Goal: Task Accomplishment & Management: Manage account settings

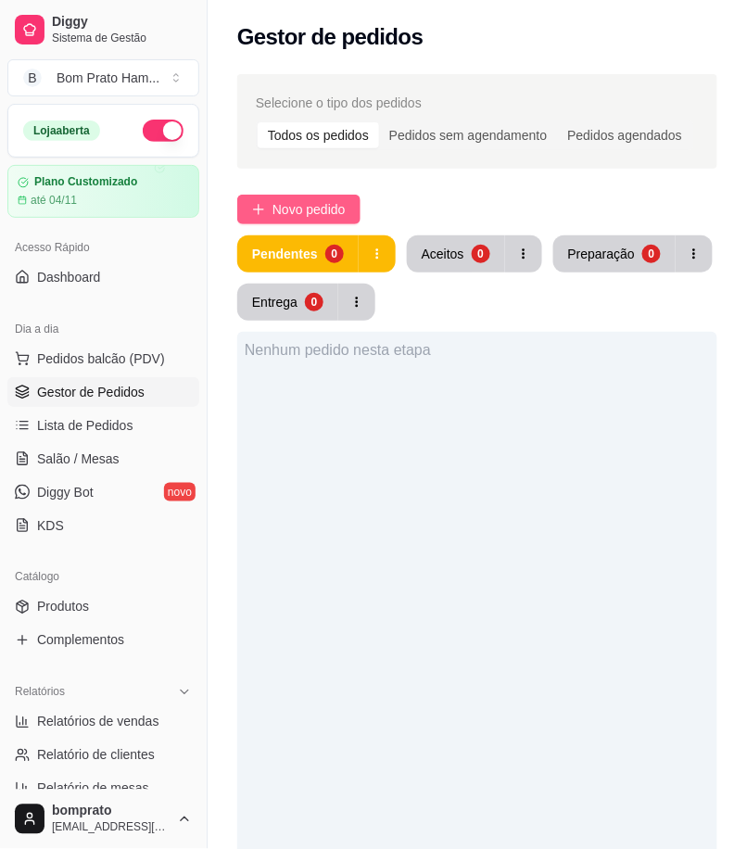
click at [331, 210] on span "Novo pedido" at bounding box center [309, 209] width 73 height 20
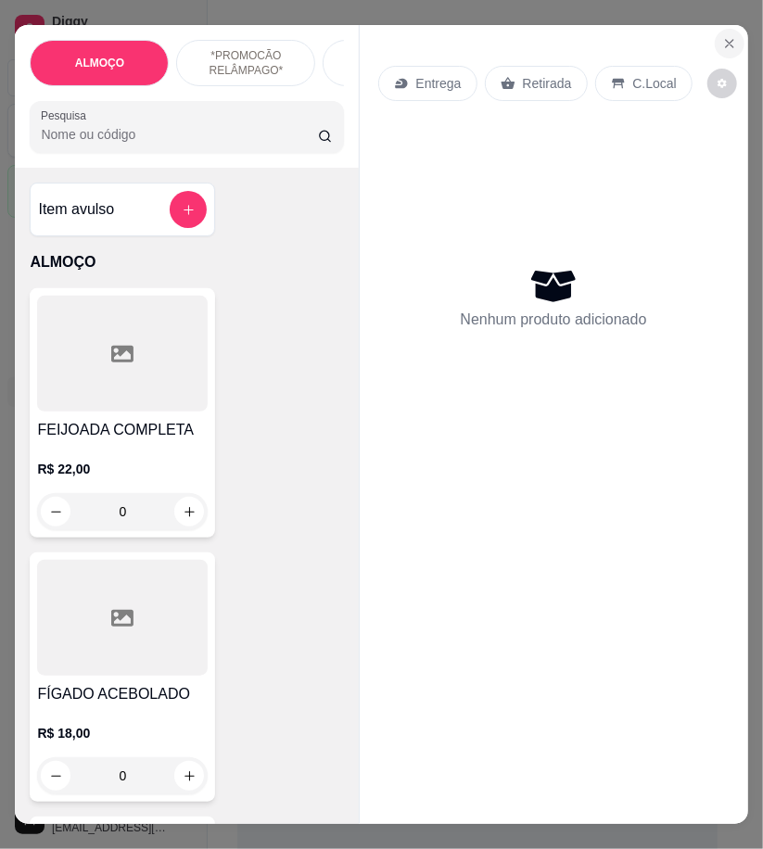
click at [725, 36] on icon "Close" at bounding box center [729, 43] width 15 height 15
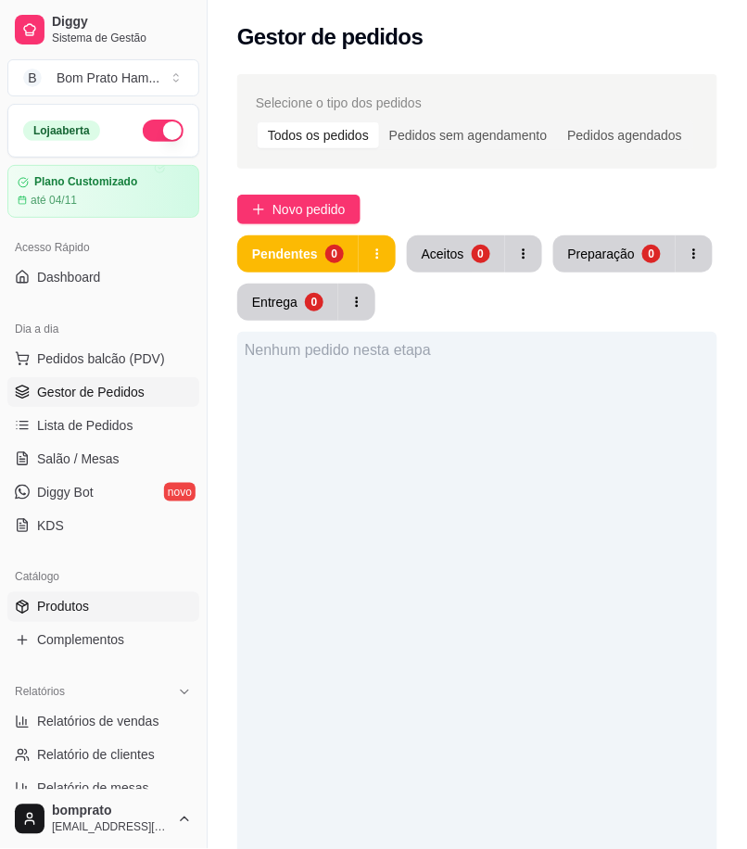
click at [146, 600] on link "Produtos" at bounding box center [103, 607] width 192 height 30
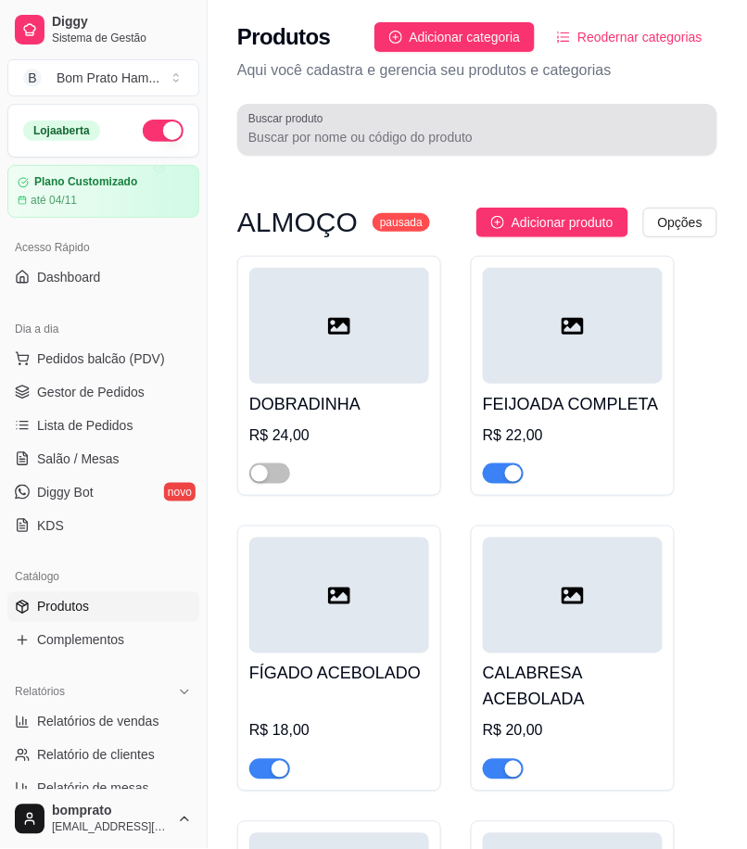
click at [385, 144] on input "Buscar produto" at bounding box center [477, 137] width 458 height 19
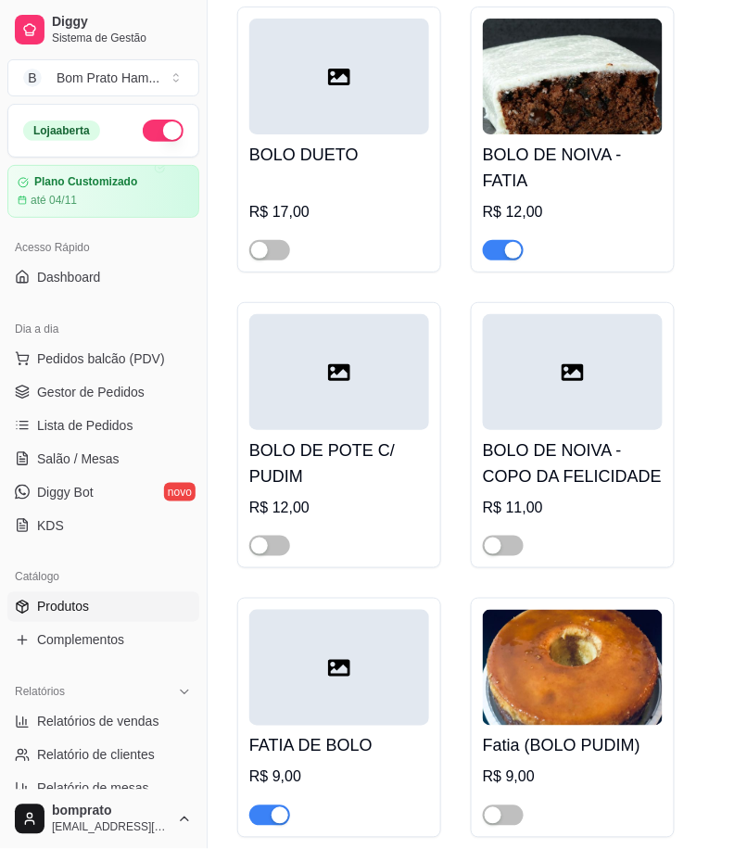
scroll to position [1079, 0]
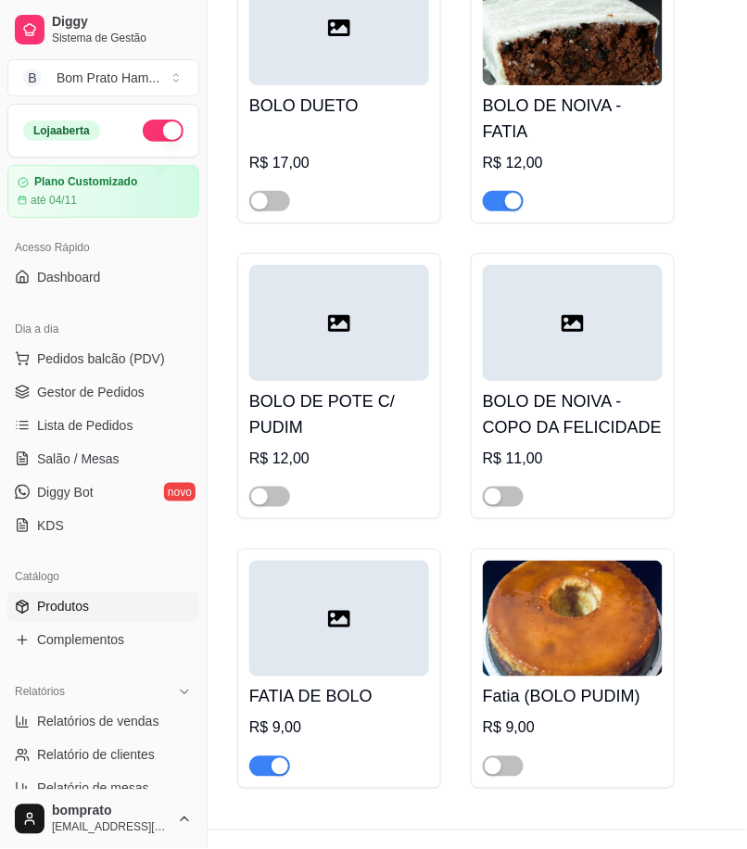
click at [553, 327] on div at bounding box center [573, 323] width 180 height 116
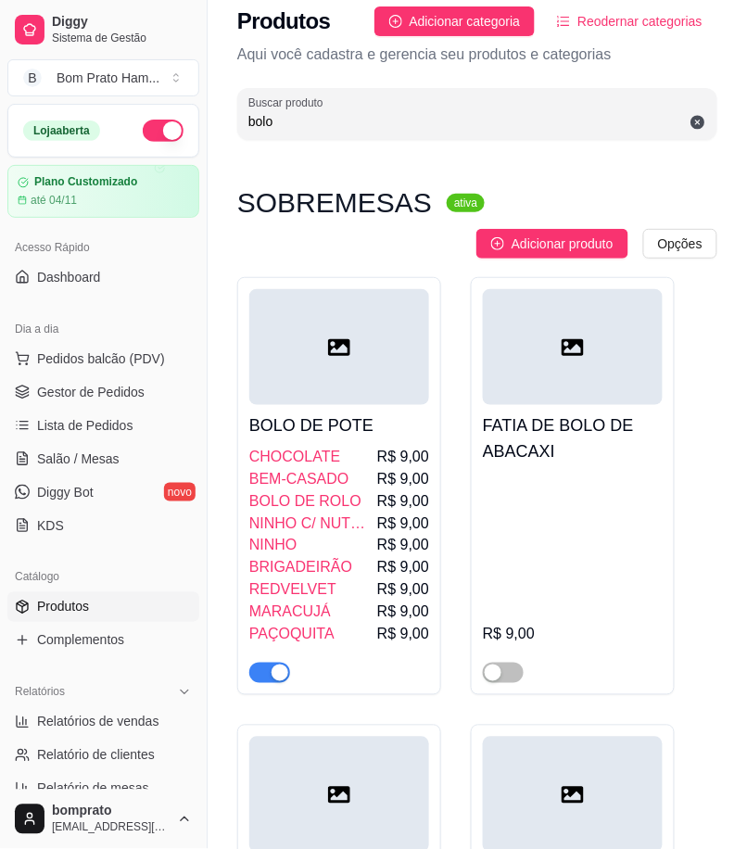
scroll to position [0, 0]
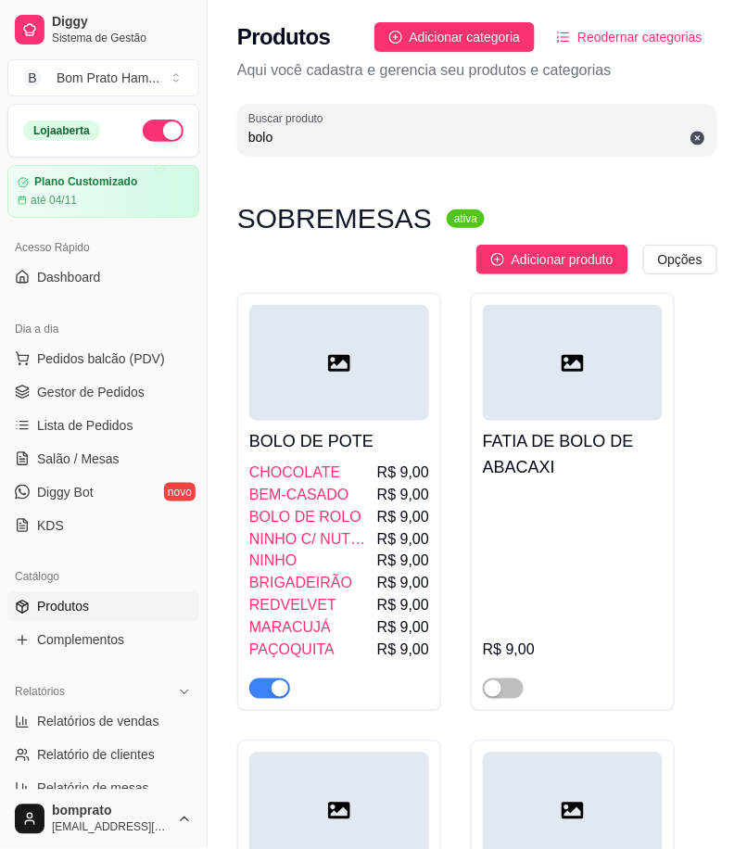
click at [315, 139] on input "bolo" at bounding box center [477, 137] width 458 height 19
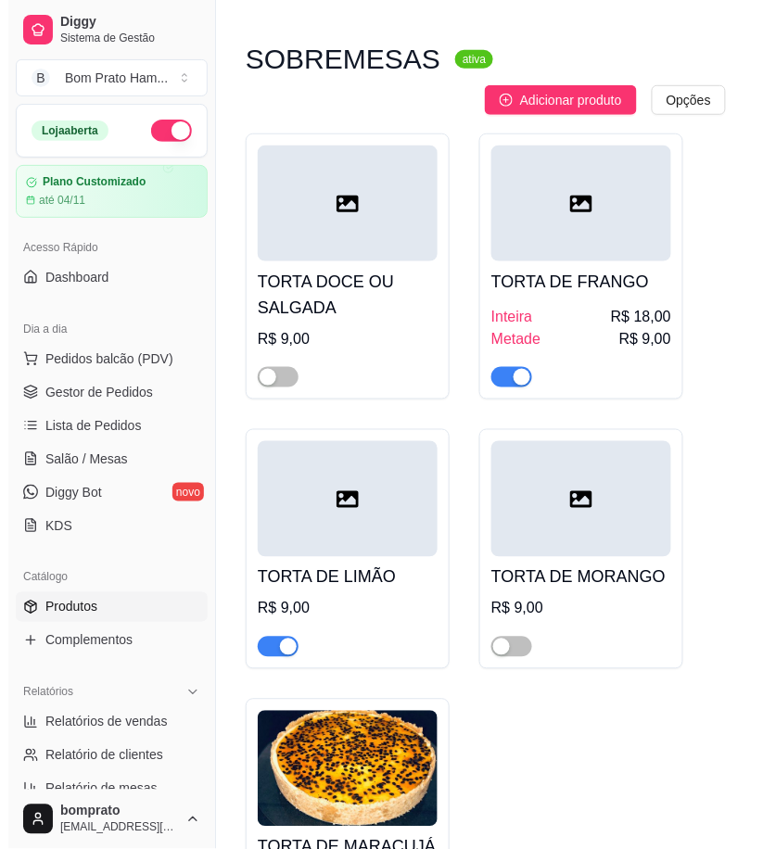
scroll to position [308, 0]
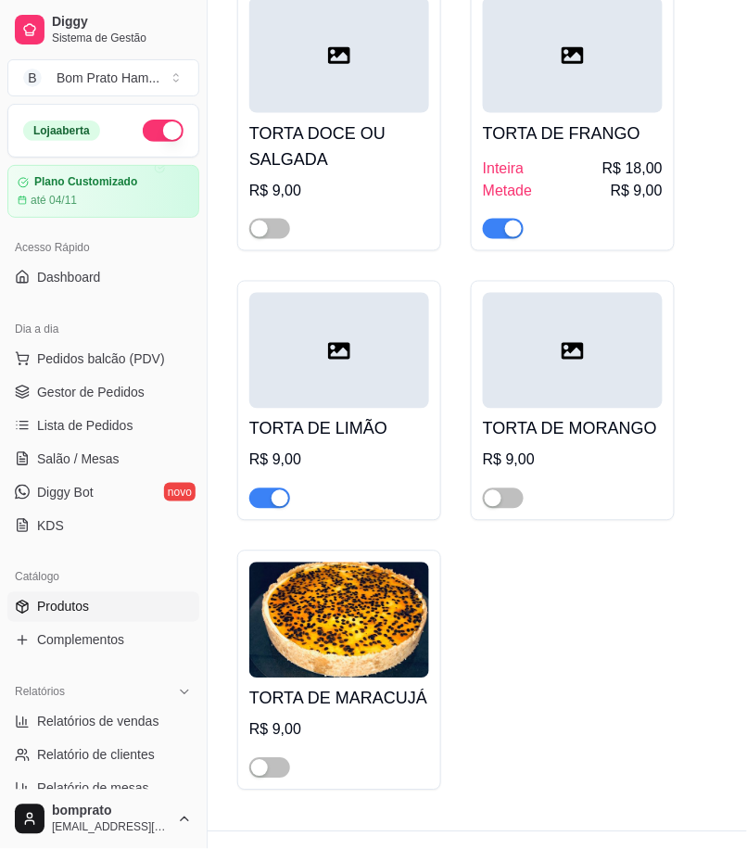
click at [377, 334] on div at bounding box center [339, 351] width 180 height 116
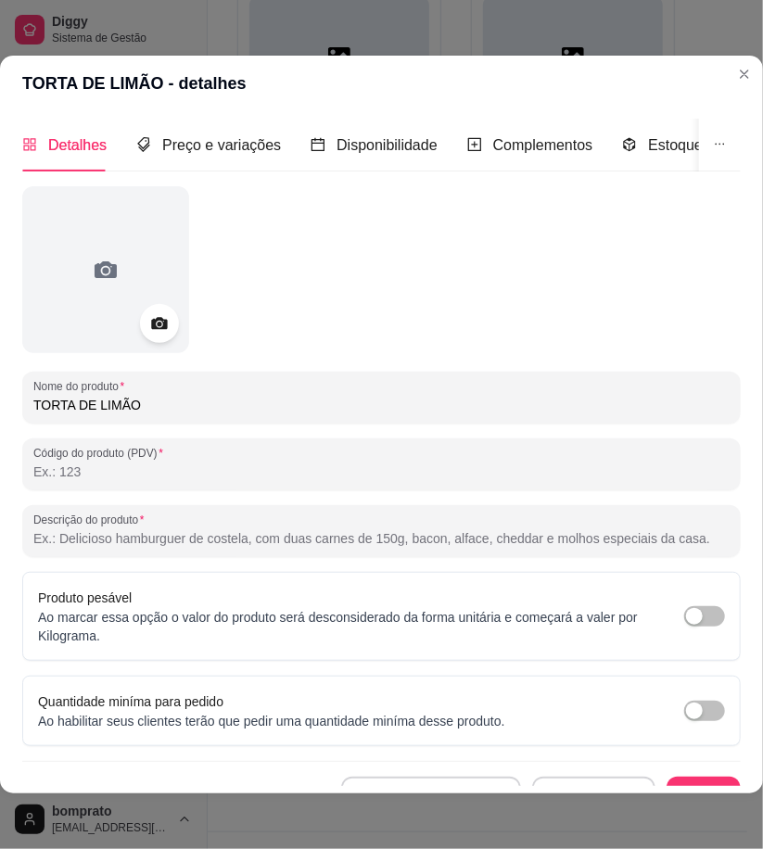
click at [169, 325] on icon at bounding box center [158, 323] width 21 height 21
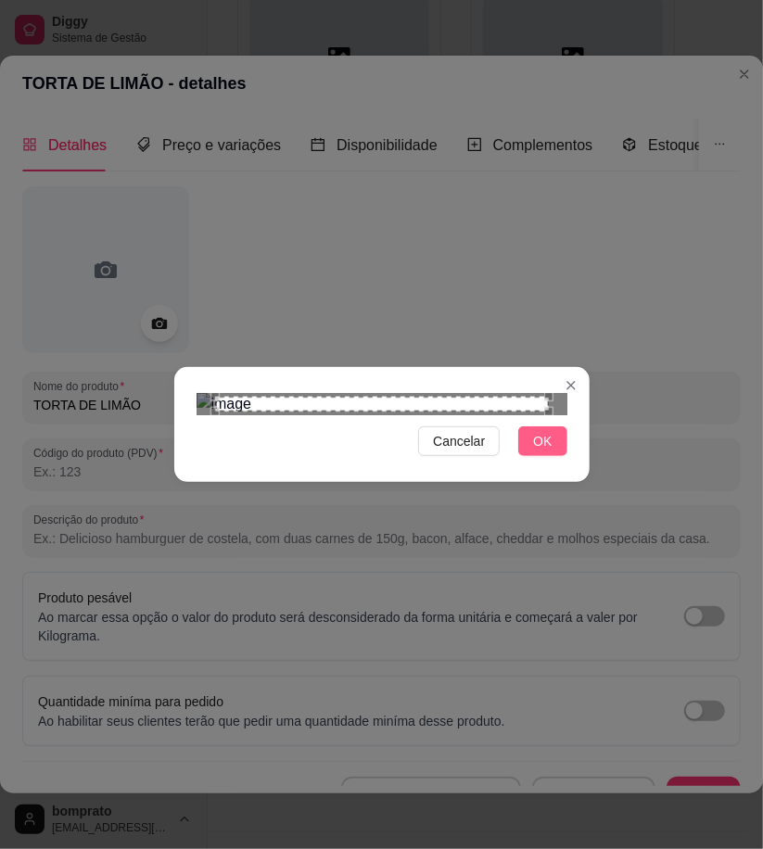
click at [541, 451] on span "OK" at bounding box center [542, 441] width 19 height 20
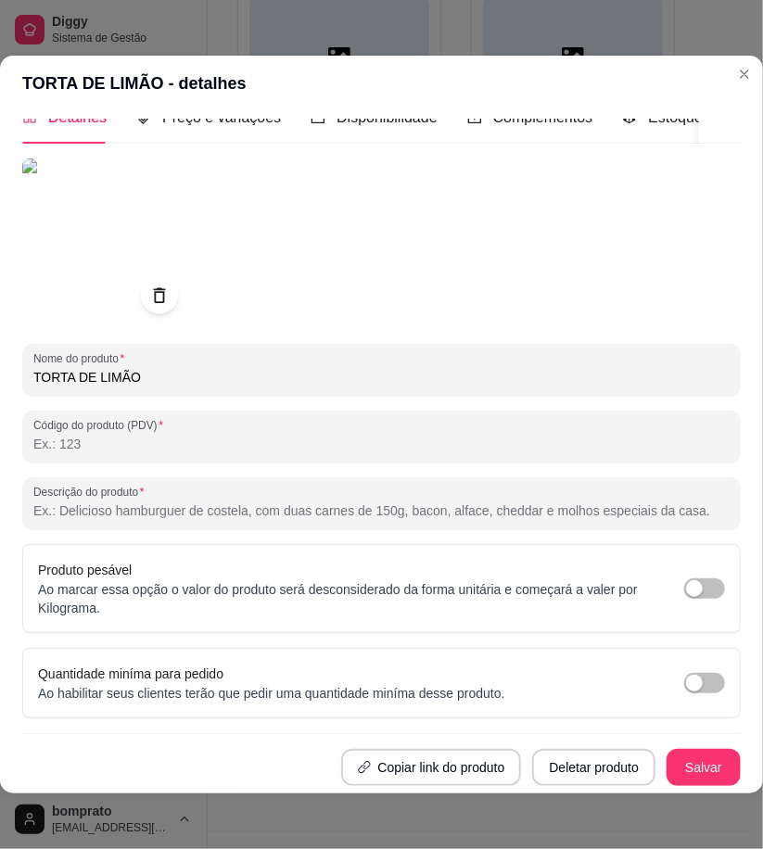
scroll to position [43, 0]
click at [666, 752] on button "Salvar" at bounding box center [703, 767] width 74 height 37
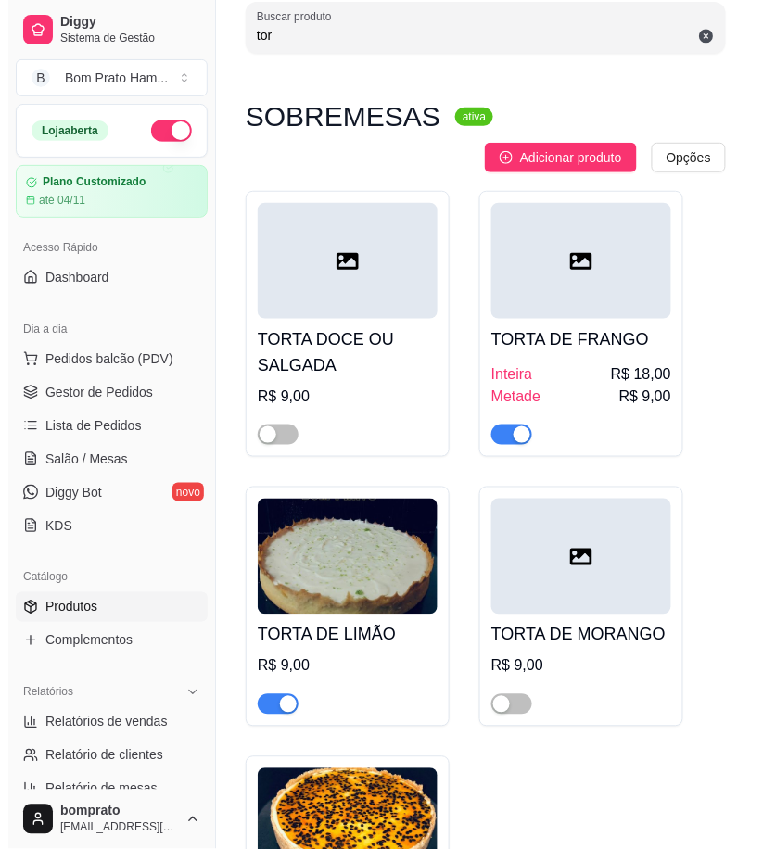
scroll to position [0, 0]
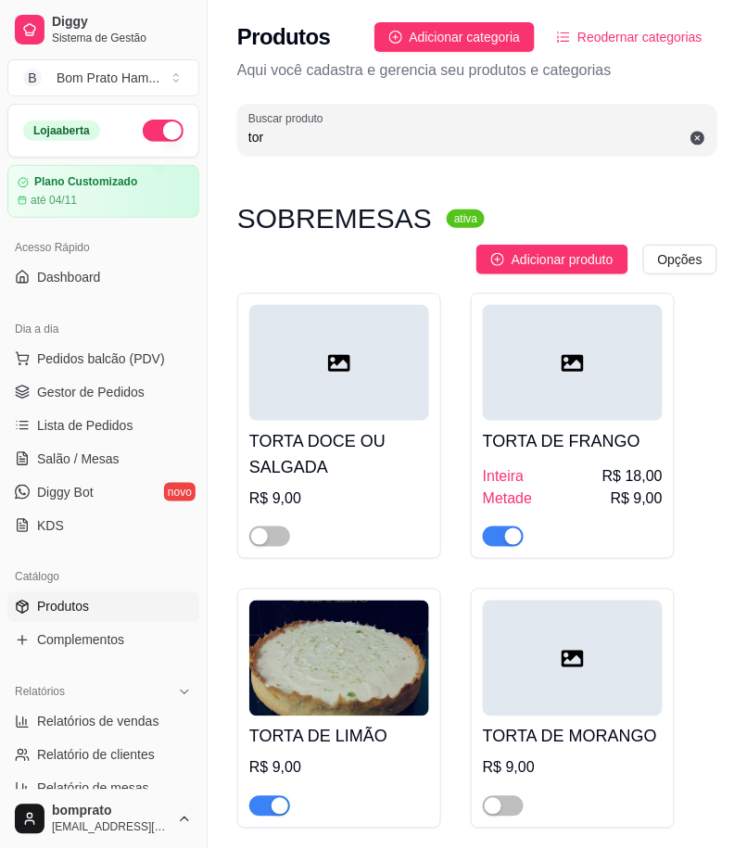
click at [601, 247] on div "SOBREMESAS ativa Adicionar produto Opções TORTA DOCE OU SALGADA R$ 9,00 TORTA D…" at bounding box center [477, 653] width 480 height 891
click at [561, 361] on div at bounding box center [573, 363] width 180 height 116
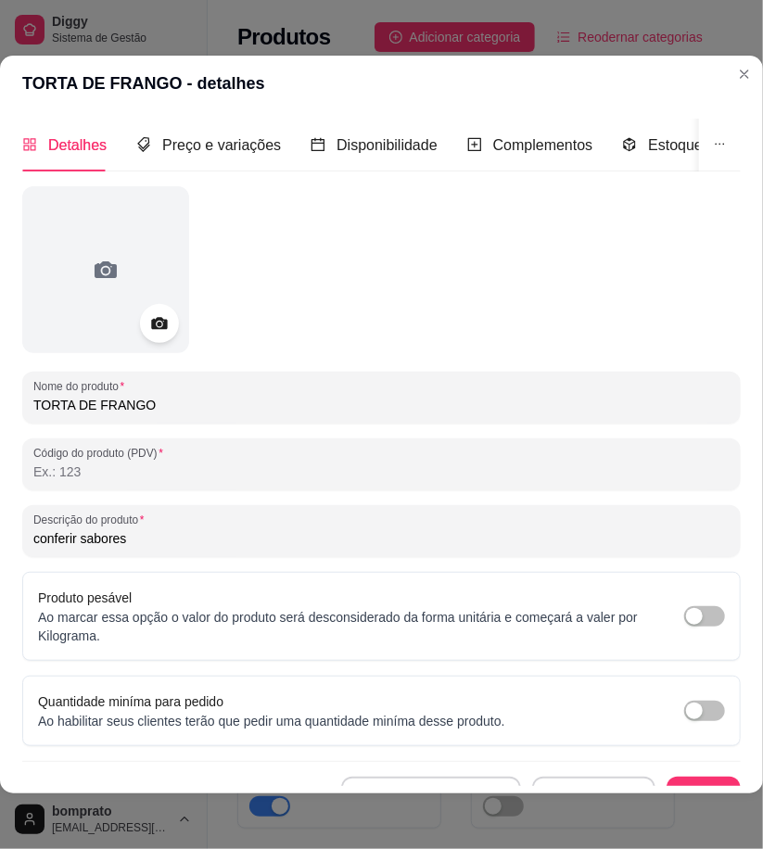
click at [174, 321] on div at bounding box center [159, 323] width 39 height 39
click at [162, 325] on icon at bounding box center [158, 323] width 21 height 21
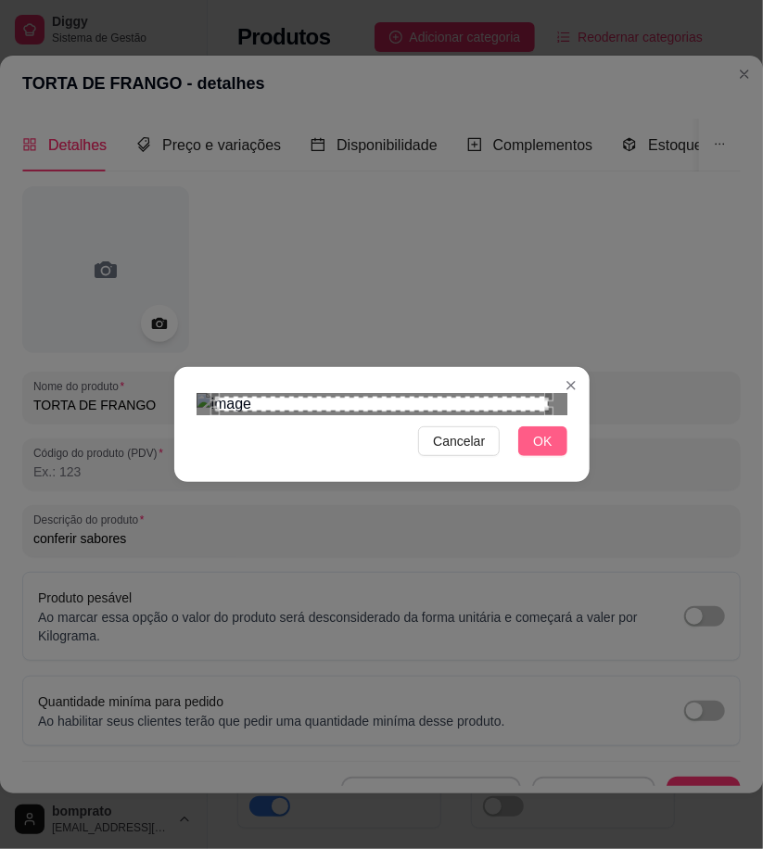
click at [559, 456] on button "OK" at bounding box center [542, 441] width 48 height 30
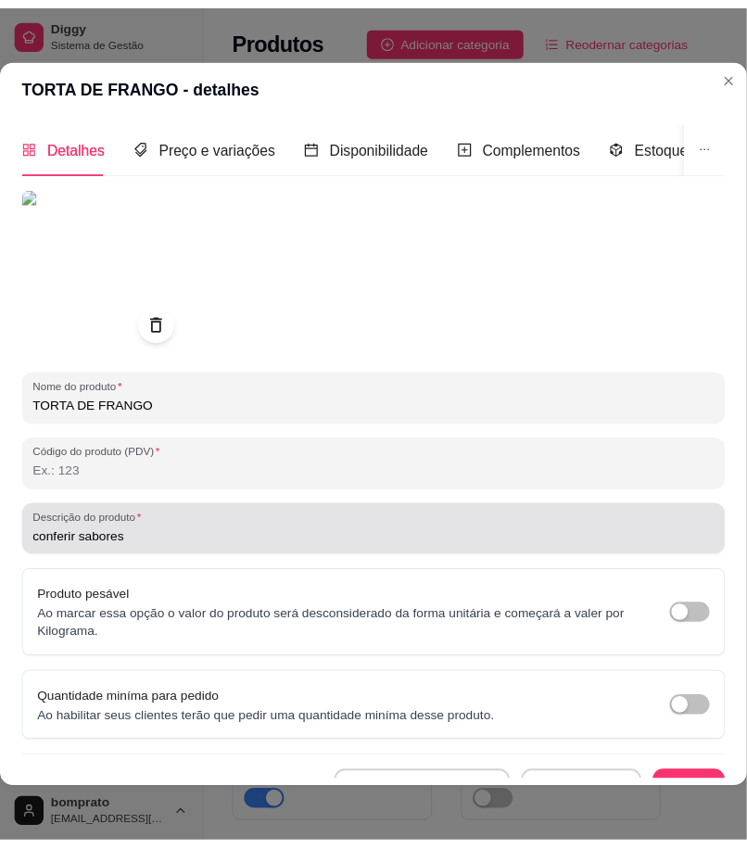
scroll to position [43, 0]
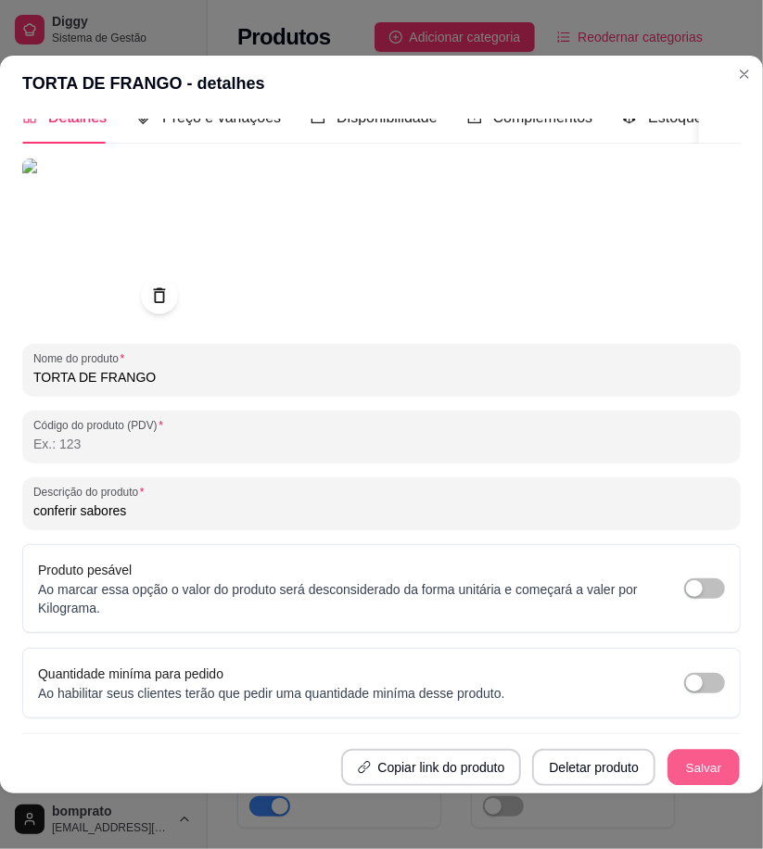
click at [670, 750] on button "Salvar" at bounding box center [703, 768] width 72 height 36
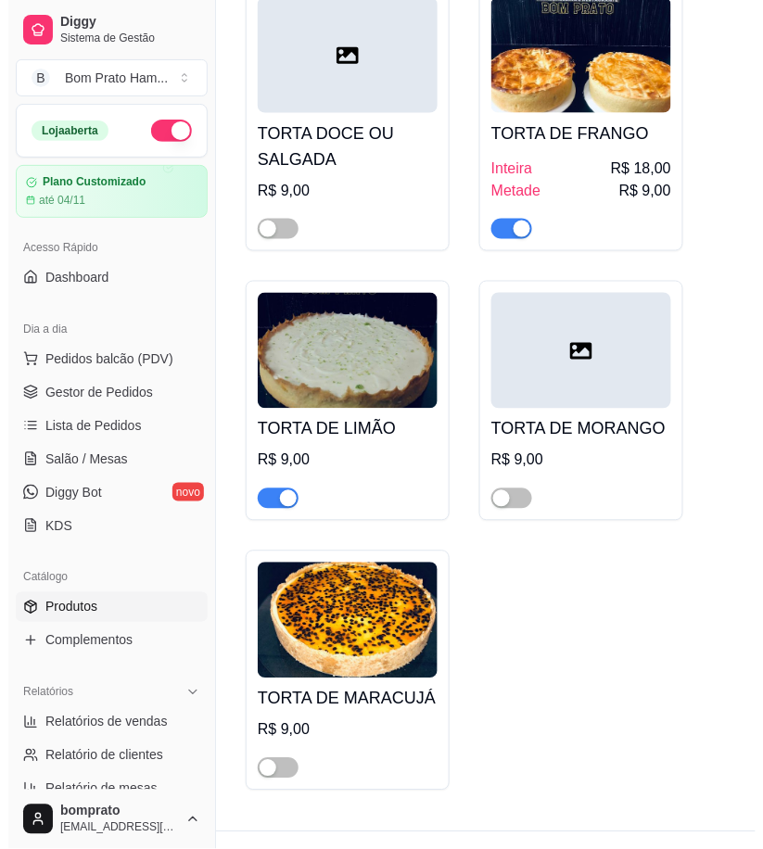
scroll to position [0, 0]
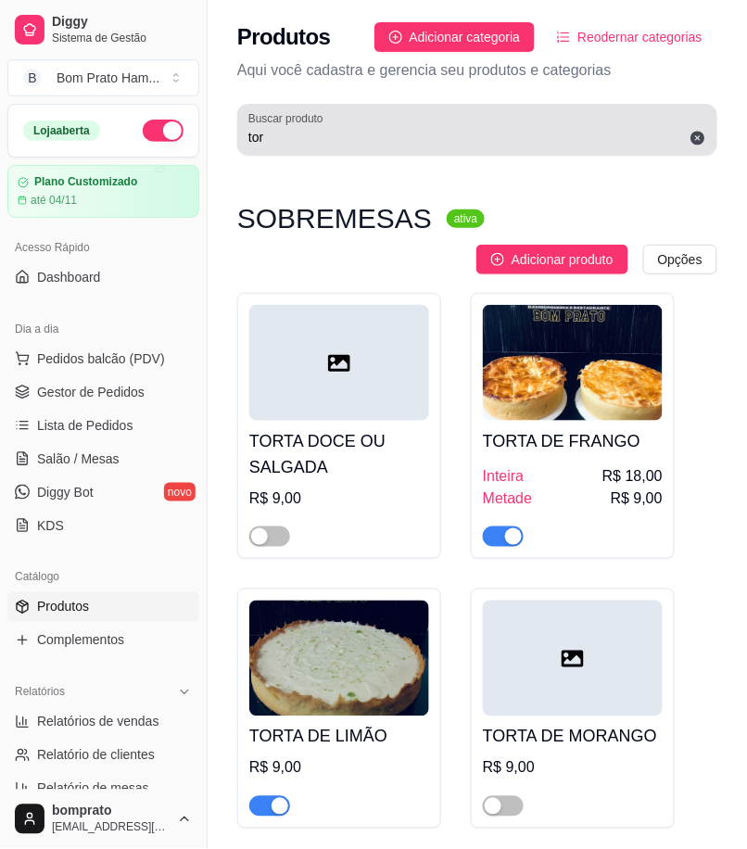
click at [302, 145] on input "tor" at bounding box center [477, 137] width 458 height 19
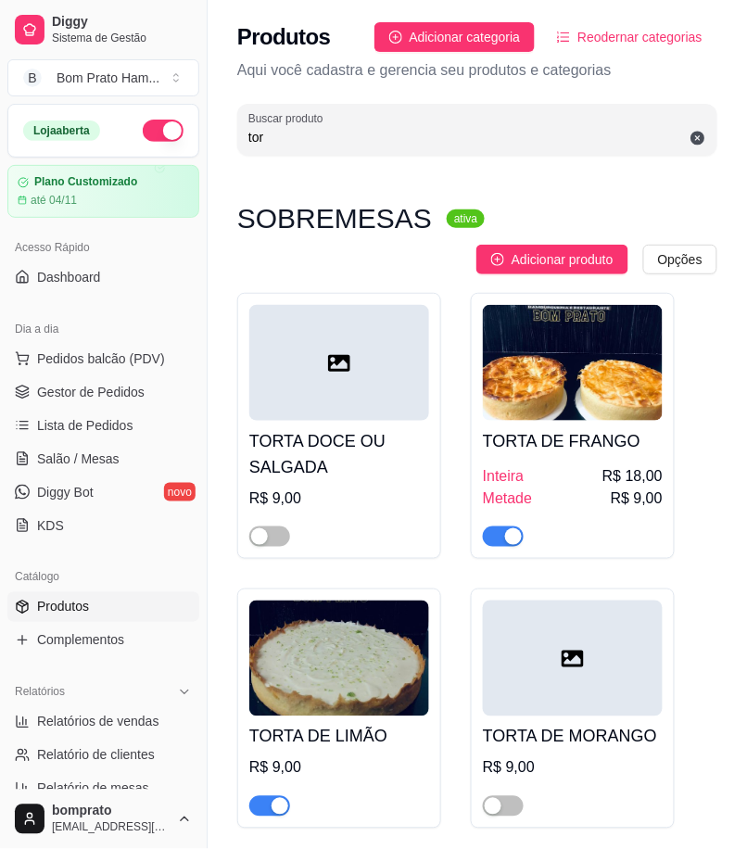
click at [302, 145] on input "tor" at bounding box center [477, 137] width 458 height 19
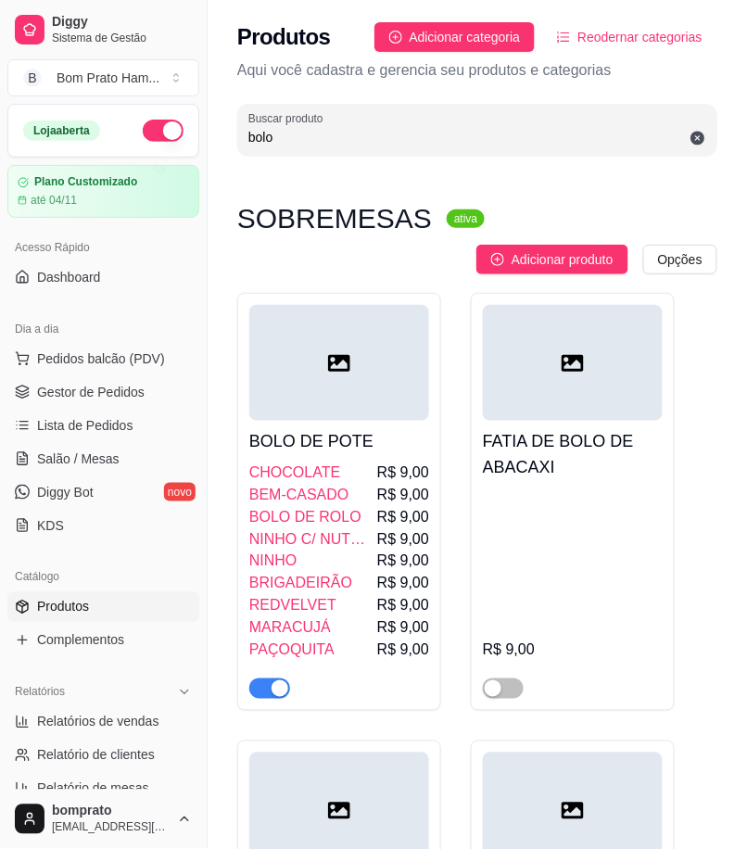
type input "bolo"
click at [364, 336] on div at bounding box center [339, 363] width 180 height 116
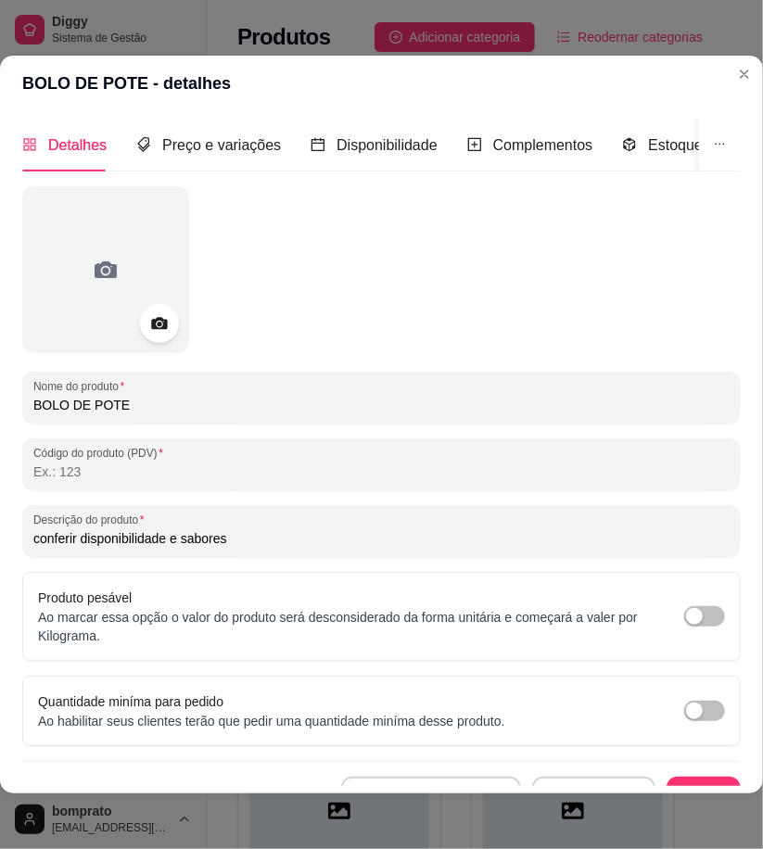
click at [151, 327] on icon at bounding box center [158, 323] width 21 height 21
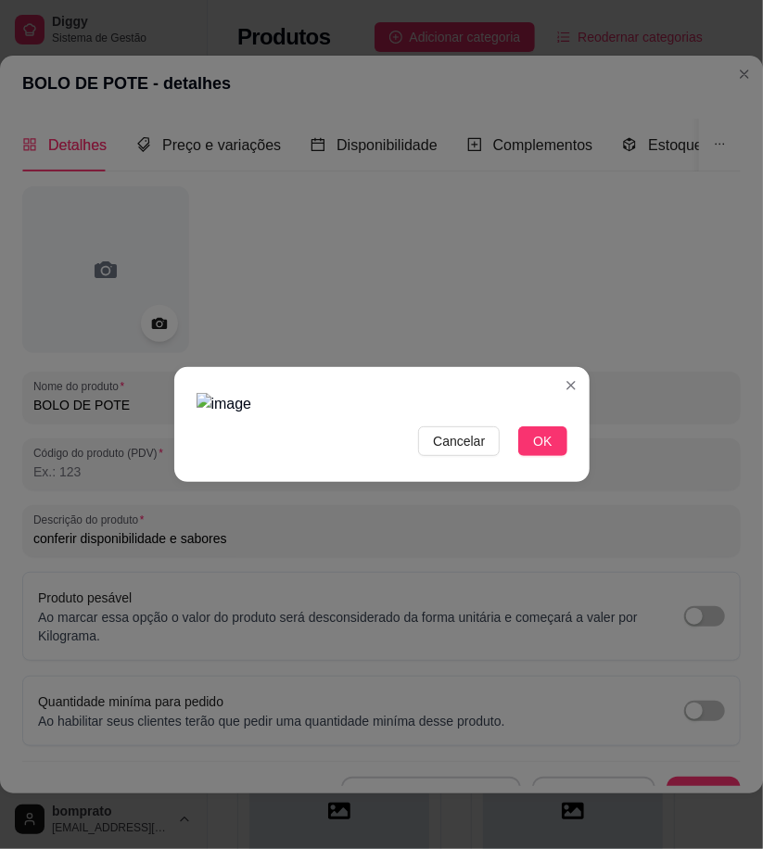
click at [512, 415] on img at bounding box center [381, 404] width 371 height 22
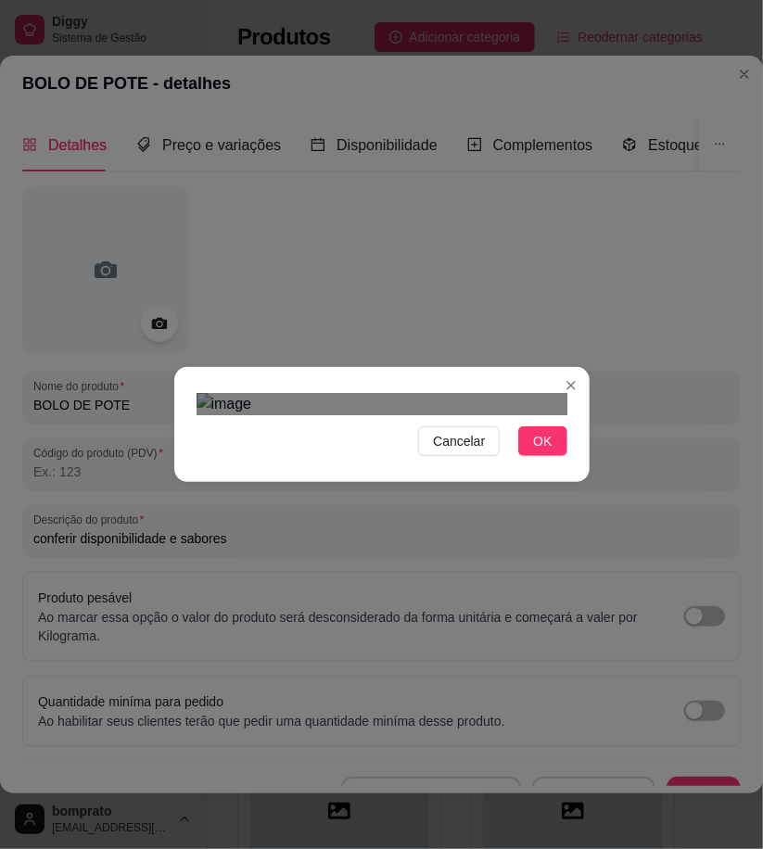
click at [570, 463] on div "Cancelar OK" at bounding box center [381, 425] width 415 height 78
click at [422, 524] on div "Use the arrow keys to move the crop selection area" at bounding box center [384, 687] width 349 height 349
click at [551, 451] on span "OK" at bounding box center [542, 441] width 19 height 20
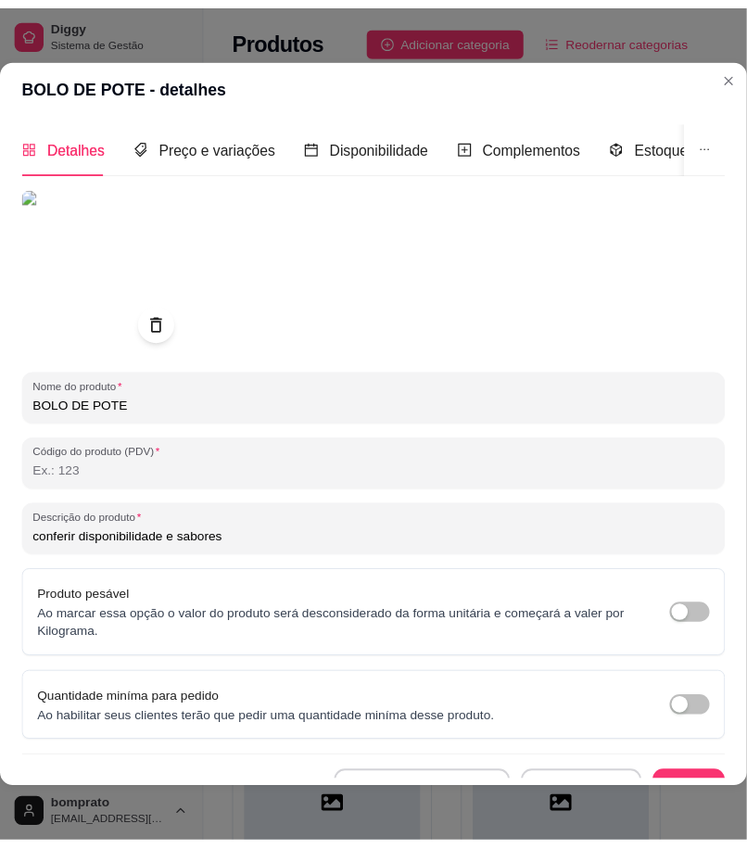
scroll to position [43, 0]
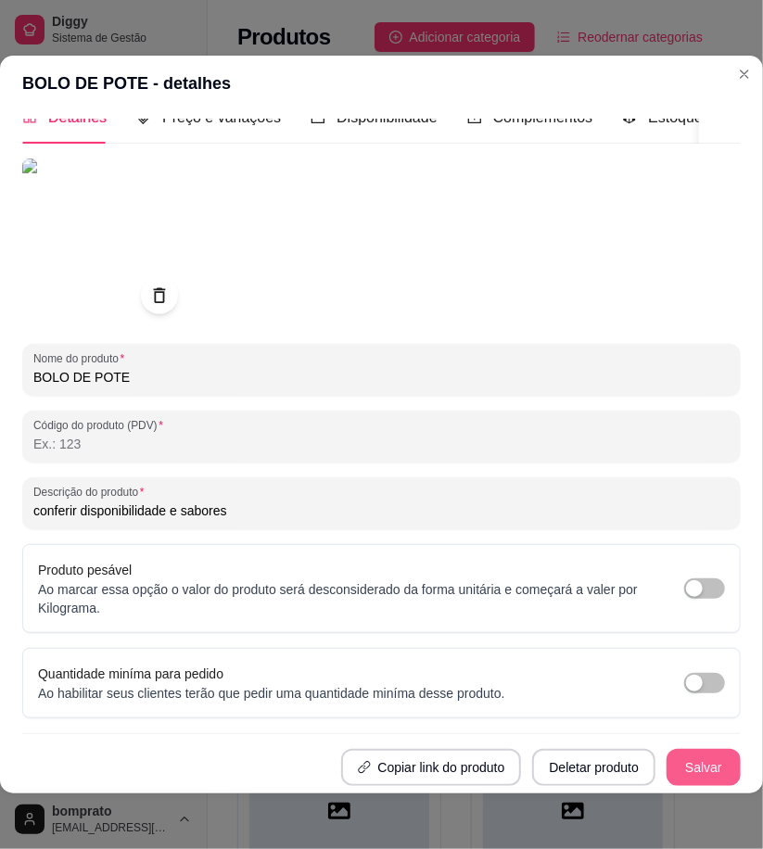
click at [666, 749] on button "Salvar" at bounding box center [703, 767] width 74 height 37
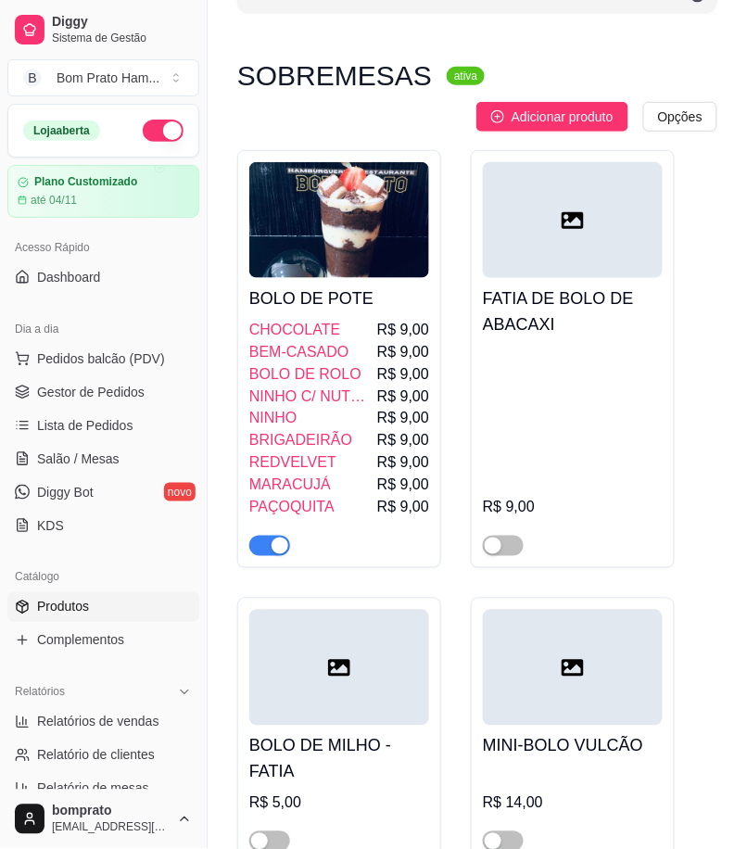
scroll to position [0, 0]
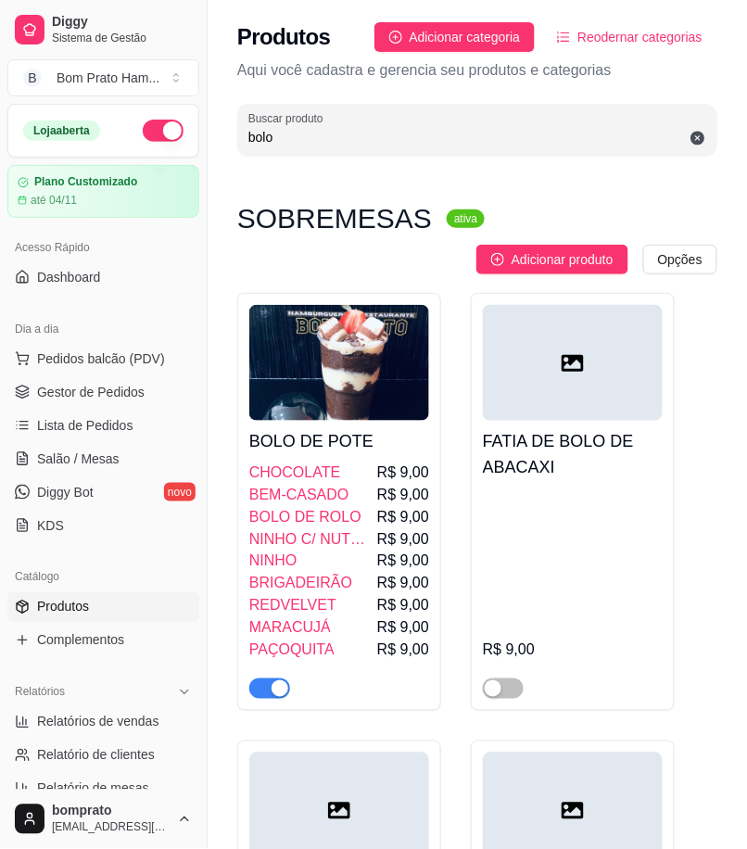
click at [567, 352] on div at bounding box center [573, 363] width 180 height 116
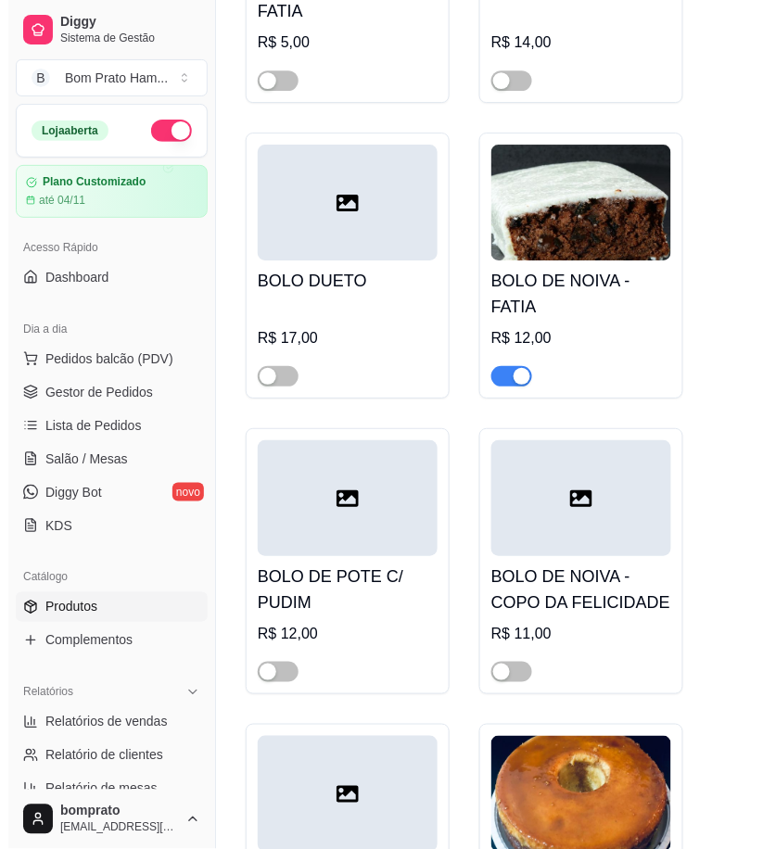
scroll to position [927, 0]
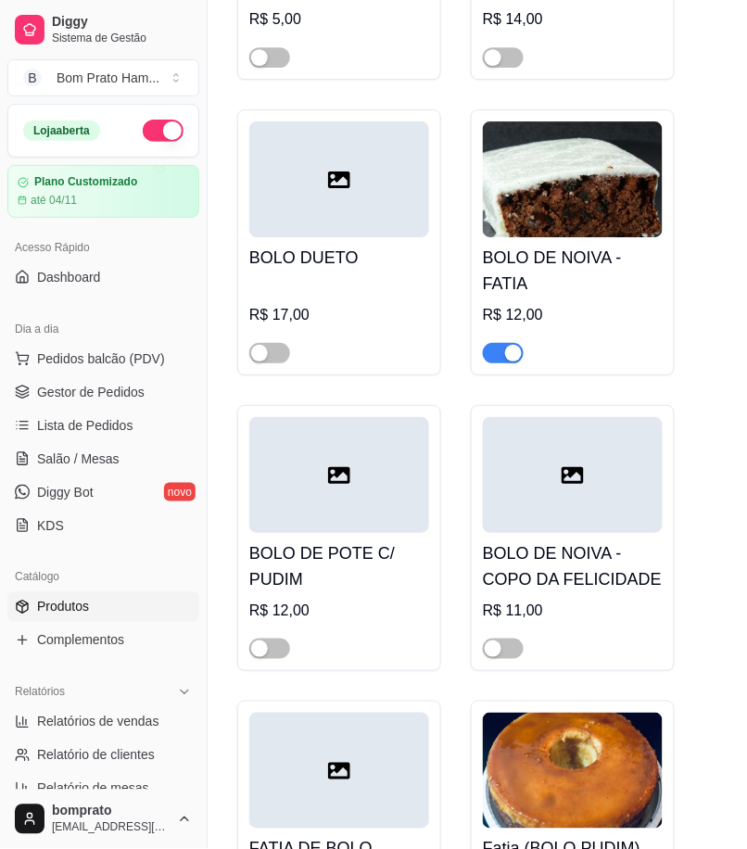
click at [328, 485] on div at bounding box center [339, 475] width 180 height 116
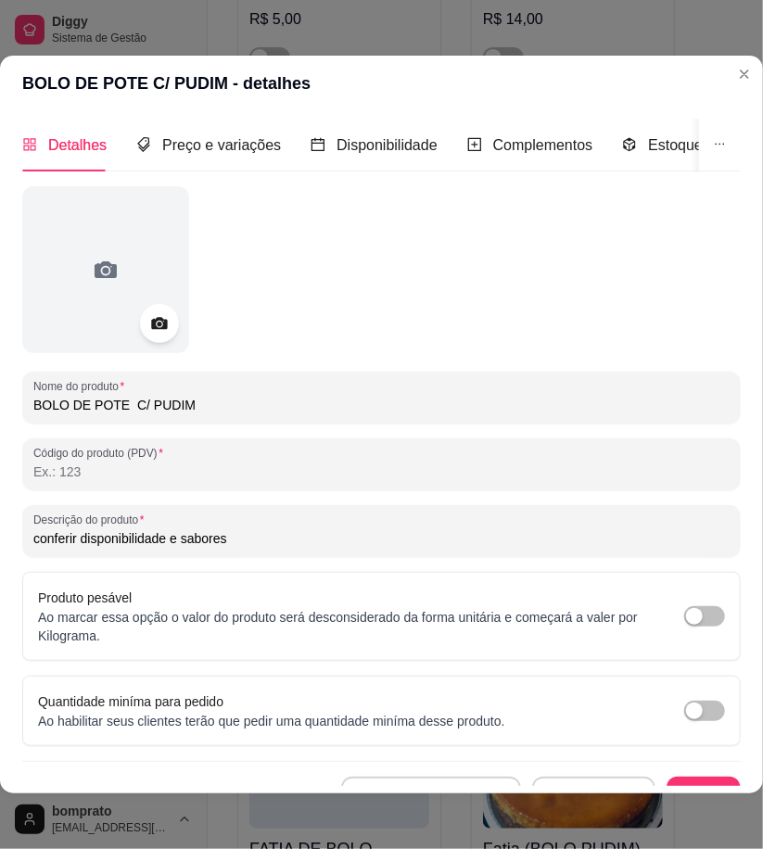
click at [163, 320] on icon at bounding box center [159, 324] width 16 height 12
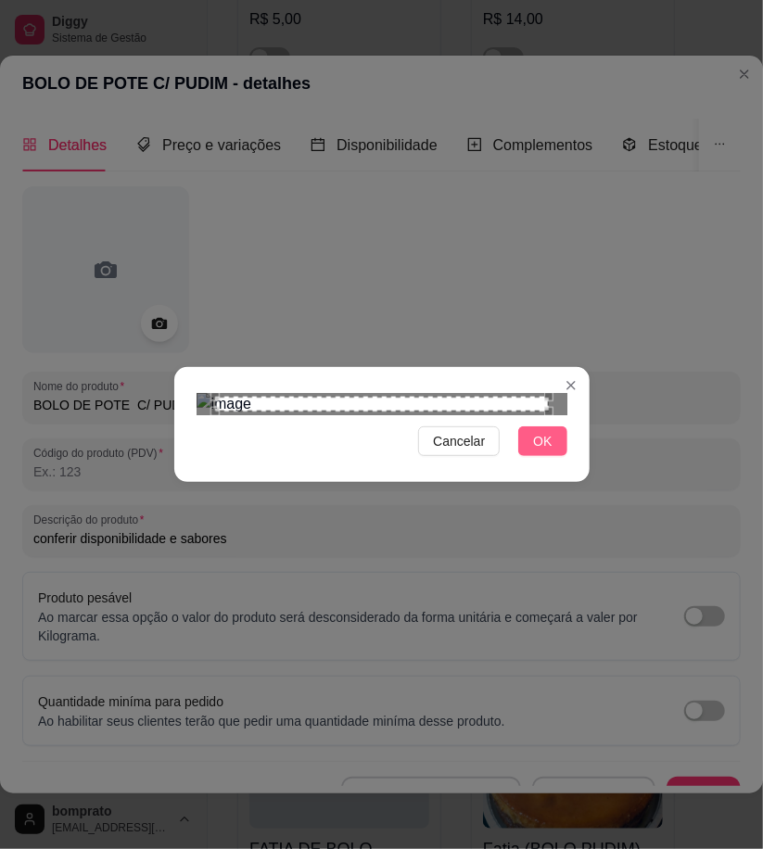
drag, startPoint x: 544, startPoint y: 672, endPoint x: 548, endPoint y: 662, distance: 10.8
click at [547, 451] on span "OK" at bounding box center [542, 441] width 19 height 20
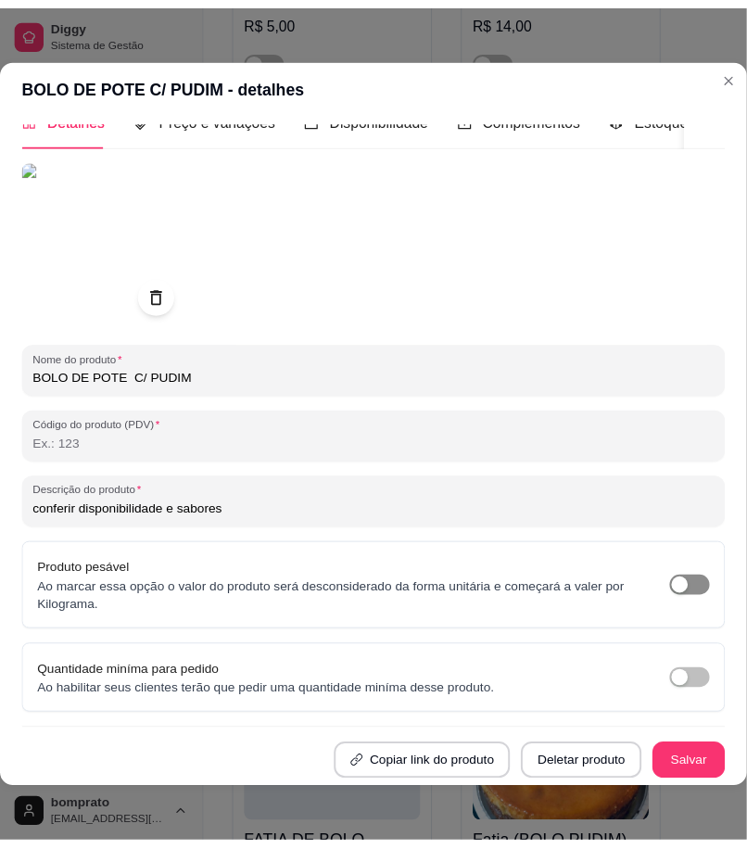
scroll to position [43, 0]
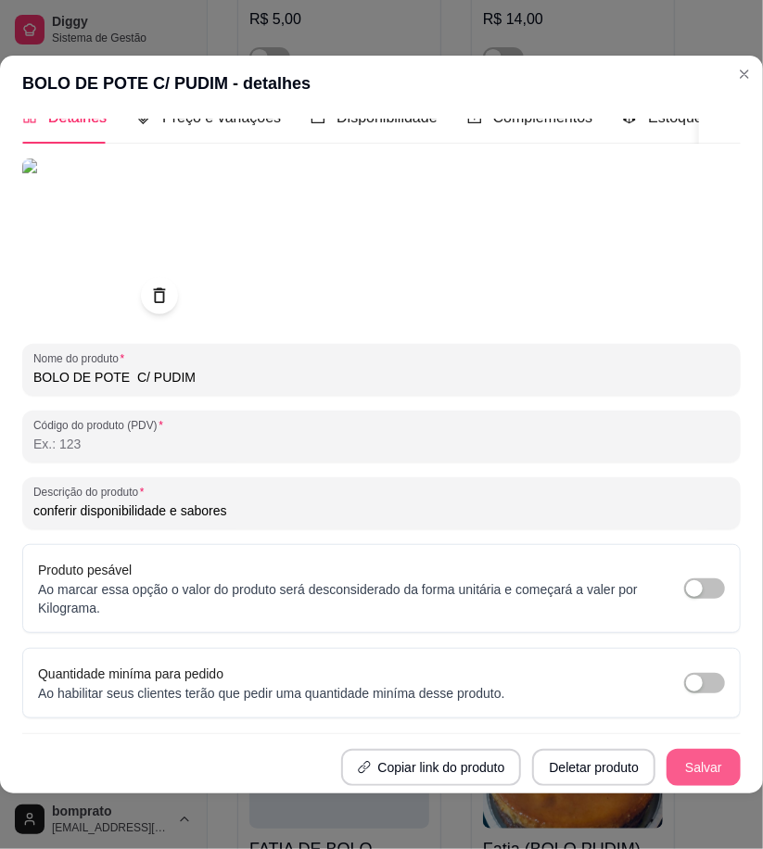
click at [677, 754] on button "Salvar" at bounding box center [703, 767] width 74 height 37
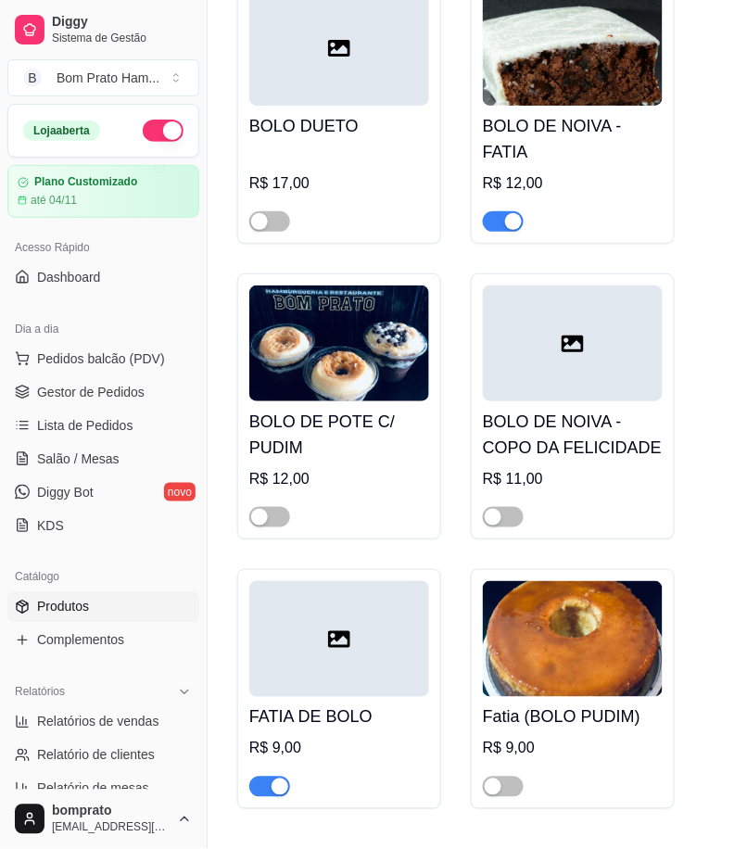
scroll to position [1079, 0]
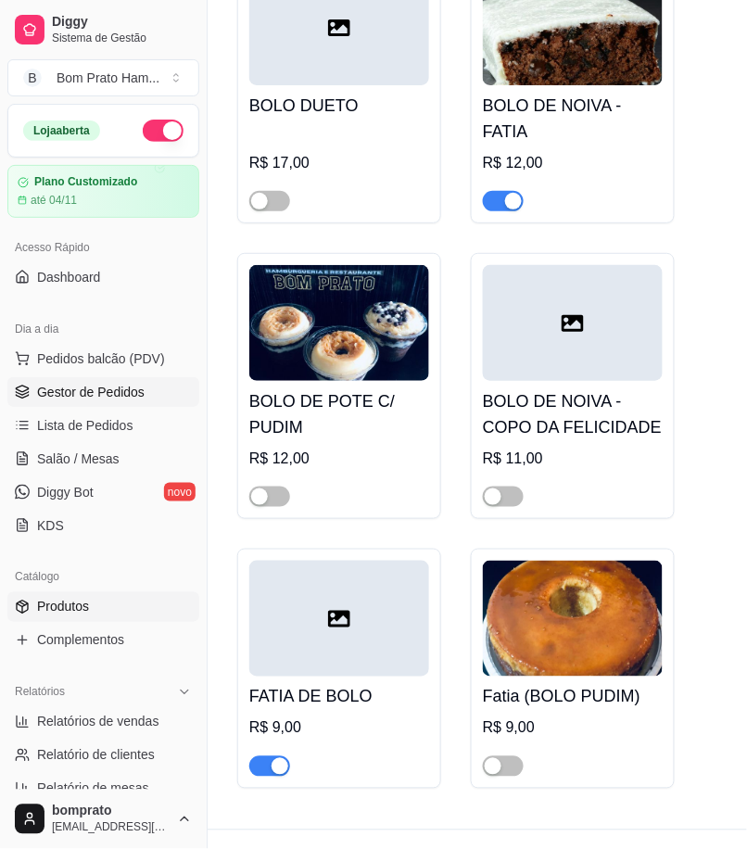
drag, startPoint x: 133, startPoint y: 391, endPoint x: 145, endPoint y: 381, distance: 15.1
click at [133, 391] on span "Gestor de Pedidos" at bounding box center [91, 392] width 108 height 19
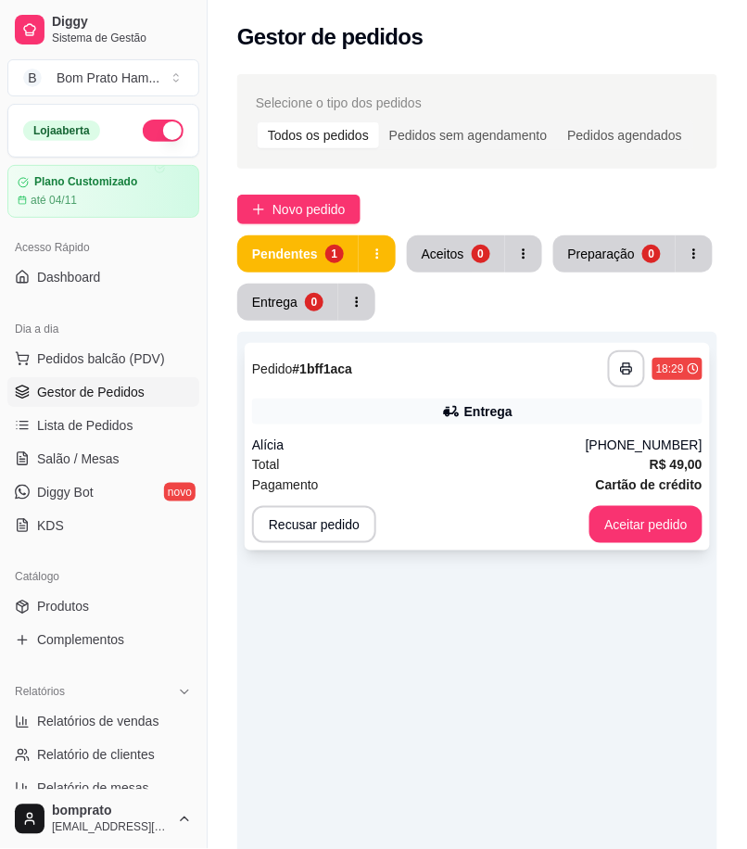
click at [345, 440] on div "Alícia" at bounding box center [419, 445] width 334 height 19
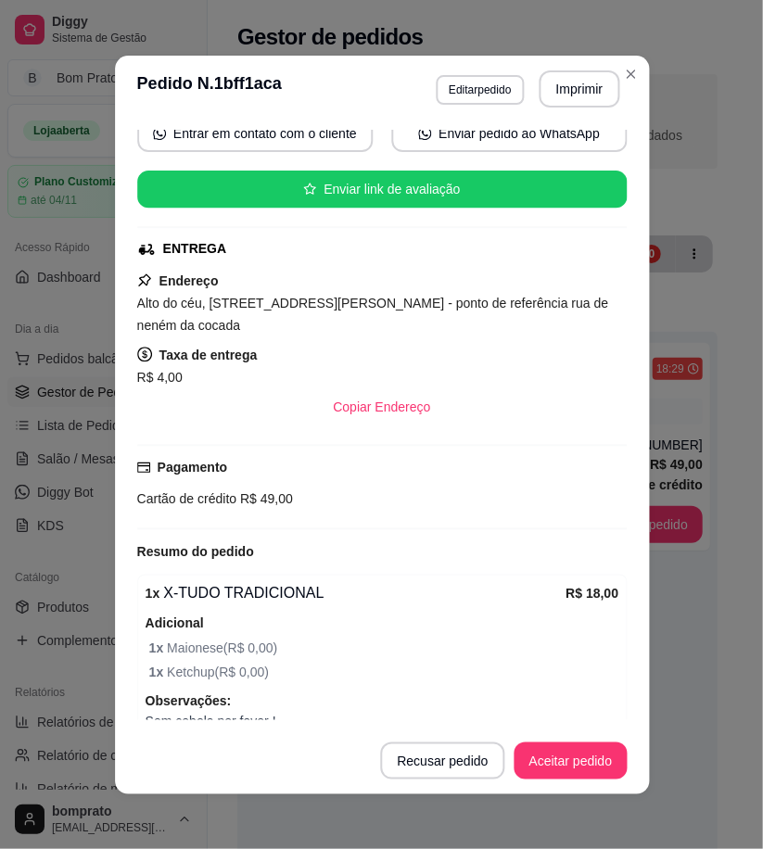
scroll to position [575, 0]
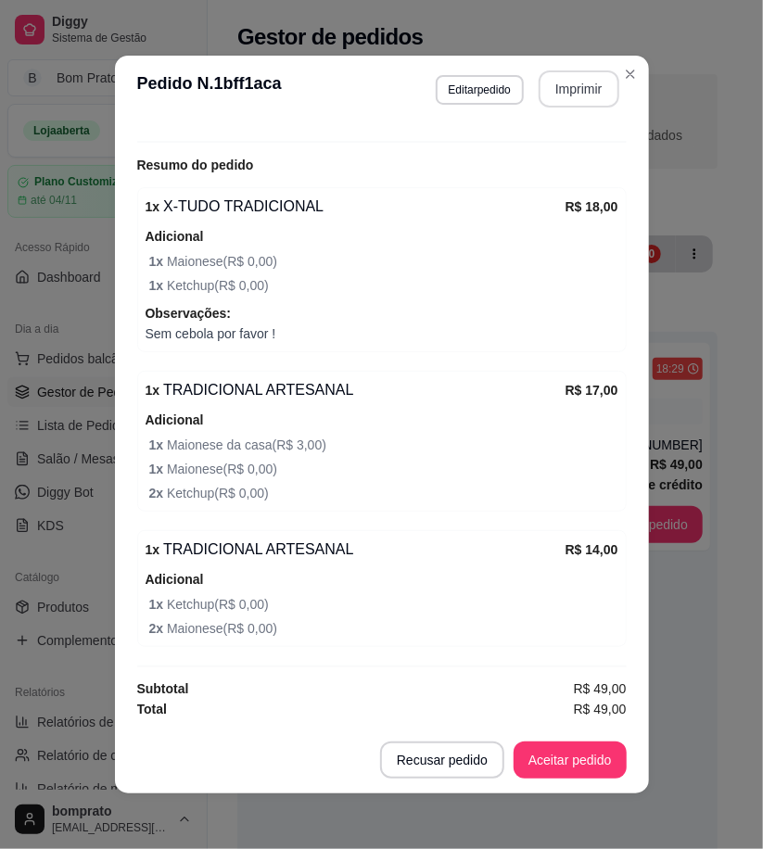
click at [577, 97] on button "Imprimir" at bounding box center [579, 88] width 81 height 37
click at [582, 776] on button "Aceitar pedido" at bounding box center [569, 760] width 113 height 37
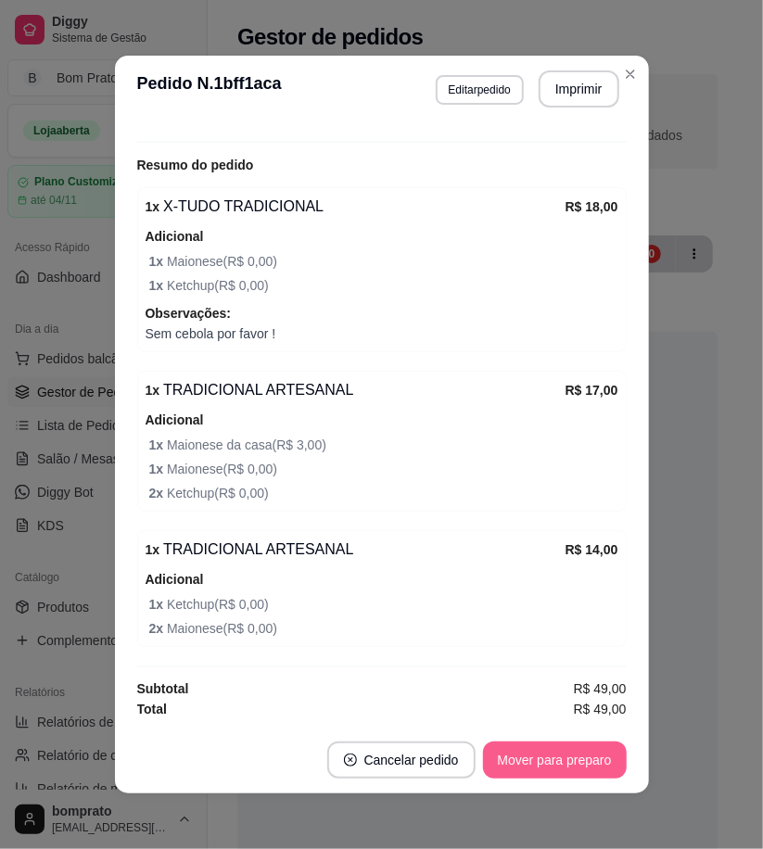
click at [584, 767] on button "Mover para preparo" at bounding box center [555, 760] width 144 height 37
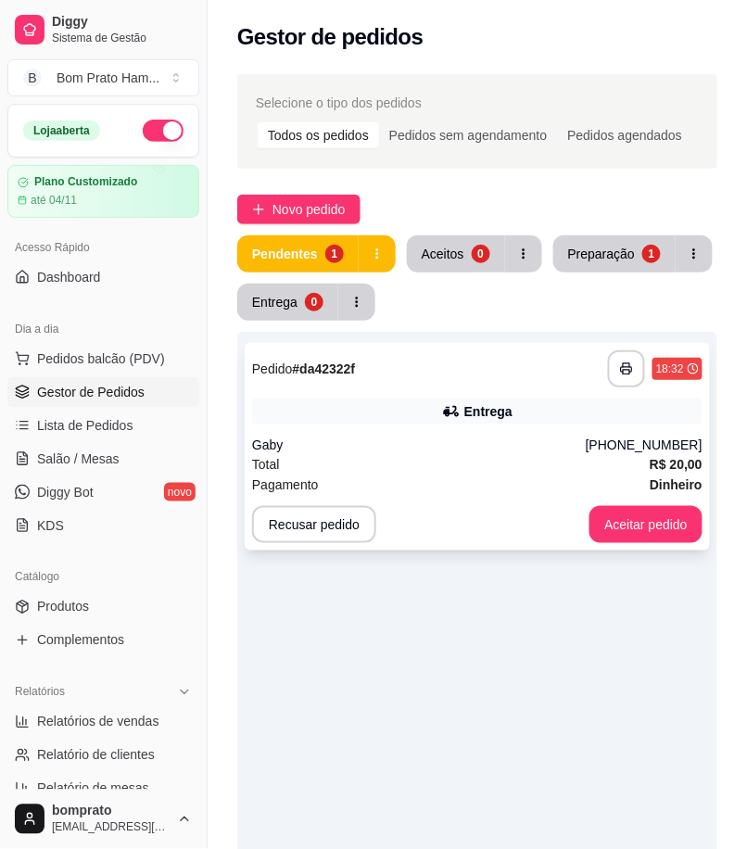
click at [516, 442] on div "Gaby" at bounding box center [419, 445] width 334 height 19
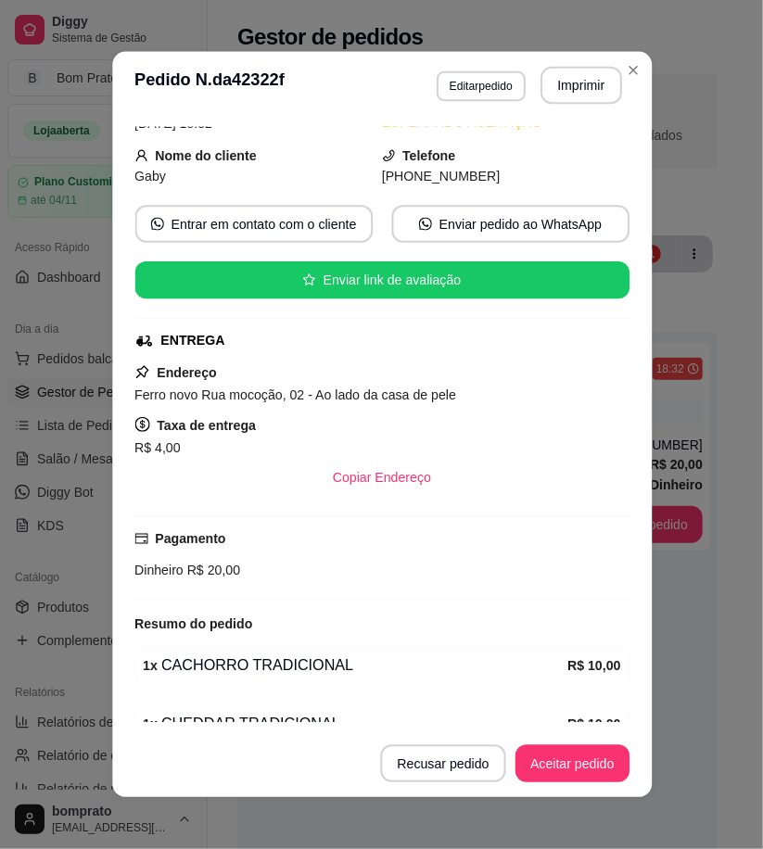
scroll to position [189, 0]
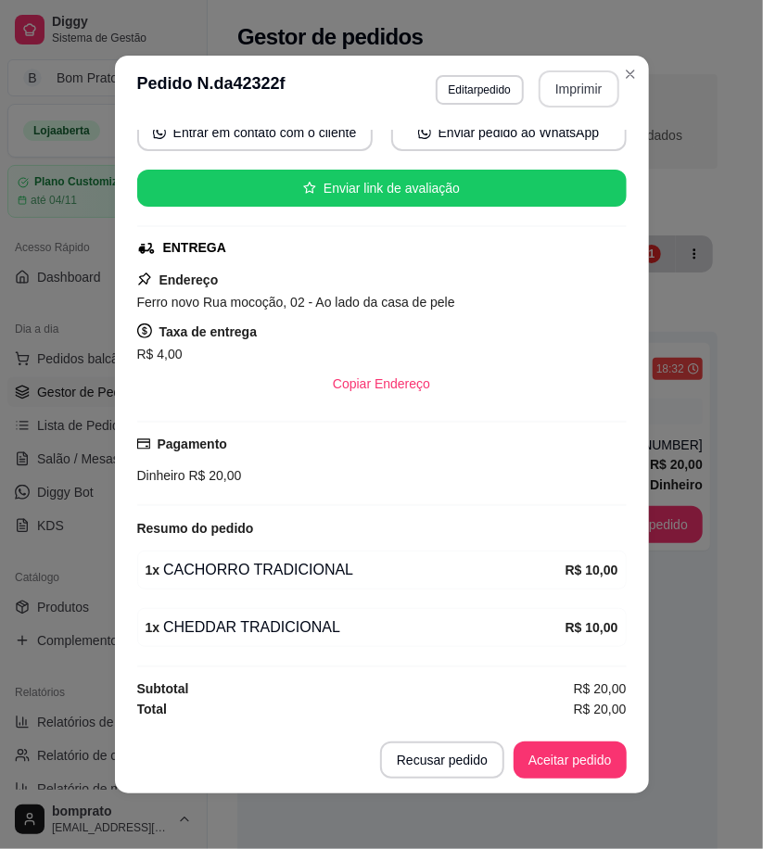
click at [551, 70] on button "Imprimir" at bounding box center [579, 88] width 81 height 37
click at [553, 104] on button "Imprimir" at bounding box center [578, 89] width 78 height 36
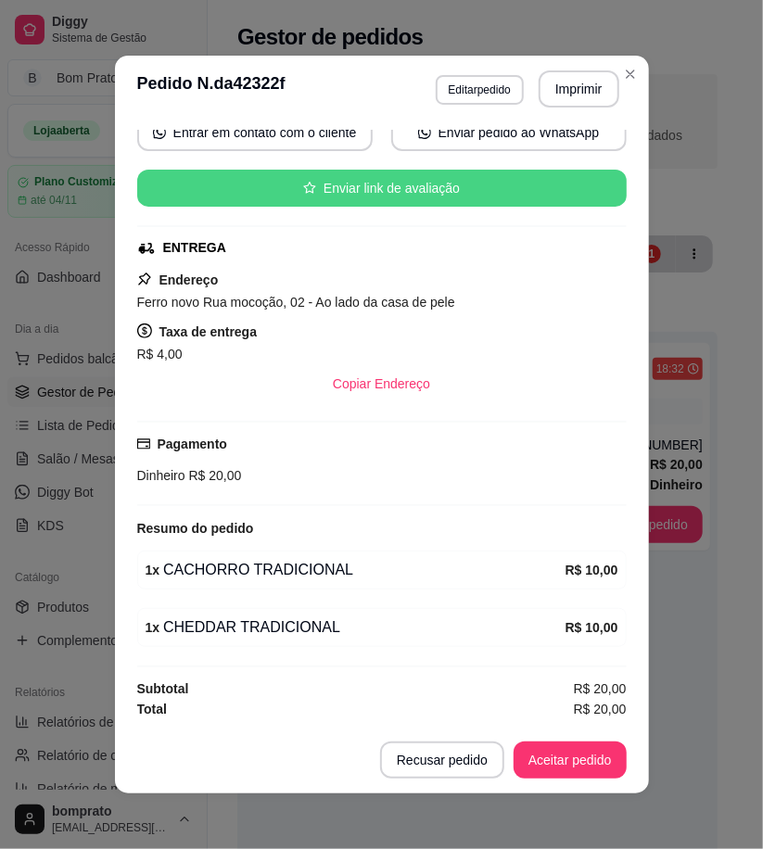
scroll to position [0, 0]
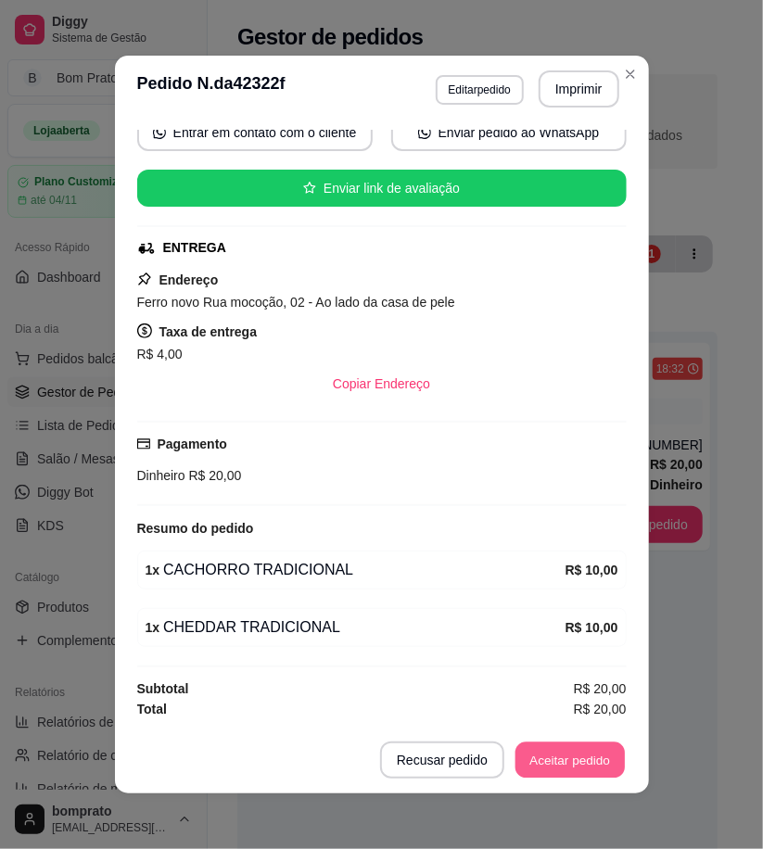
click at [609, 754] on button "Aceitar pedido" at bounding box center [569, 760] width 109 height 36
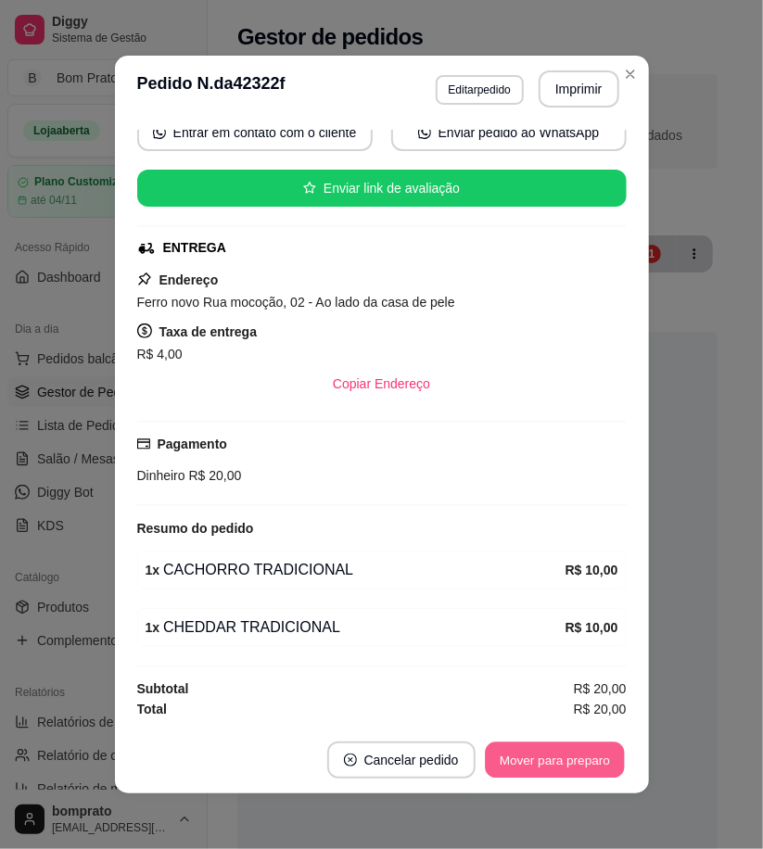
click at [566, 758] on button "Mover para preparo" at bounding box center [554, 760] width 139 height 36
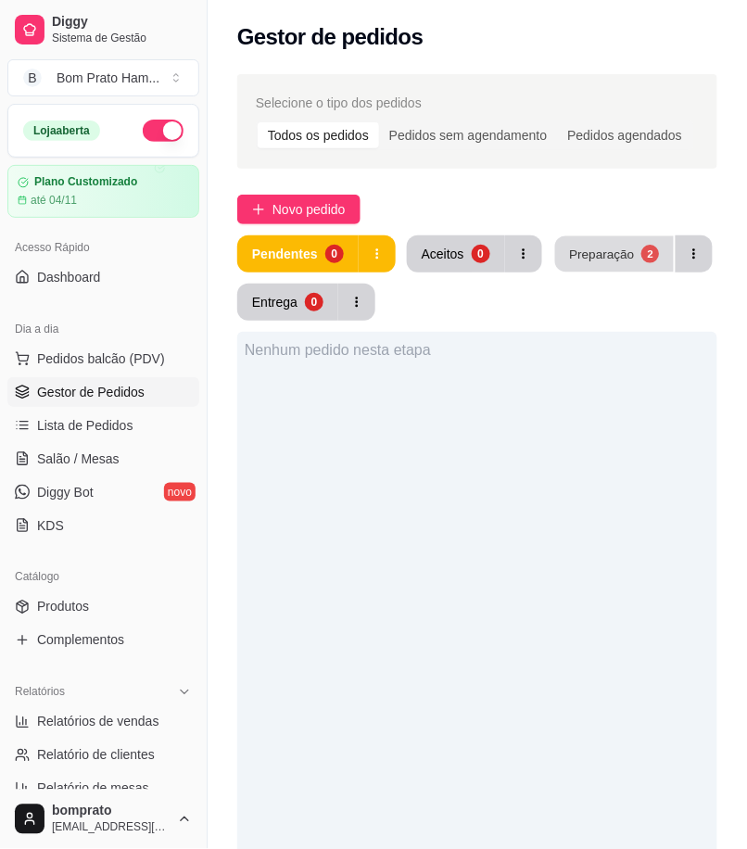
click at [607, 241] on button "Preparação 2" at bounding box center [614, 254] width 119 height 36
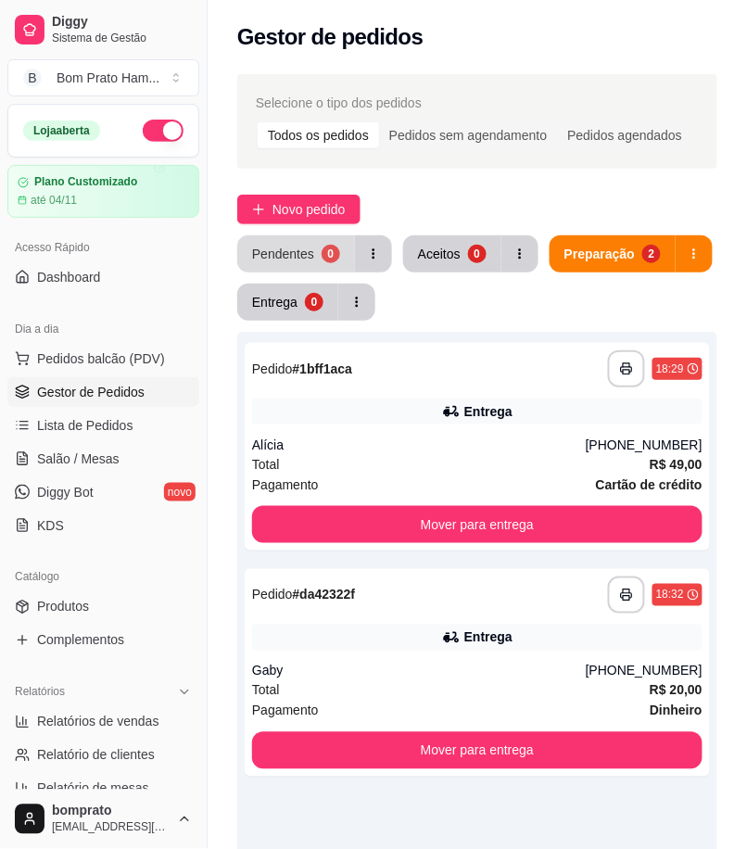
click at [293, 254] on div "Pendentes" at bounding box center [283, 254] width 62 height 19
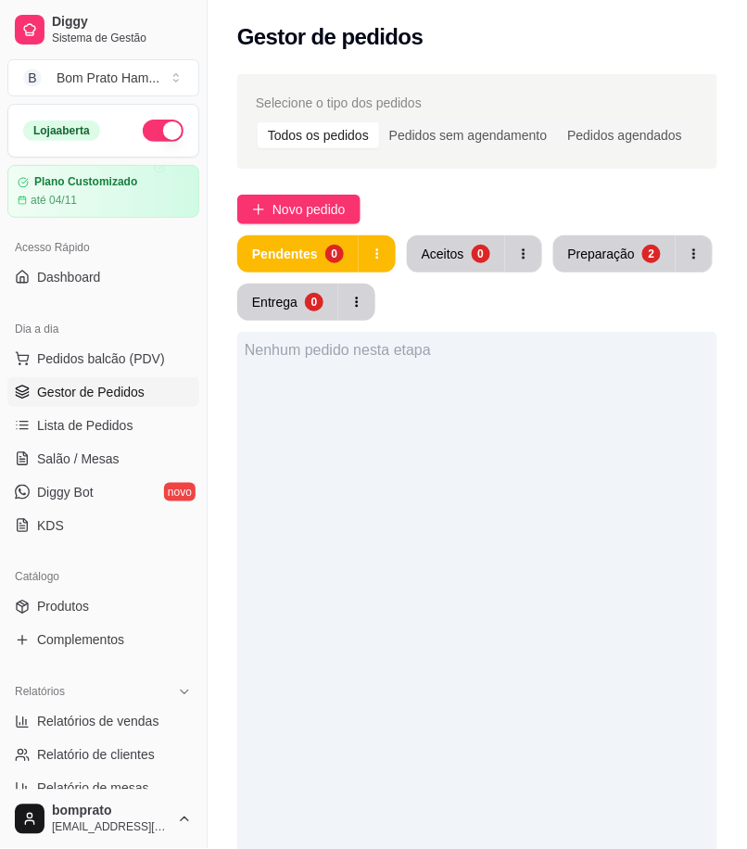
click at [311, 225] on div "Selecione o tipo dos pedidos Todos os pedidos Pedidos sem agendamento Pedidos a…" at bounding box center [477, 633] width 539 height 1140
click at [312, 215] on span "Novo pedido" at bounding box center [309, 209] width 73 height 20
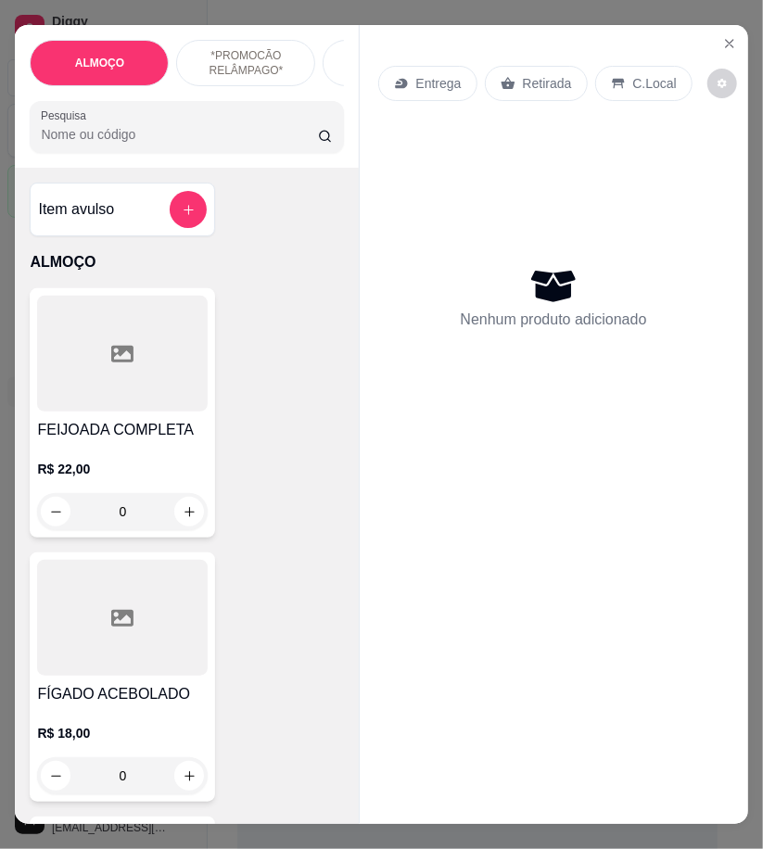
click at [423, 82] on p "Entrega" at bounding box center [438, 83] width 45 height 19
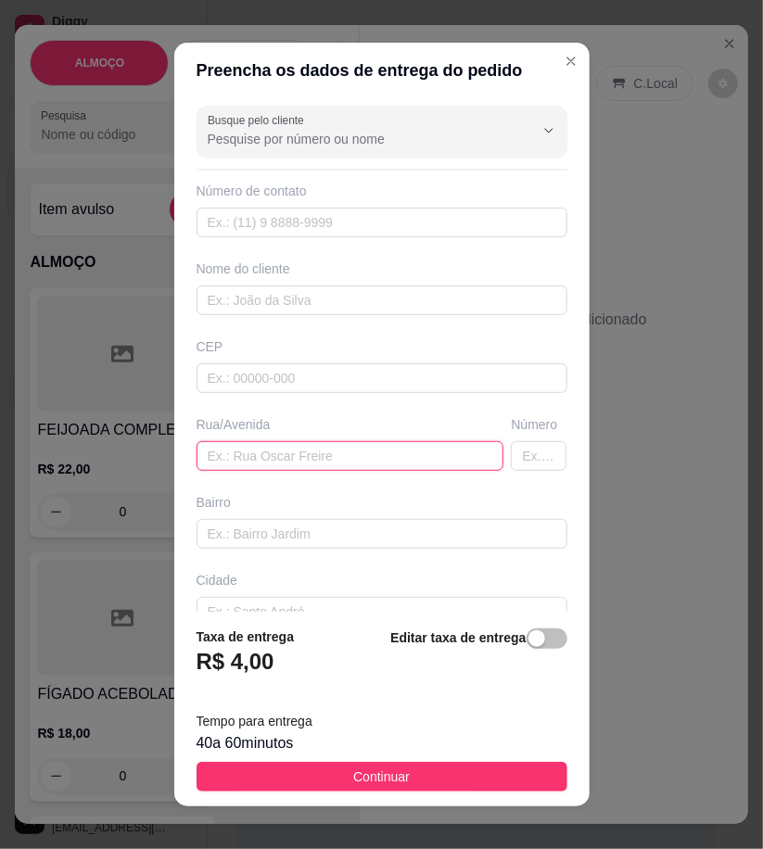
paste input "[STREET_ADDRESS][PERSON_NAME]:142 Ao lado do antigo bar de cila"
type input "[STREET_ADDRESS][PERSON_NAME]:142 Ao lado do antigo bar de cila"
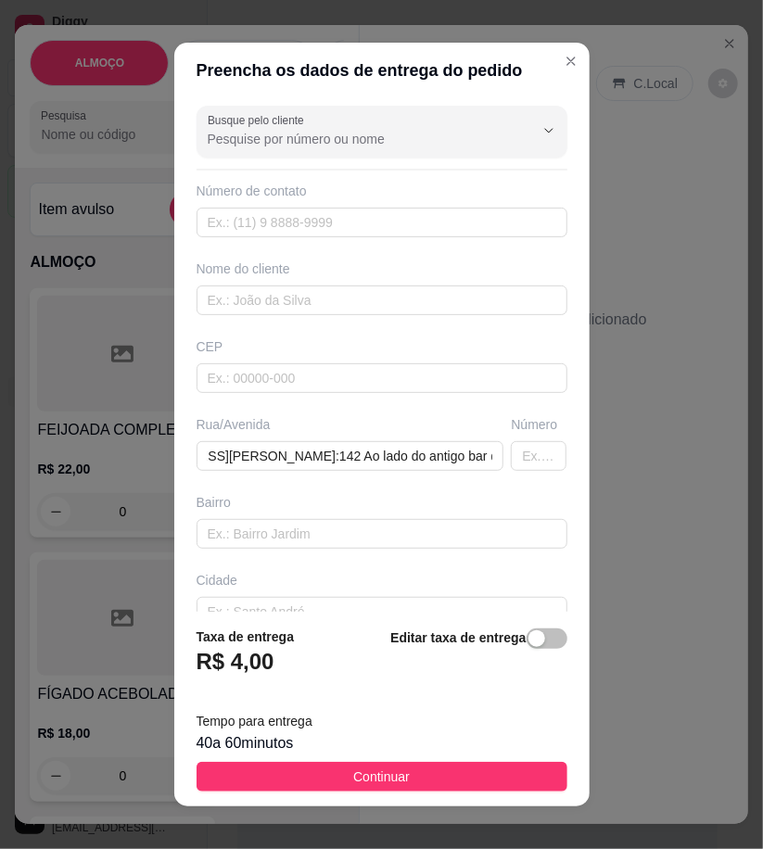
scroll to position [0, 0]
paste input "Ianny"
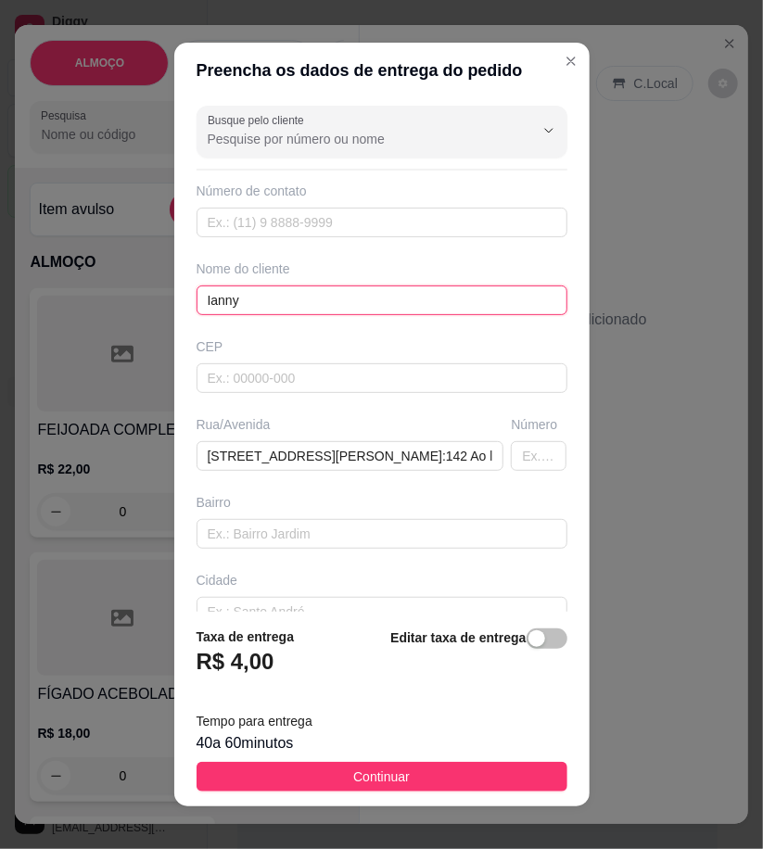
type input "Ianny"
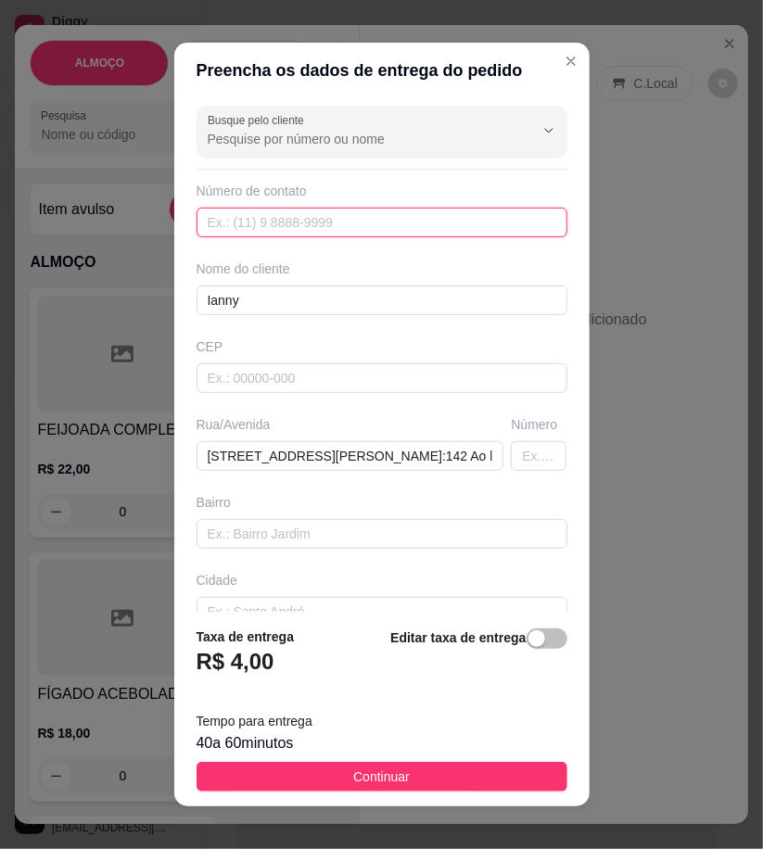
paste input "558 79122-2167"
type input "558 79122-2167"
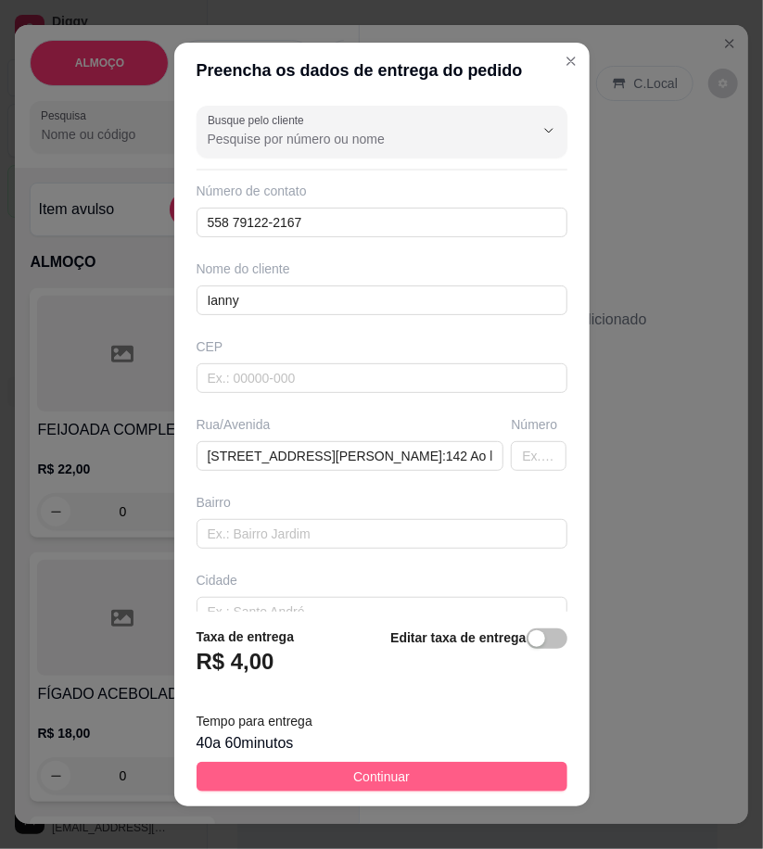
click at [519, 769] on button "Continuar" at bounding box center [381, 777] width 371 height 30
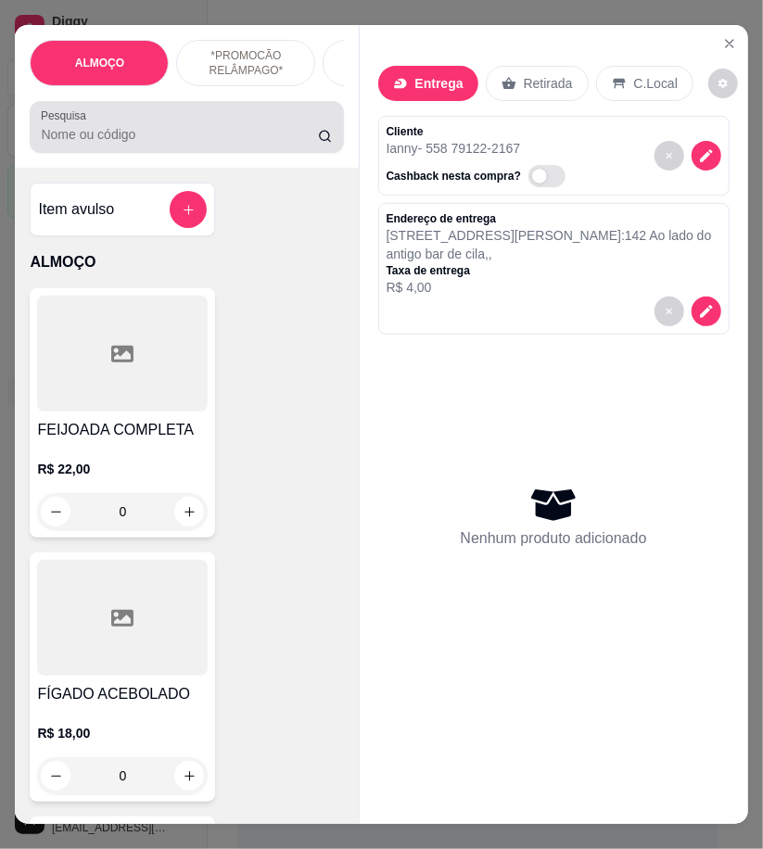
click at [182, 144] on input "Pesquisa" at bounding box center [179, 134] width 277 height 19
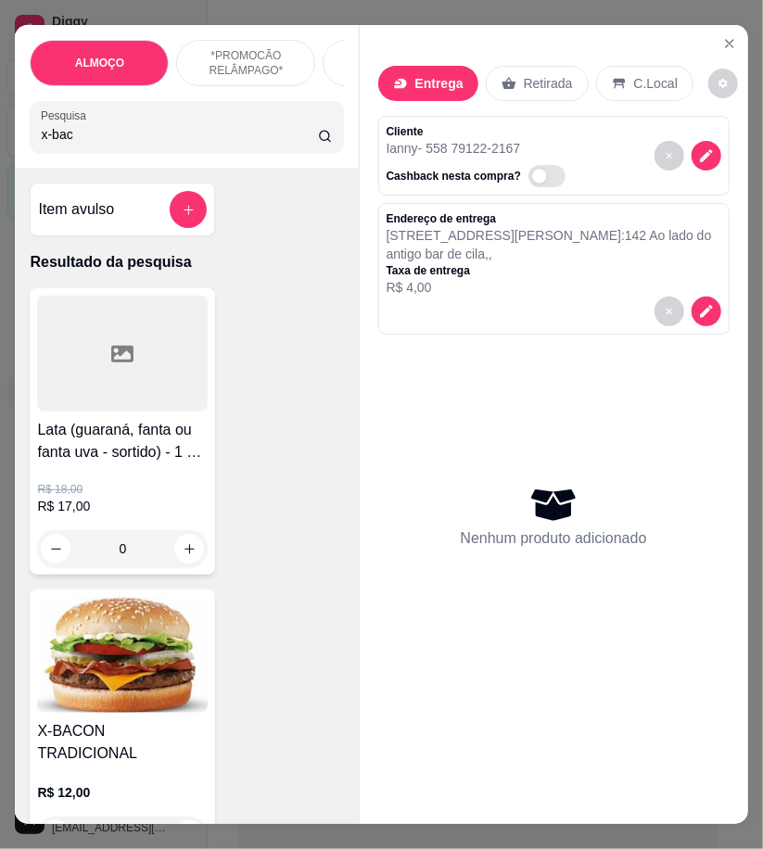
type input "x-bac"
click at [143, 686] on img at bounding box center [122, 655] width 171 height 116
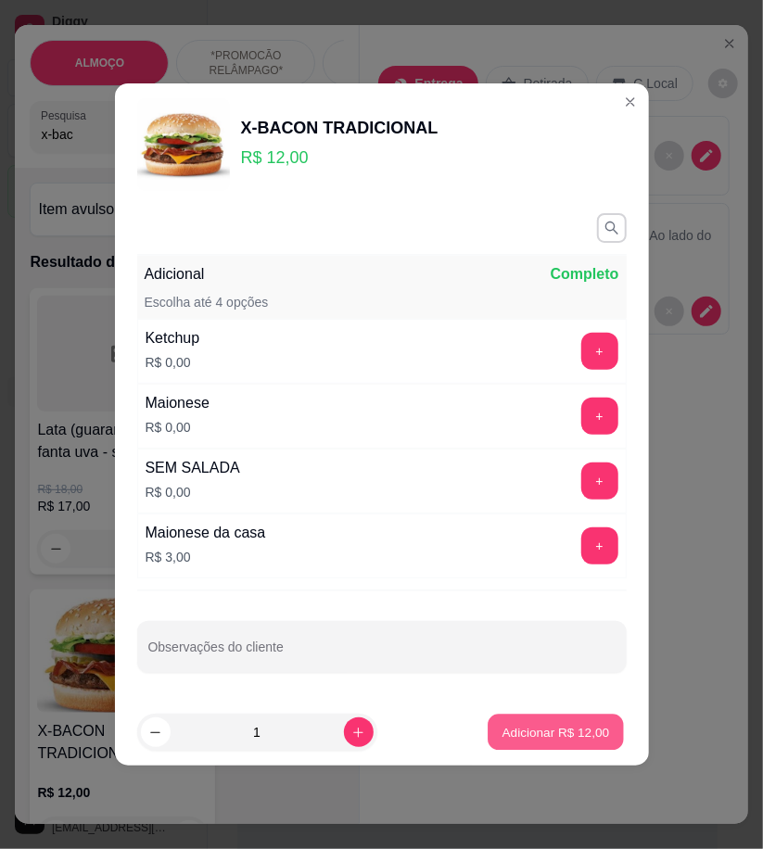
click at [508, 727] on p "Adicionar R$ 12,00" at bounding box center [556, 732] width 108 height 18
type input "1"
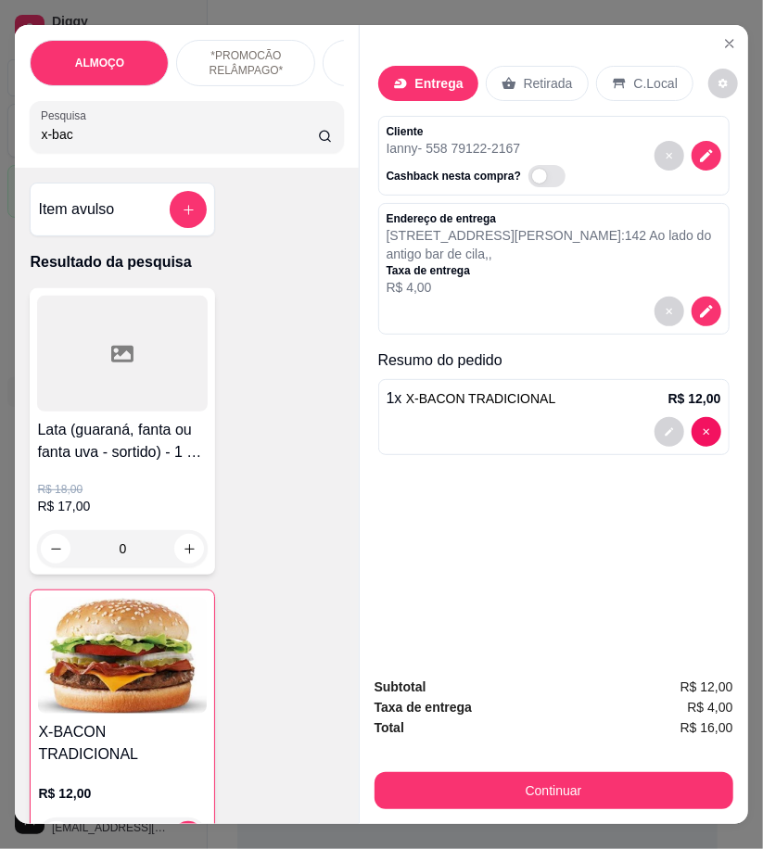
click at [66, 141] on input "x-bac" at bounding box center [179, 134] width 277 height 19
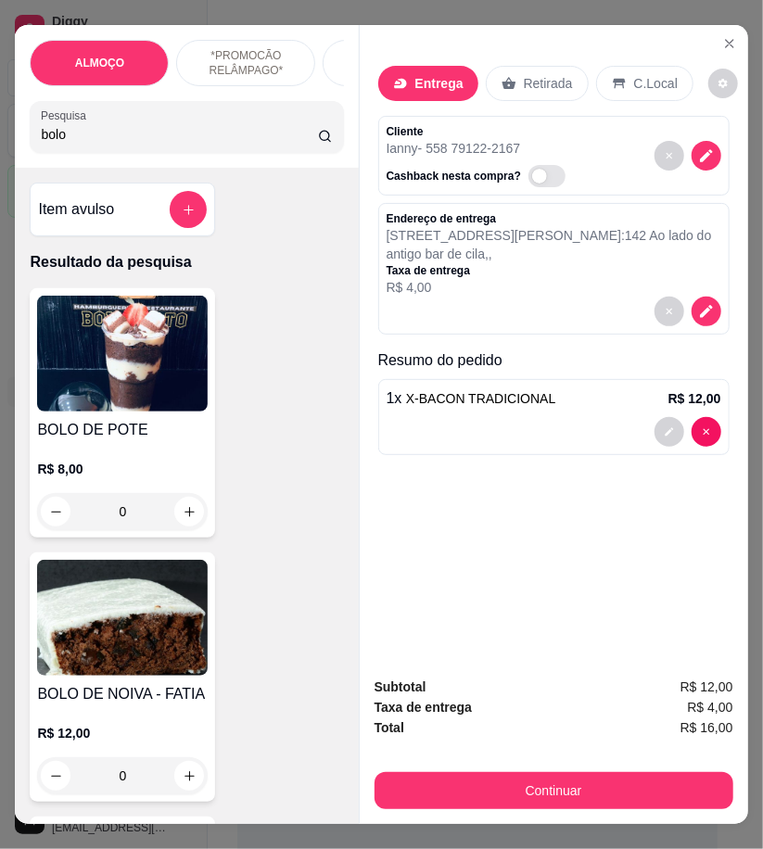
type input "bolo"
click at [94, 450] on div "R$ 8,00 0" at bounding box center [122, 485] width 171 height 89
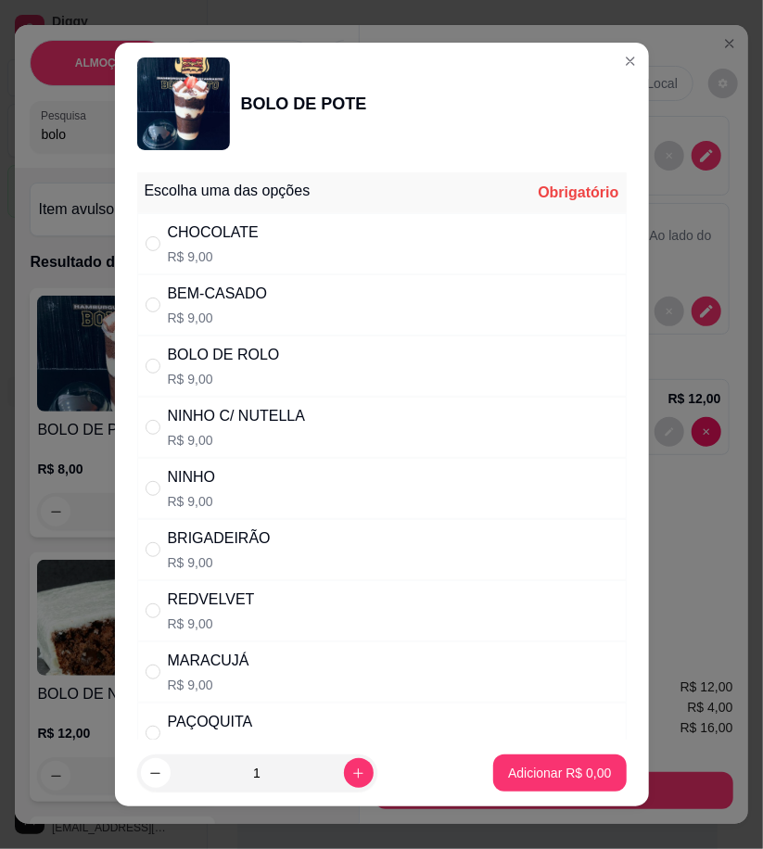
click at [421, 306] on div "BEM-CASADO R$ 9,00" at bounding box center [381, 304] width 489 height 61
radio input "true"
click at [418, 267] on div "CHOCOLATE R$ 9,00" at bounding box center [381, 243] width 489 height 61
radio input "true"
radio input "false"
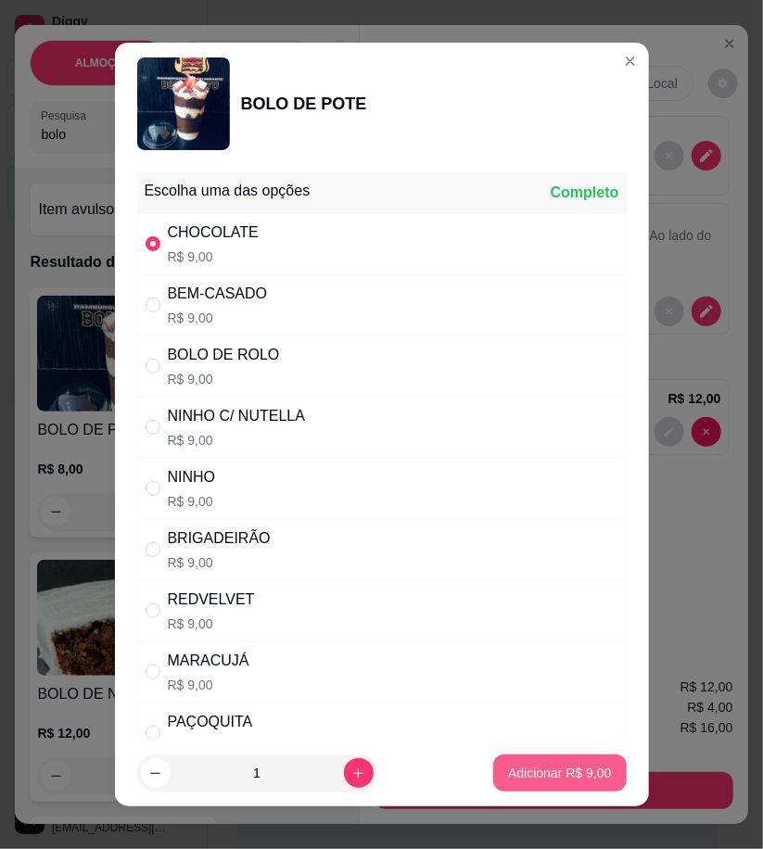
click at [559, 769] on p "Adicionar R$ 9,00" at bounding box center [559, 773] width 103 height 19
type input "1"
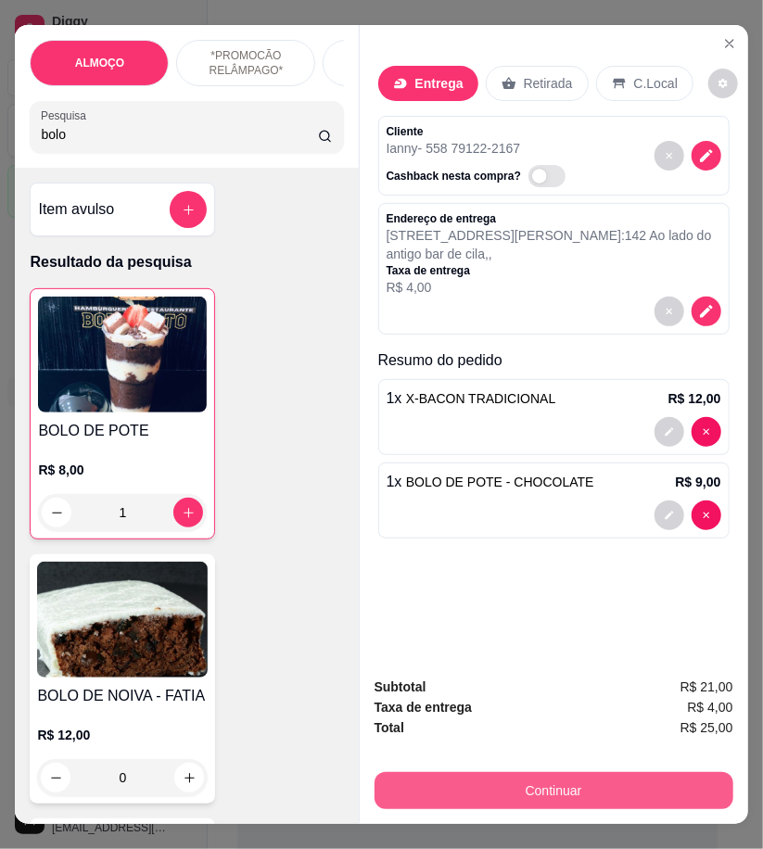
click at [659, 775] on button "Continuar" at bounding box center [553, 790] width 359 height 37
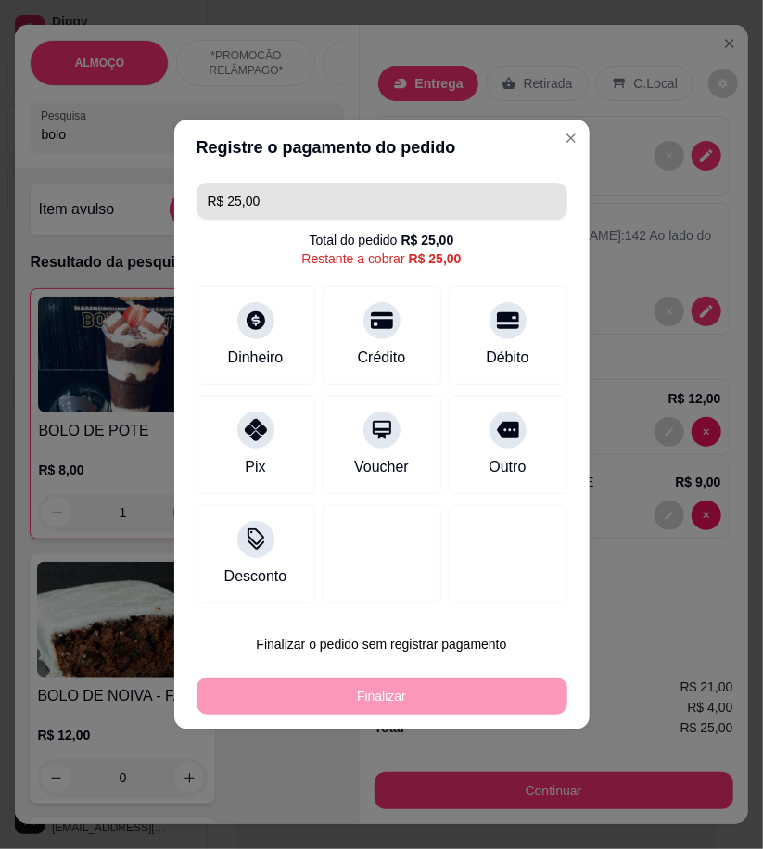
click at [273, 208] on input "R$ 25,00" at bounding box center [382, 201] width 349 height 37
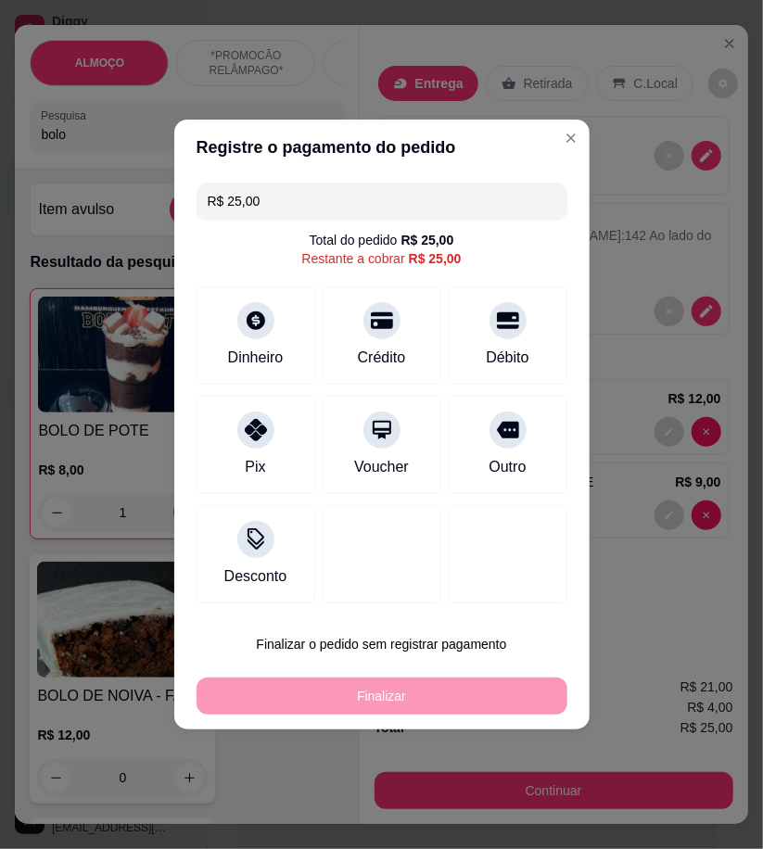
click at [273, 208] on input "R$ 25,00" at bounding box center [382, 201] width 349 height 37
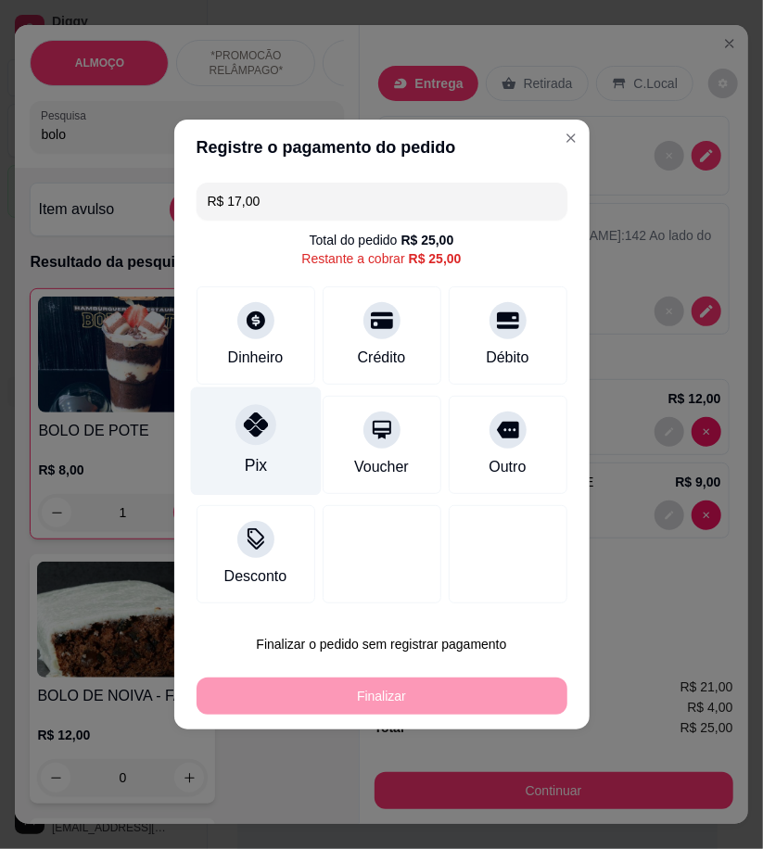
click at [262, 442] on div at bounding box center [255, 424] width 41 height 41
type input "R$ 8,00"
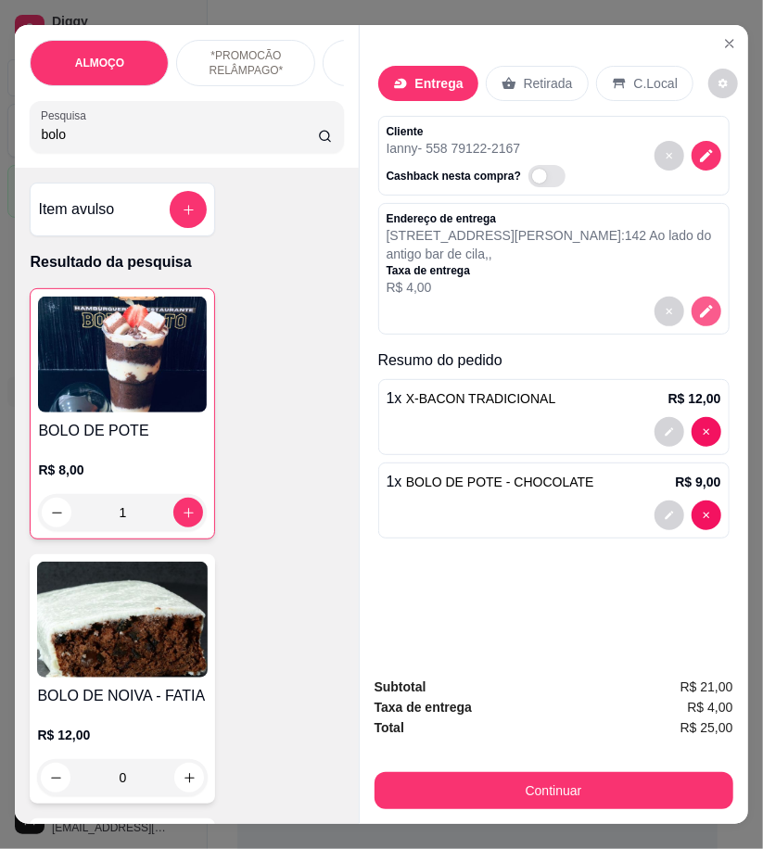
click at [705, 304] on icon "decrease-product-quantity" at bounding box center [706, 311] width 17 height 17
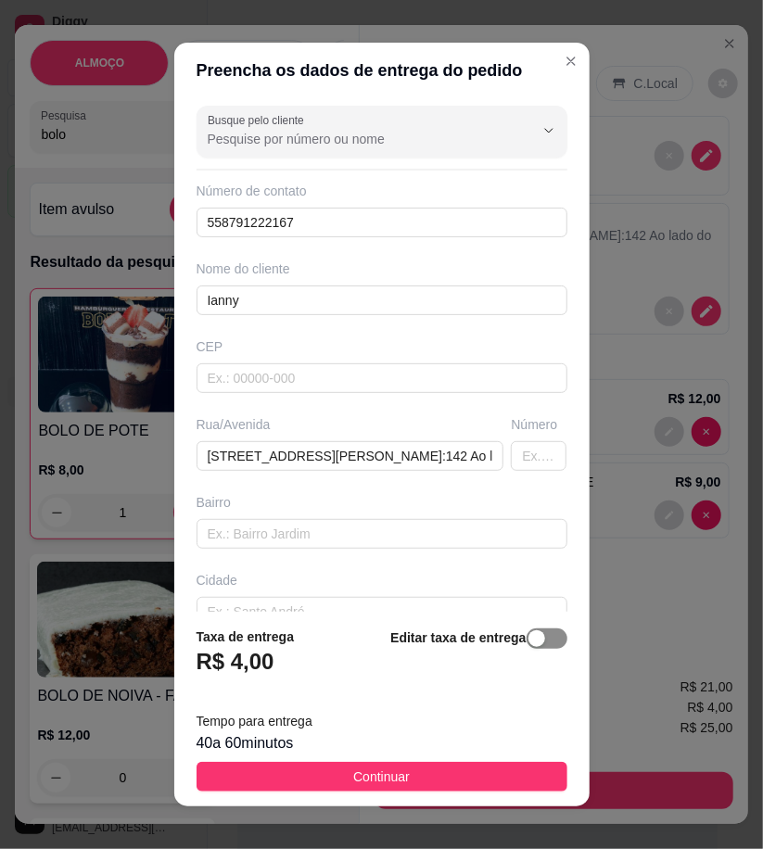
click at [528, 645] on div "button" at bounding box center [536, 638] width 17 height 17
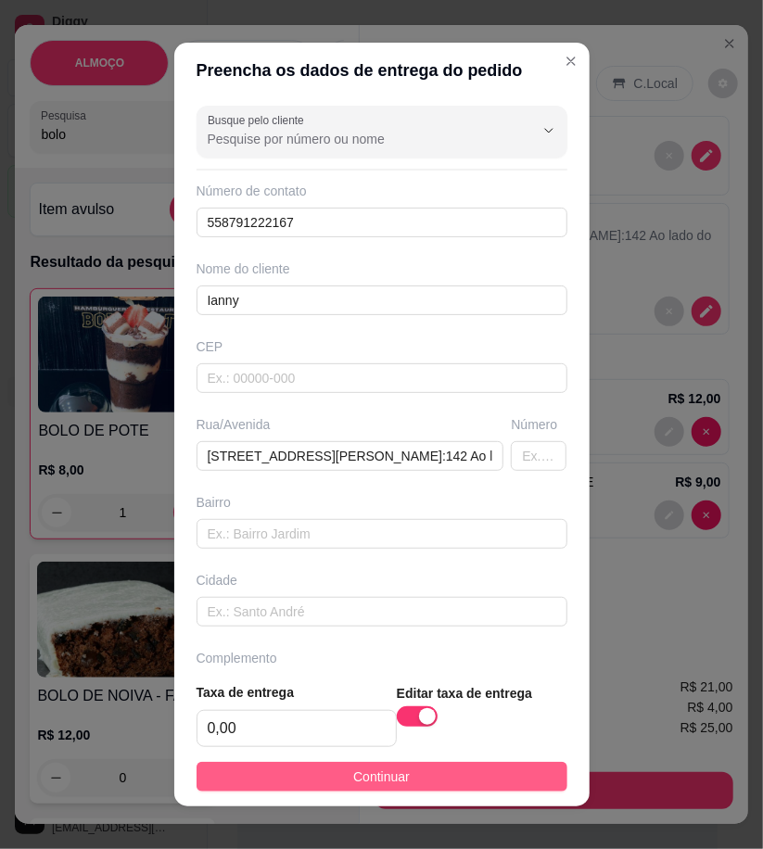
click at [492, 767] on button "Continuar" at bounding box center [381, 777] width 371 height 30
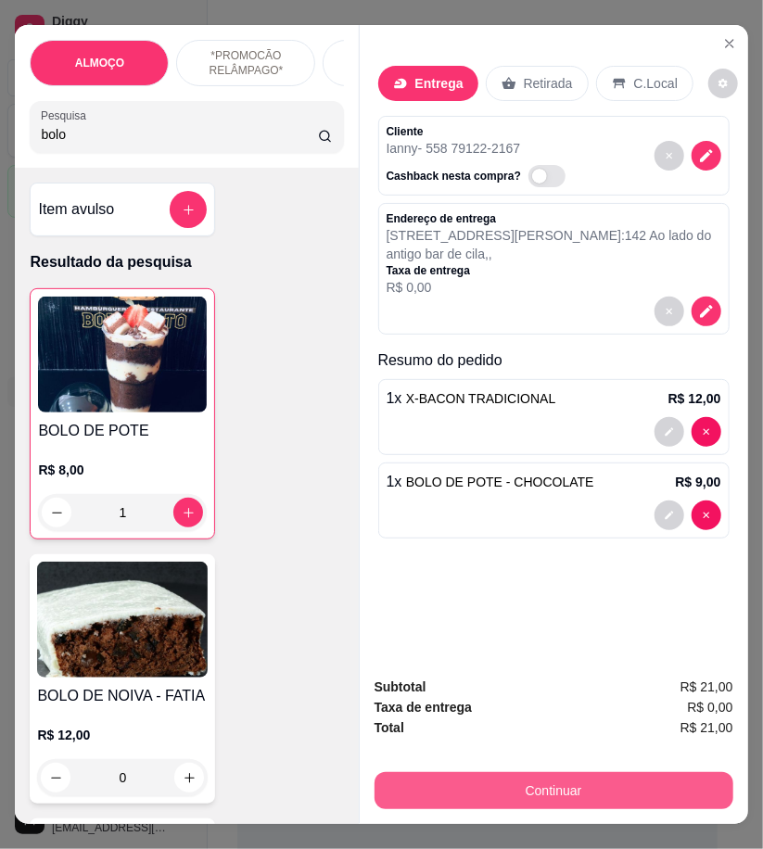
click at [609, 779] on button "Continuar" at bounding box center [553, 790] width 359 height 37
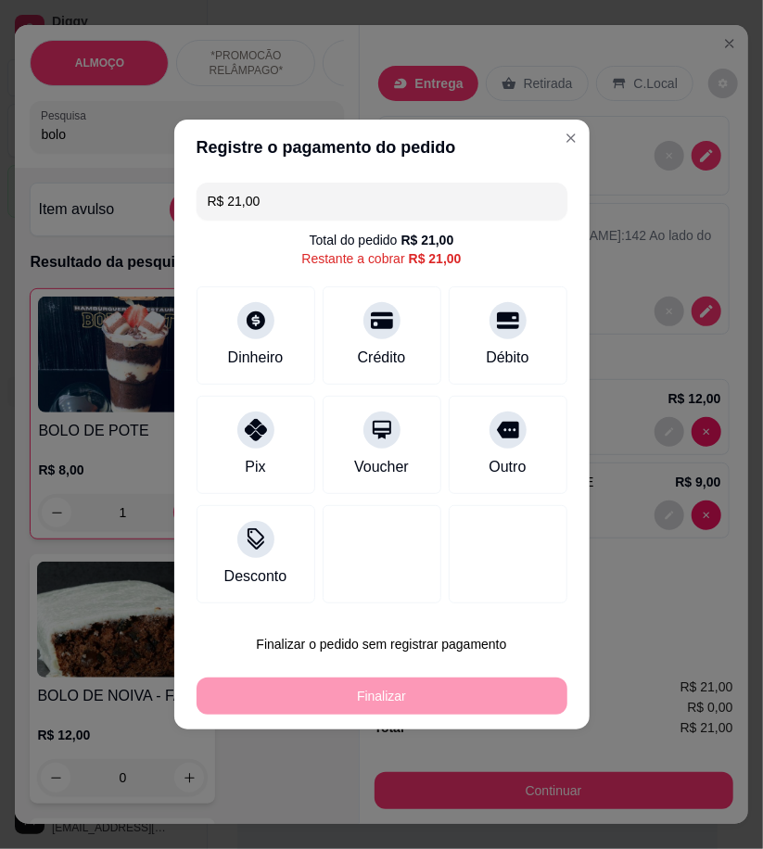
click at [300, 197] on input "R$ 21,00" at bounding box center [382, 201] width 349 height 37
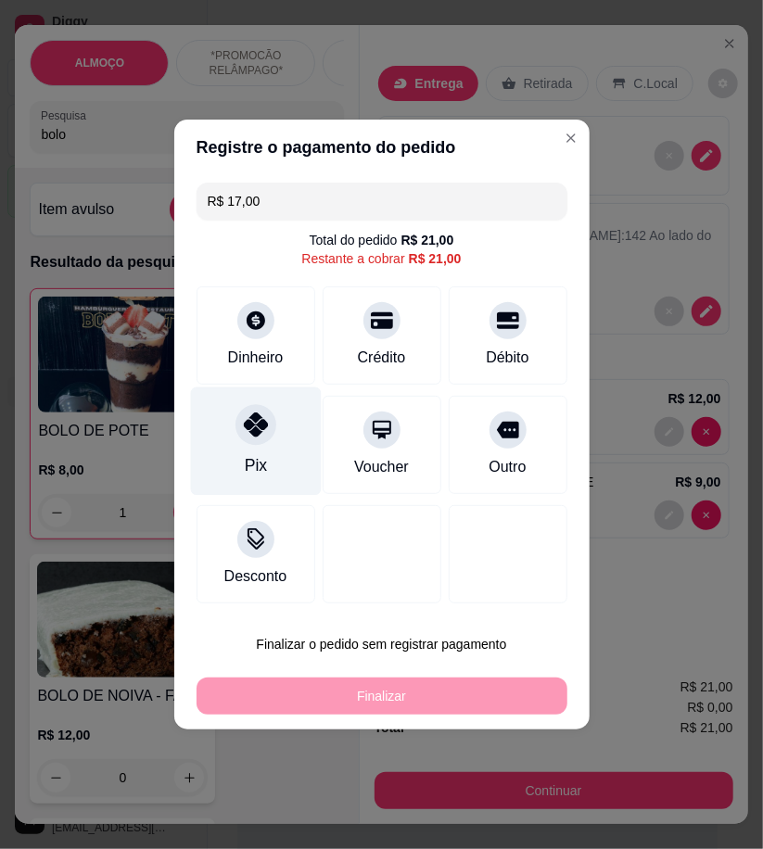
click at [284, 427] on div "Pix" at bounding box center [255, 441] width 131 height 108
type input "R$ 4,00"
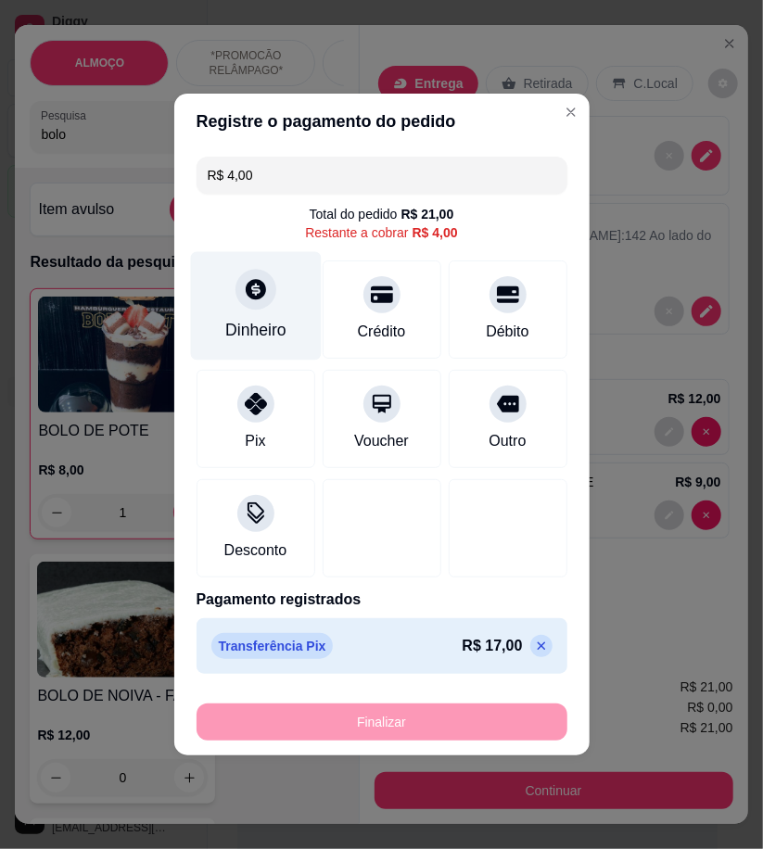
click at [260, 319] on div "Dinheiro" at bounding box center [255, 330] width 61 height 24
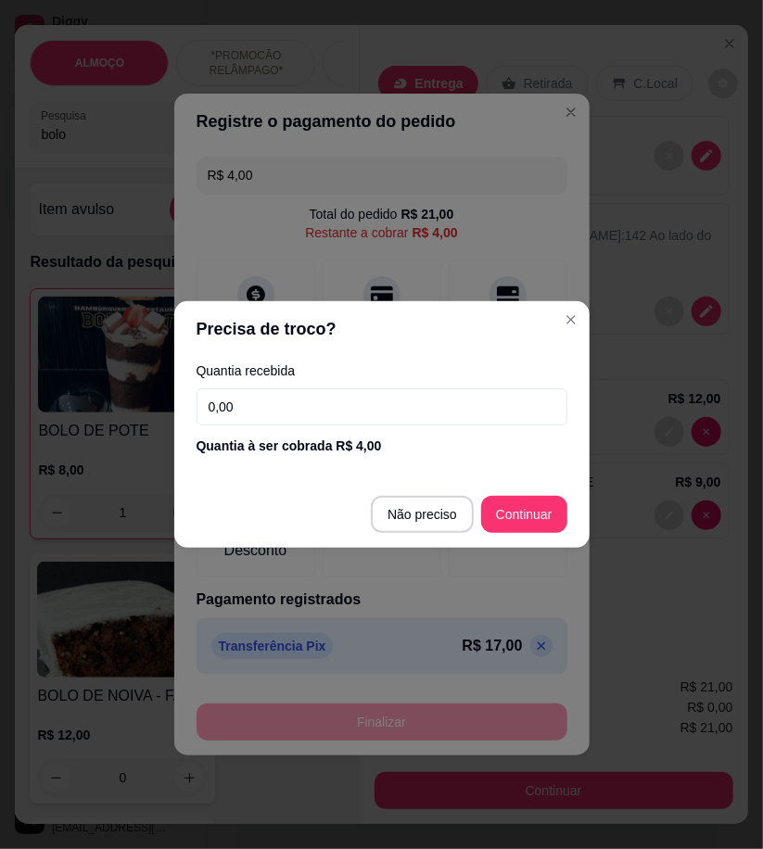
click at [334, 414] on input "0,00" at bounding box center [381, 406] width 371 height 37
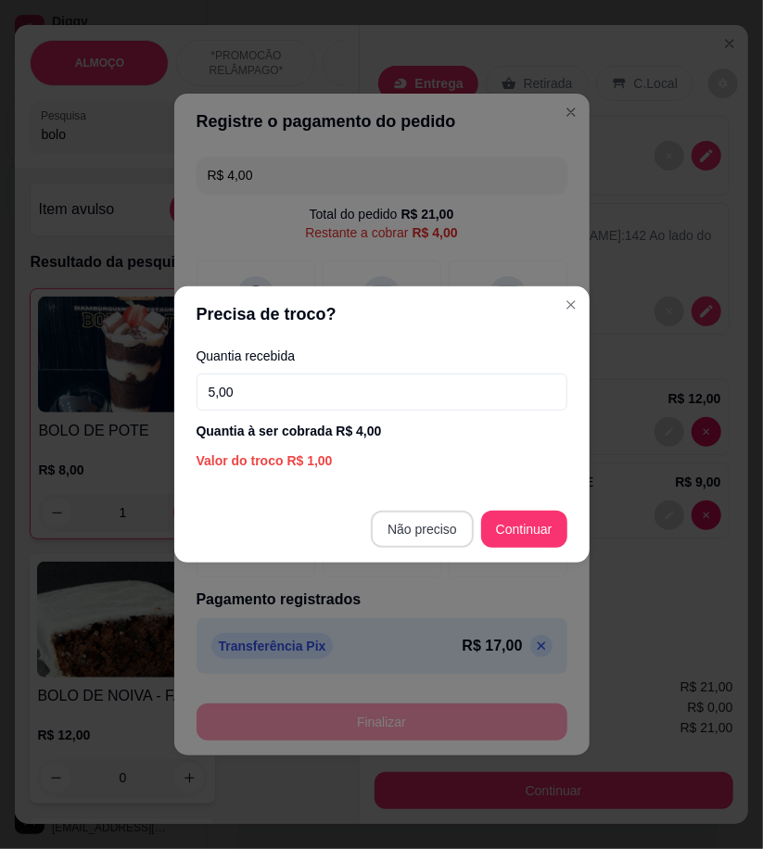
type input "5,00"
type input "R$ 0,00"
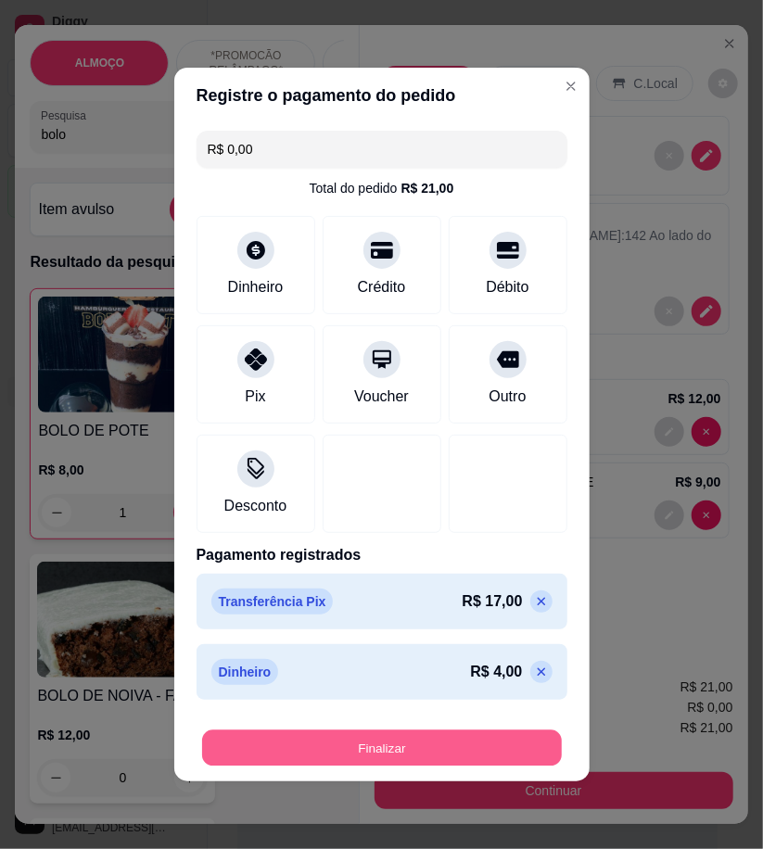
click at [517, 755] on button "Finalizar" at bounding box center [382, 748] width 360 height 36
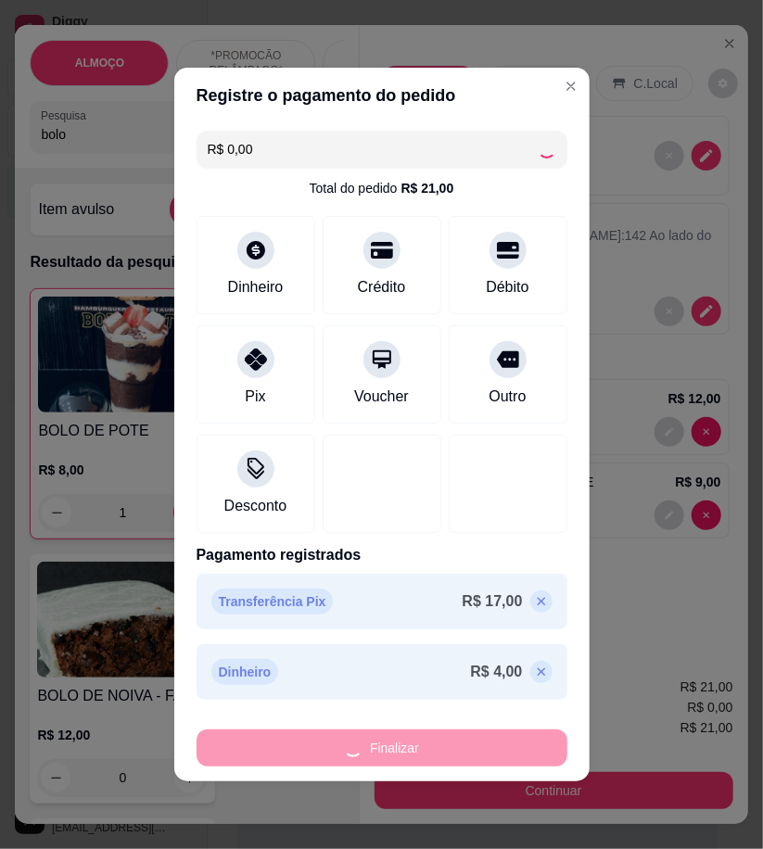
type input "0"
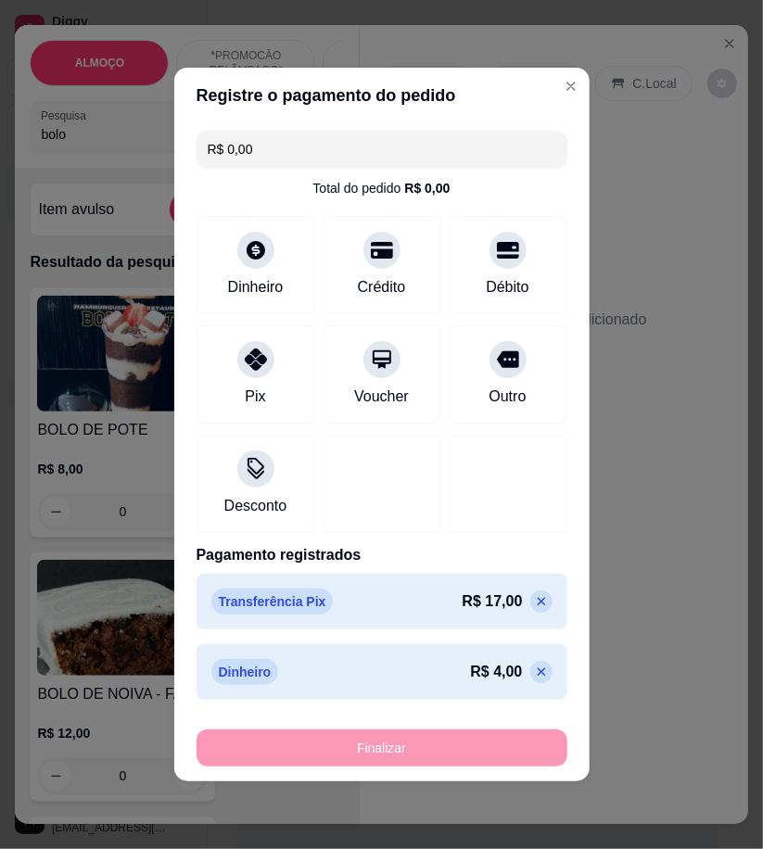
type input "-R$ 21,00"
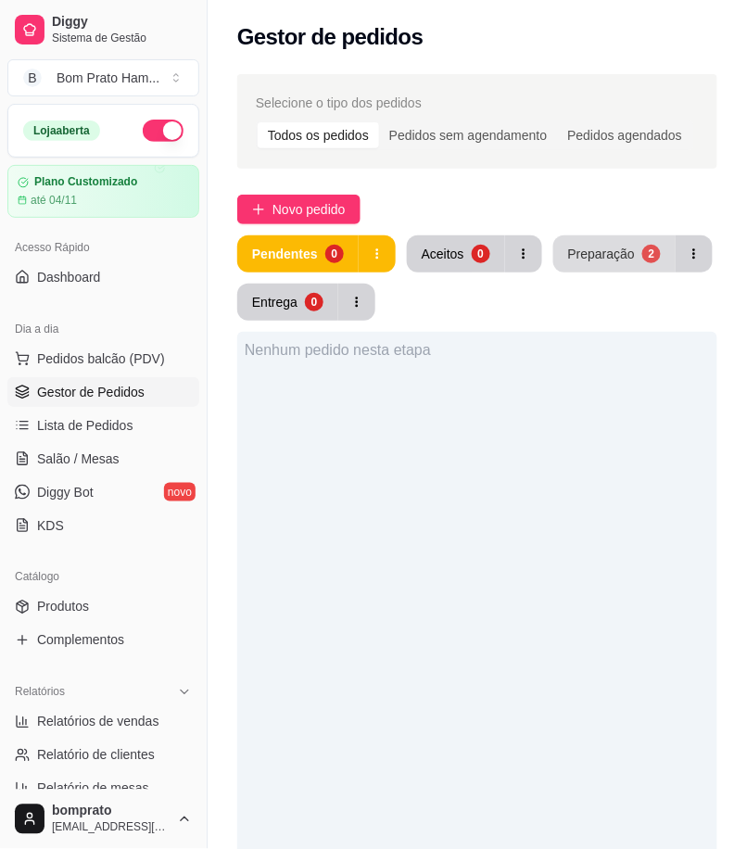
click at [609, 254] on div "Preparação" at bounding box center [601, 254] width 67 height 19
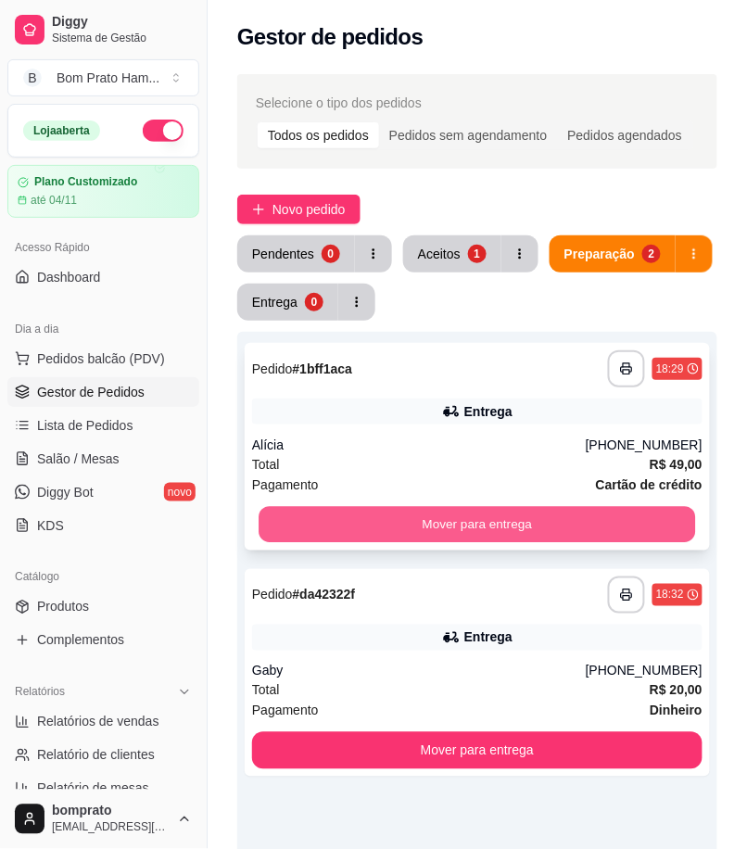
click at [560, 529] on button "Mover para entrega" at bounding box center [477, 525] width 437 height 36
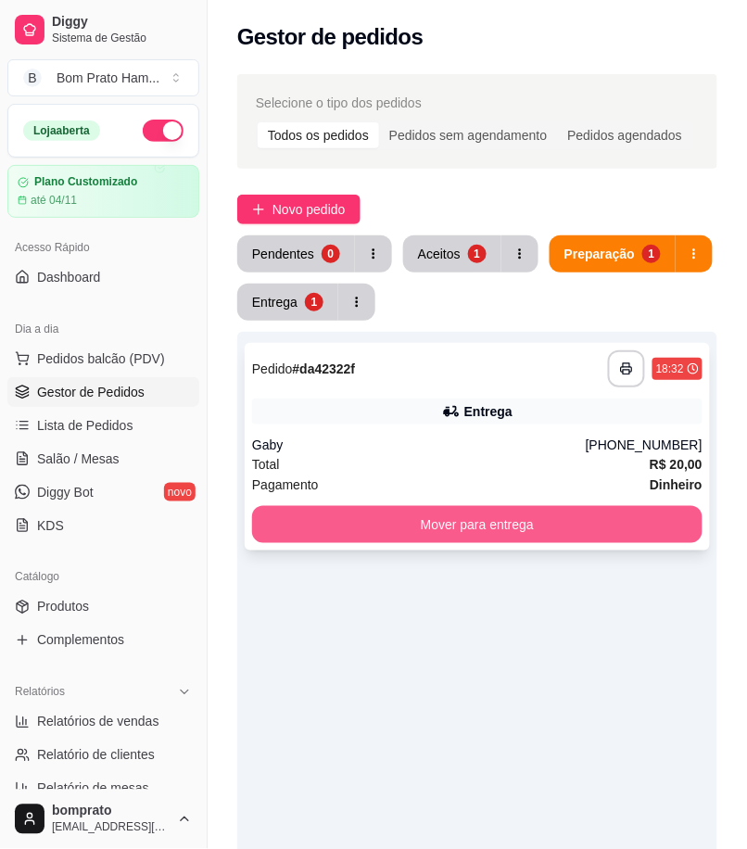
click at [560, 515] on button "Mover para entrega" at bounding box center [477, 524] width 450 height 37
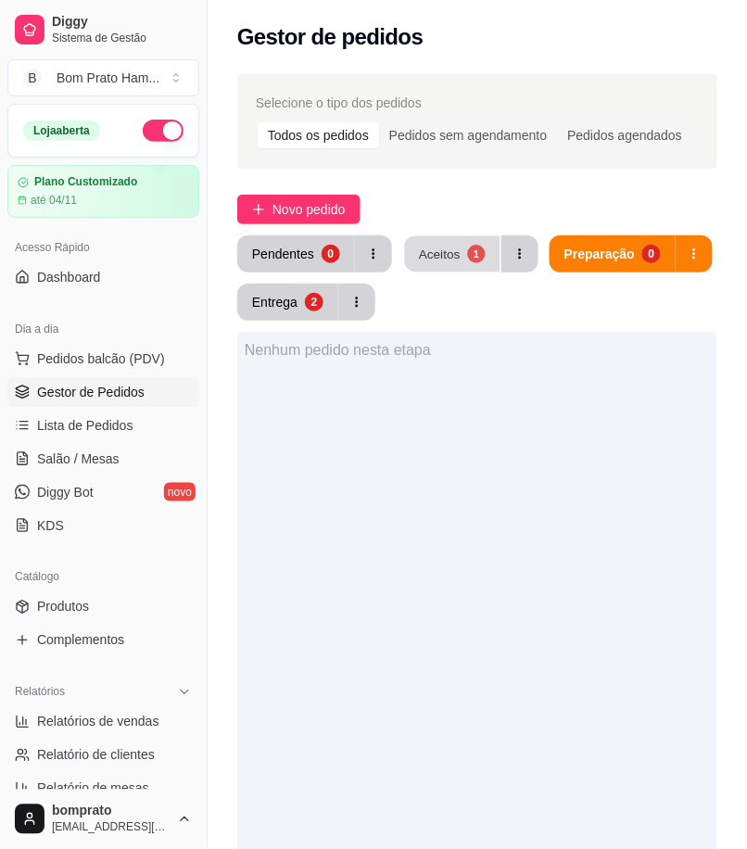
click at [450, 241] on button "Aceitos 1" at bounding box center [452, 254] width 95 height 36
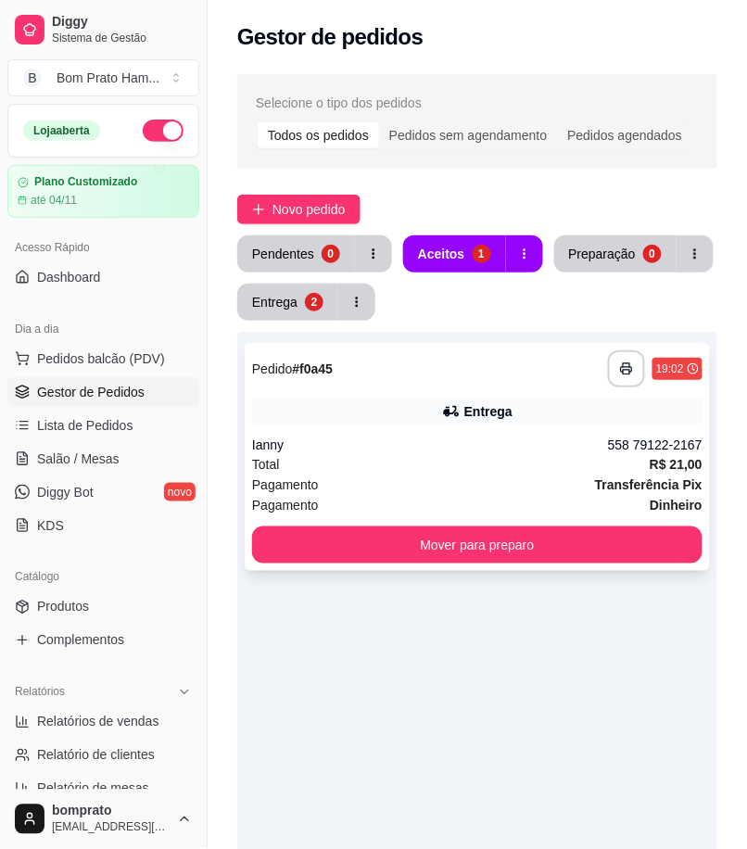
click at [495, 431] on div "**********" at bounding box center [477, 457] width 465 height 228
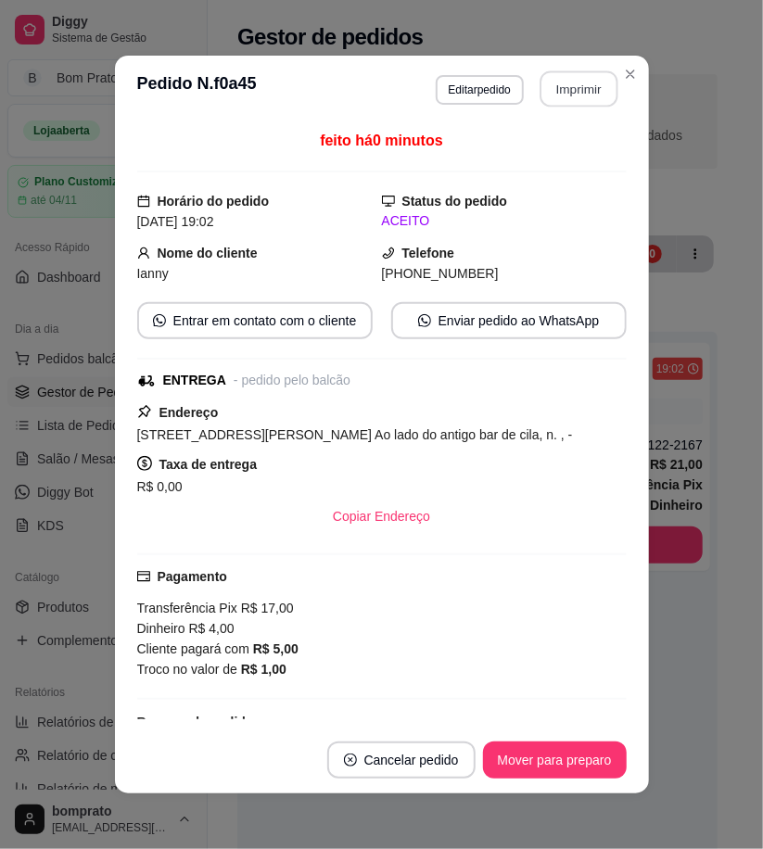
click at [584, 84] on button "Imprimir" at bounding box center [578, 89] width 78 height 36
click at [594, 747] on button "Mover para preparo" at bounding box center [555, 760] width 144 height 37
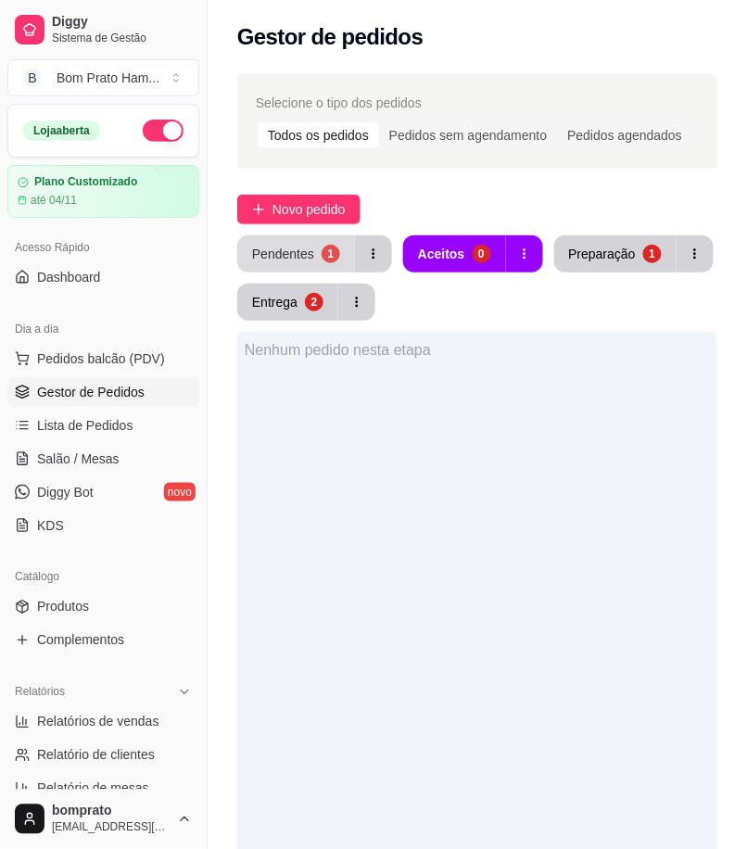
click at [278, 257] on div "Pendentes" at bounding box center [283, 254] width 62 height 19
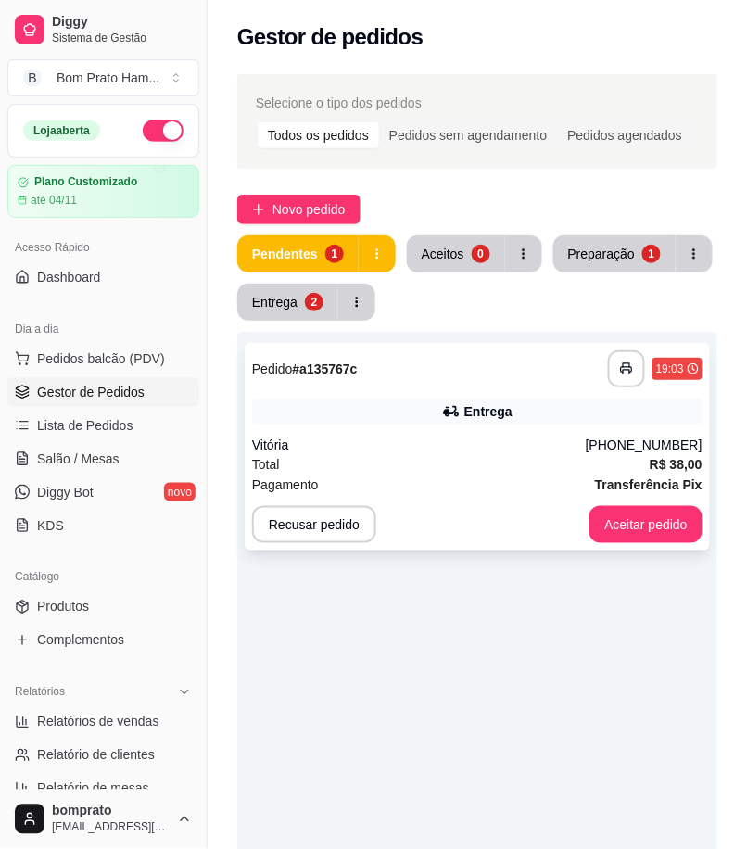
click at [446, 437] on div "Vitória" at bounding box center [419, 445] width 334 height 19
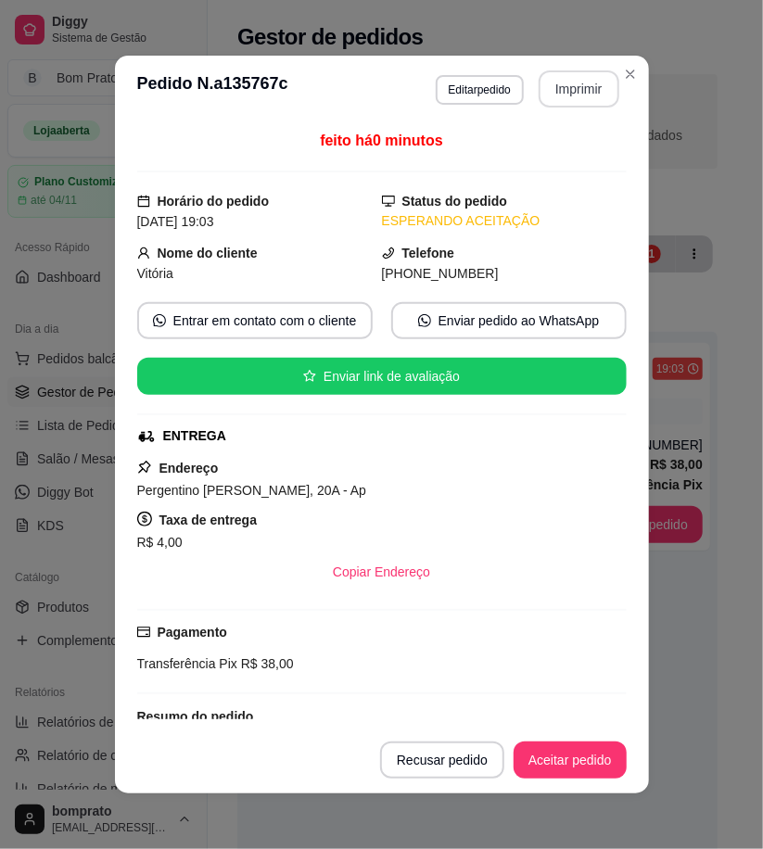
click at [581, 88] on button "Imprimir" at bounding box center [579, 88] width 81 height 37
click at [586, 769] on button "Aceitar pedido" at bounding box center [569, 760] width 109 height 36
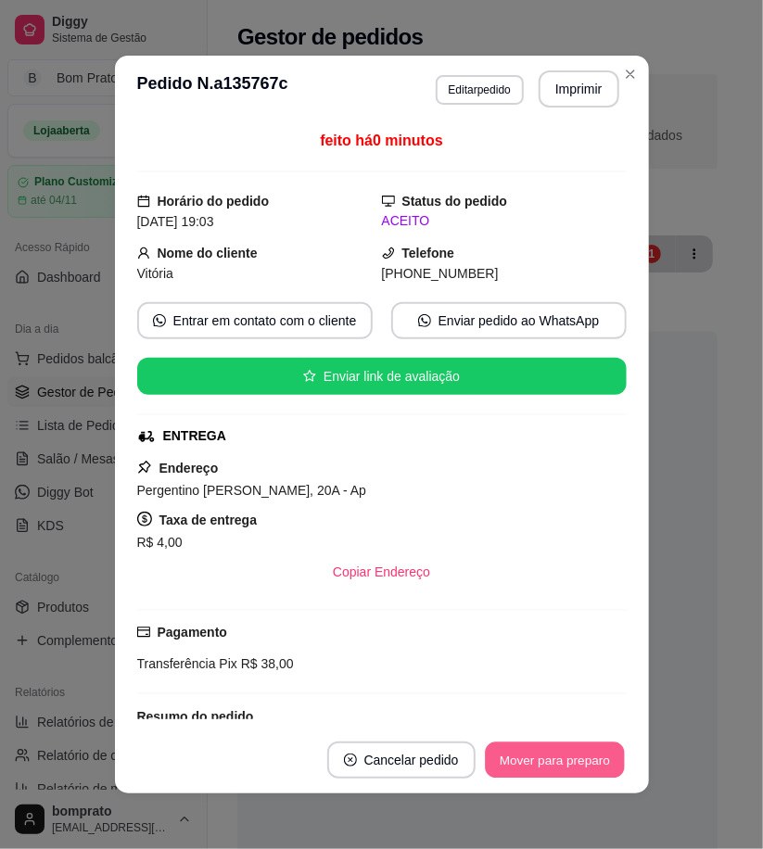
click at [586, 769] on button "Mover para preparo" at bounding box center [554, 760] width 139 height 36
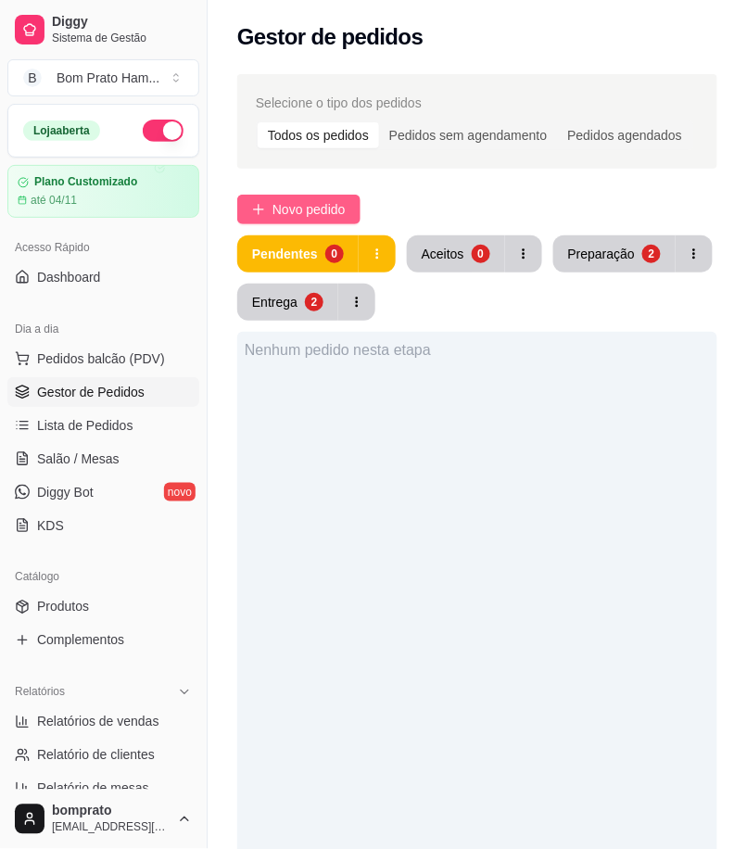
click at [344, 200] on span "Novo pedido" at bounding box center [309, 209] width 73 height 20
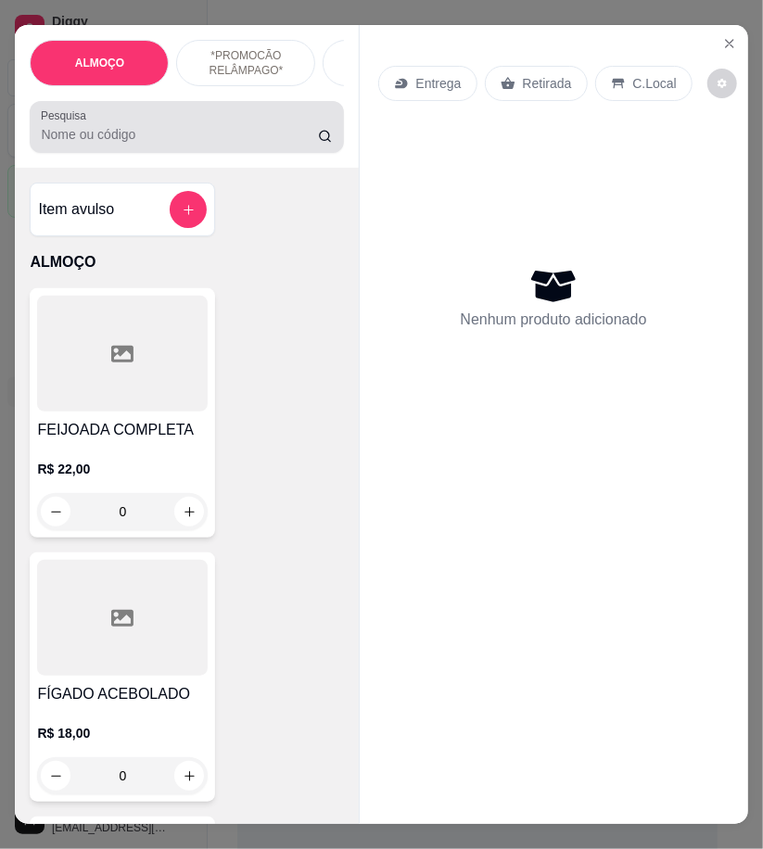
click at [85, 136] on input "Pesquisa" at bounding box center [179, 134] width 277 height 19
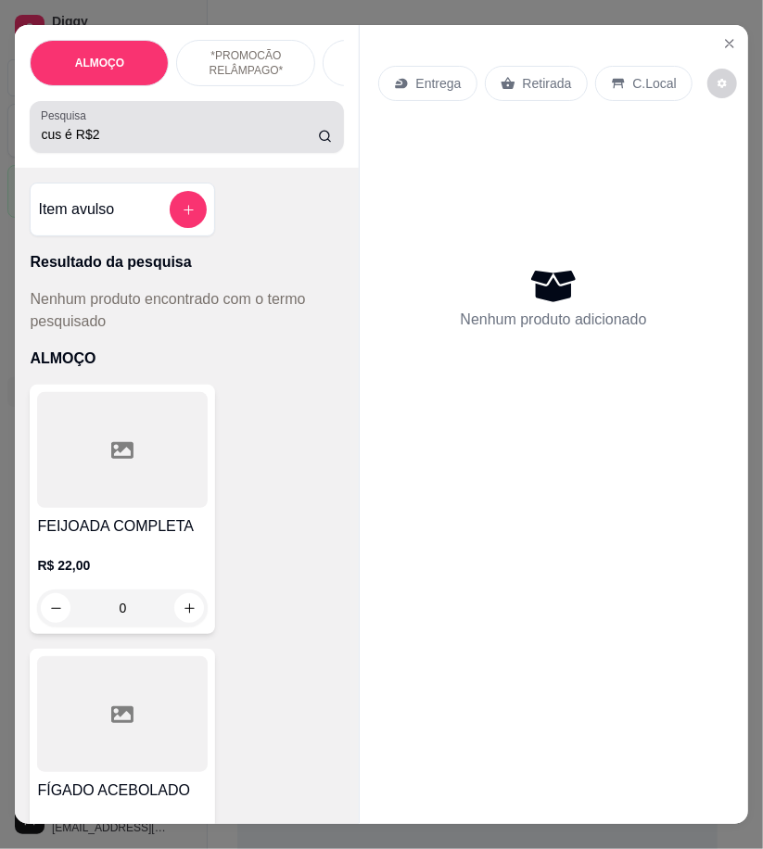
click at [93, 140] on input "cus é R$2" at bounding box center [179, 134] width 277 height 19
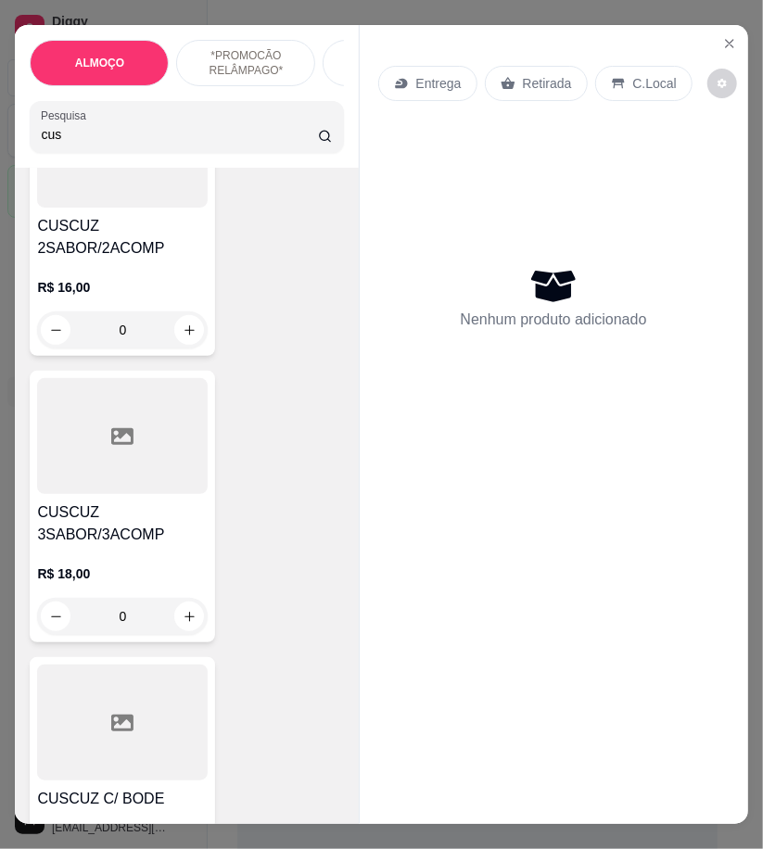
scroll to position [206, 0]
type input "cus"
click at [146, 269] on div "R$ 16,00 0" at bounding box center [122, 302] width 171 height 89
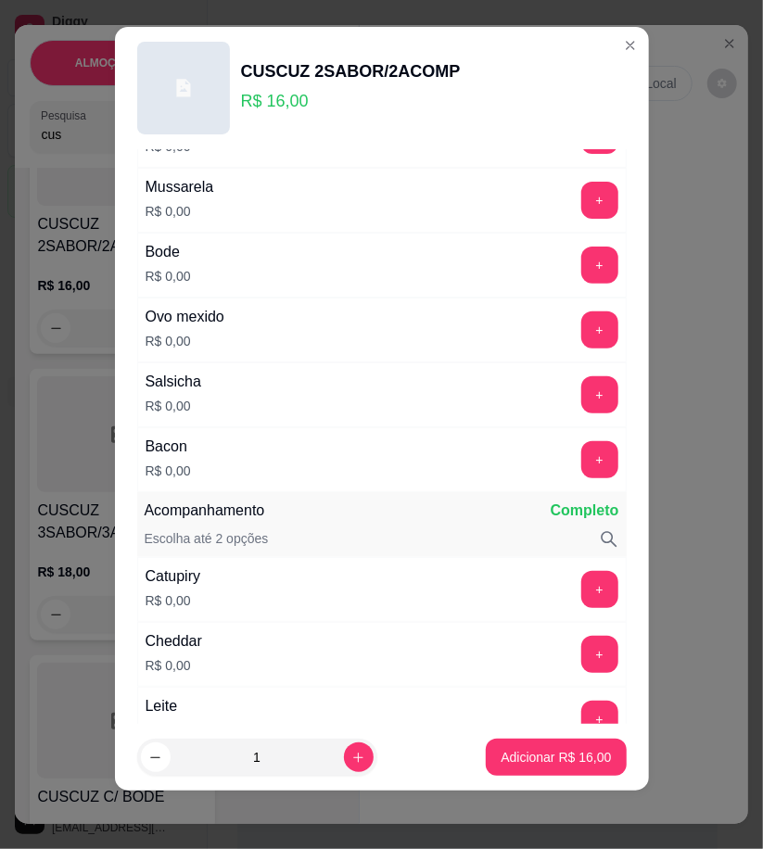
scroll to position [599, 0]
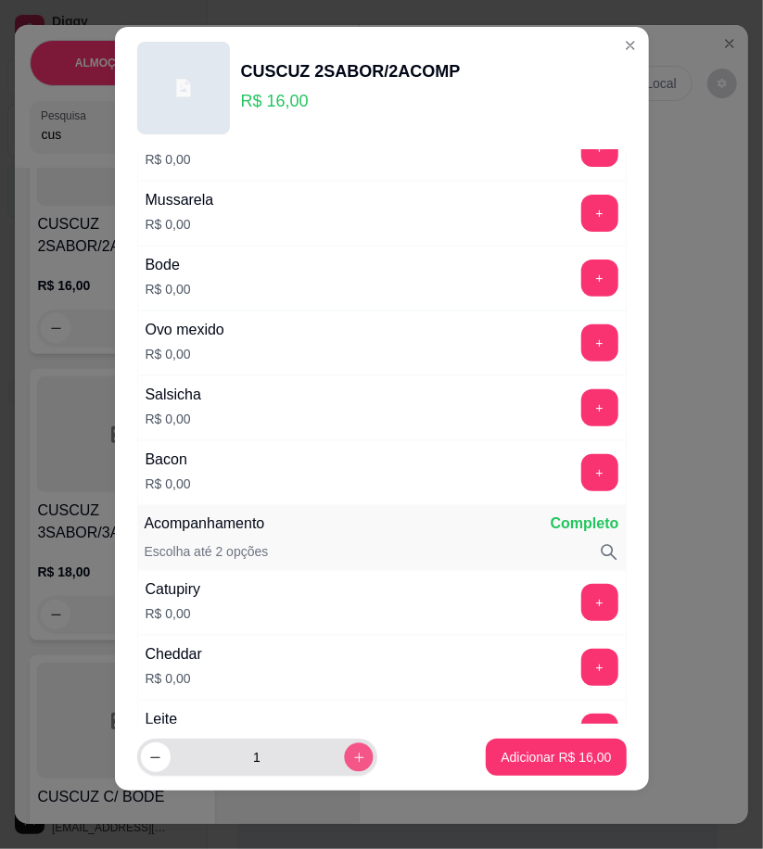
click at [348, 762] on button "increase-product-quantity" at bounding box center [358, 757] width 29 height 29
click at [348, 762] on button "increase-product-quantity" at bounding box center [359, 757] width 30 height 30
type input "3"
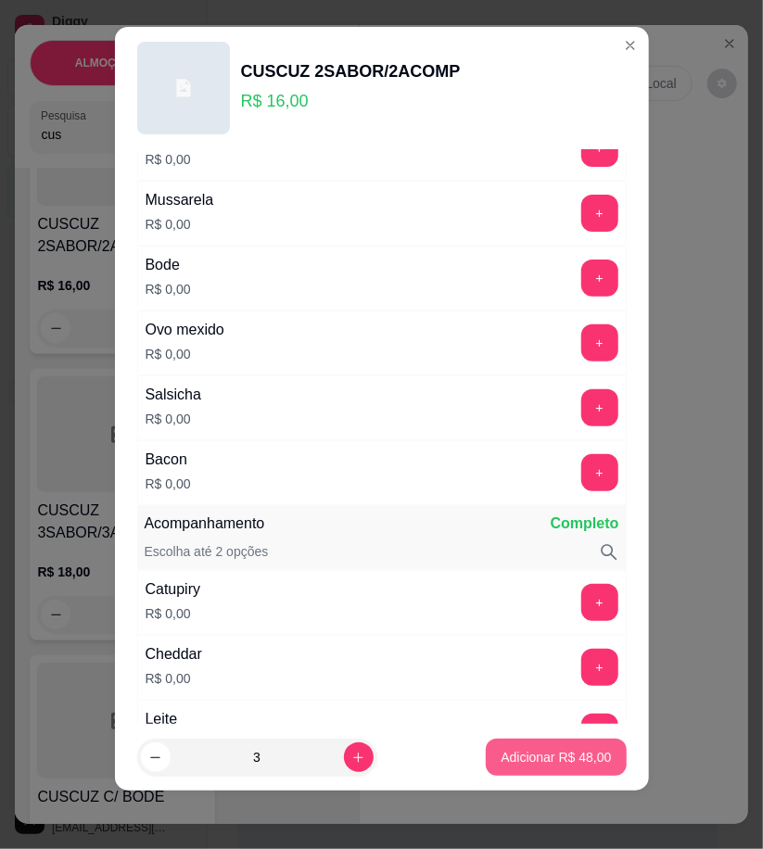
click at [548, 758] on p "Adicionar R$ 48,00" at bounding box center [556, 757] width 110 height 19
type input "3"
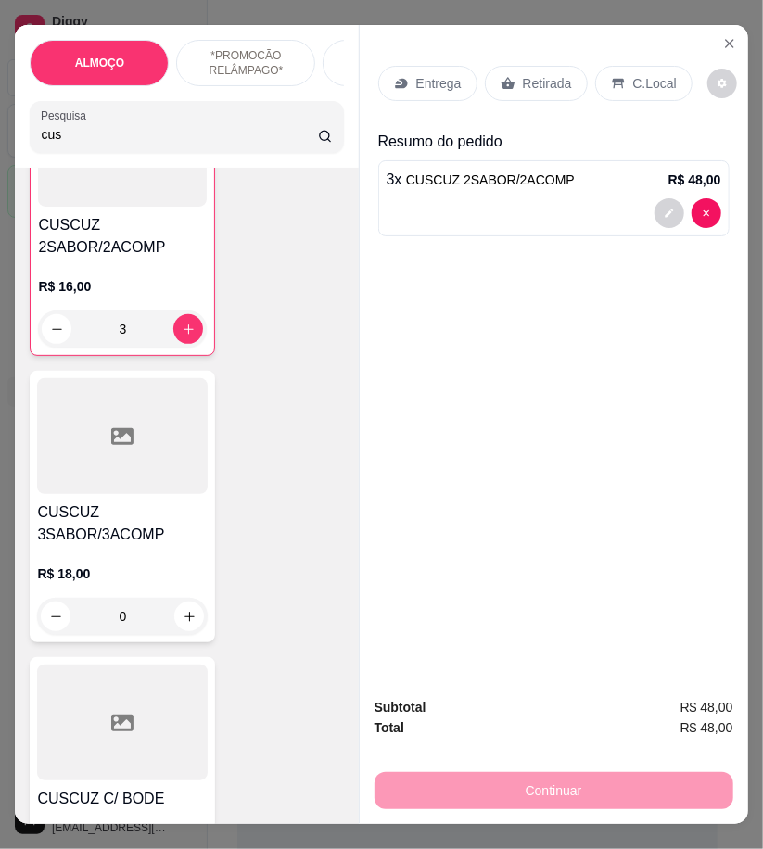
scroll to position [207, 0]
click at [422, 74] on p "Entrega" at bounding box center [438, 83] width 45 height 19
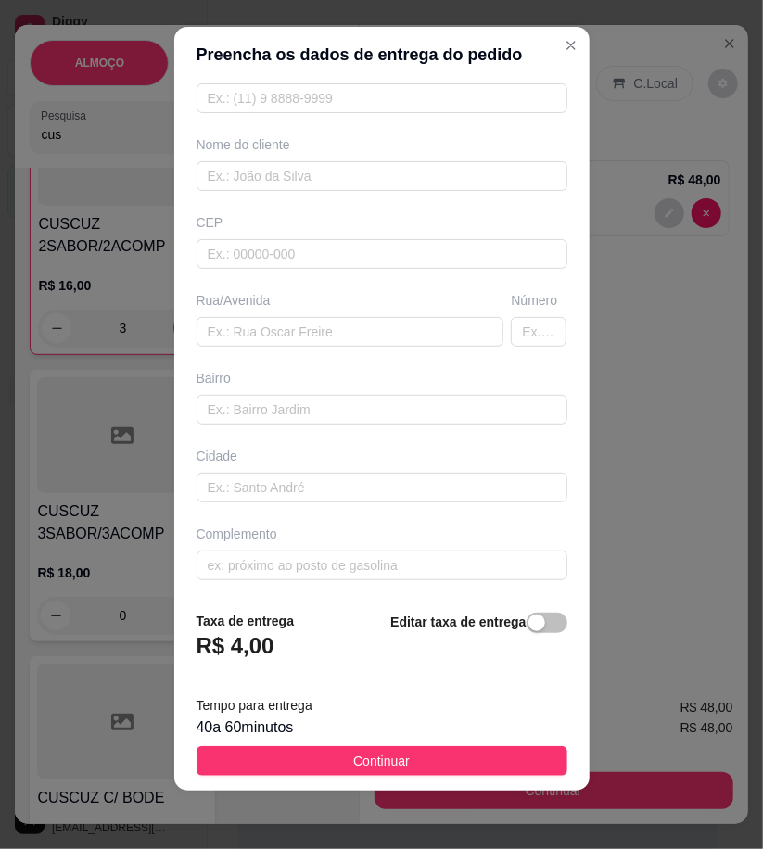
scroll to position [111, 0]
click at [526, 647] on div "Editar taxa de entrega" at bounding box center [478, 641] width 176 height 61
click at [526, 628] on span "button" at bounding box center [546, 623] width 41 height 20
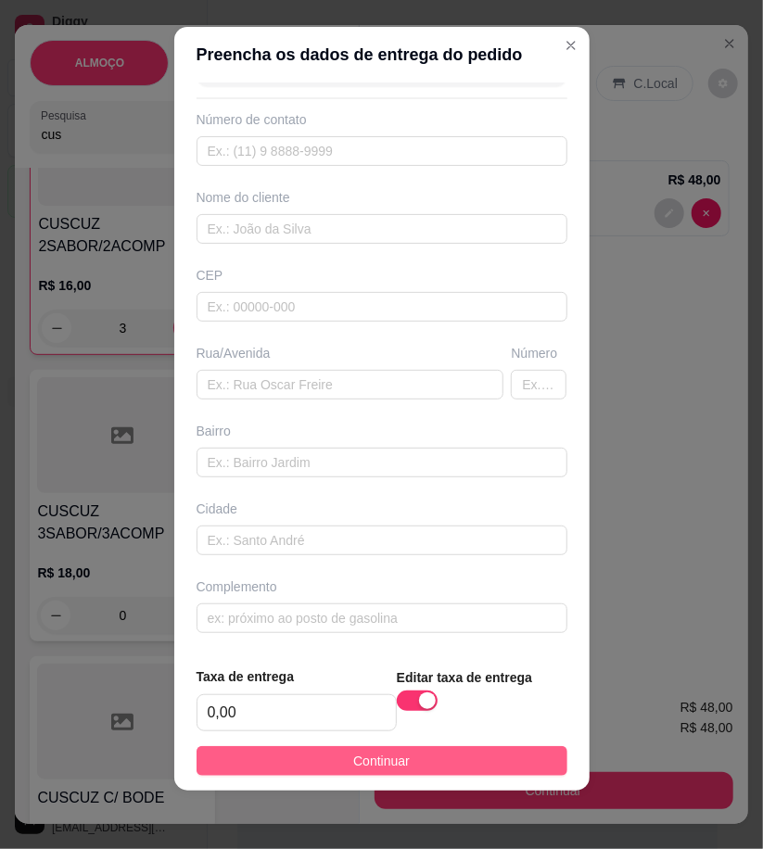
click at [526, 757] on button "Continuar" at bounding box center [381, 761] width 371 height 30
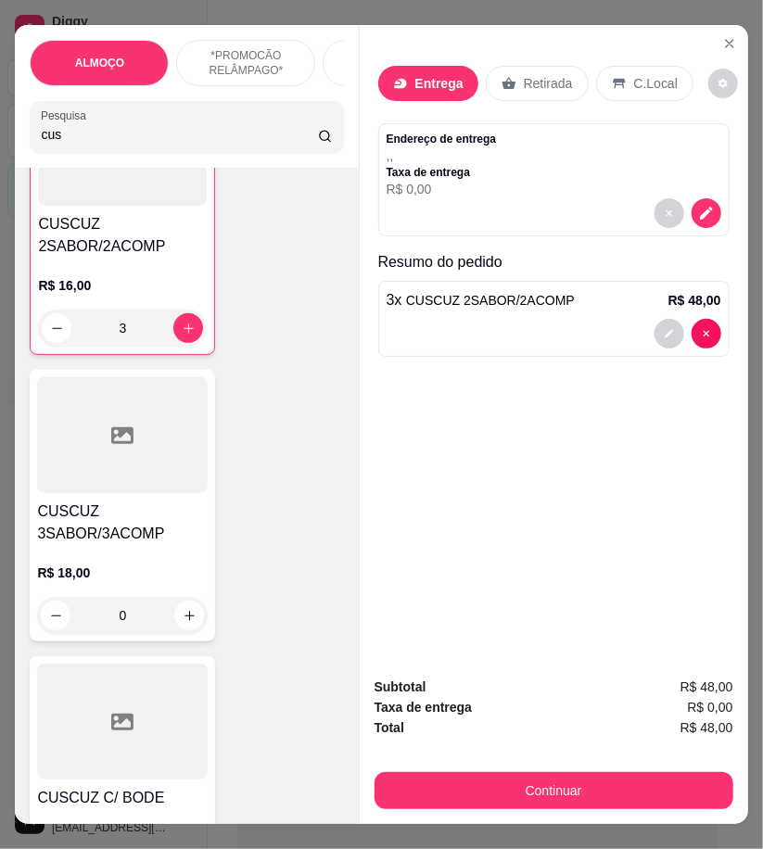
click at [62, 137] on input "cus" at bounding box center [179, 134] width 277 height 19
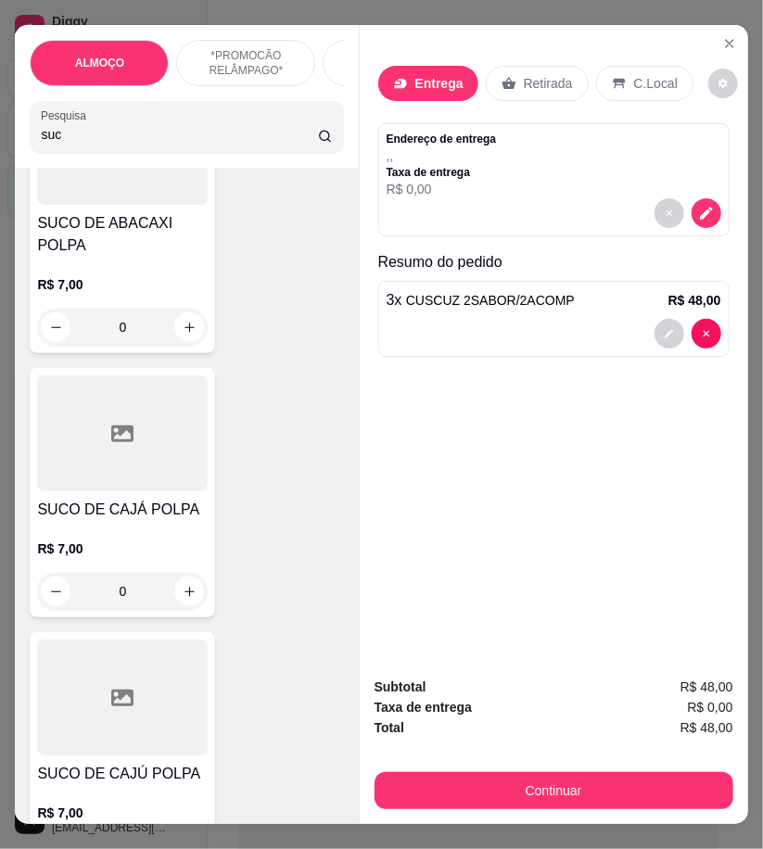
scroll to position [14026, 0]
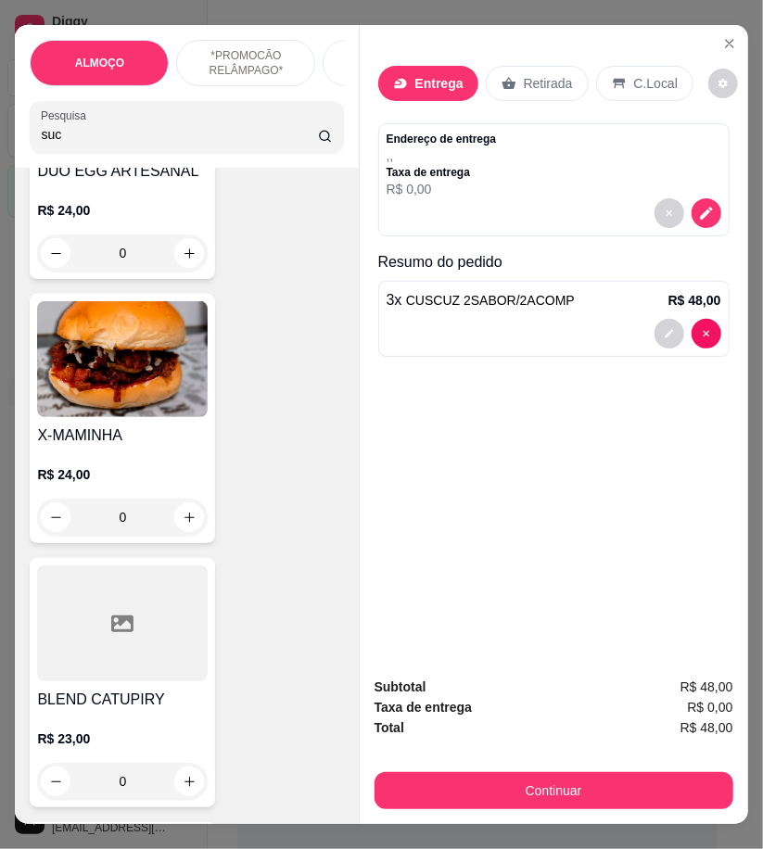
type input "suc"
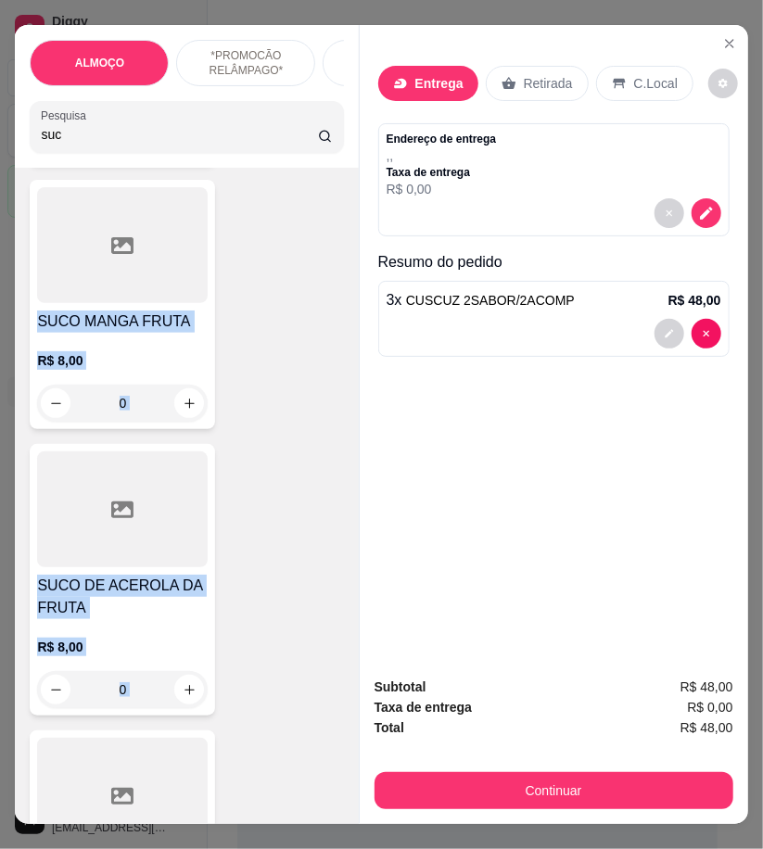
scroll to position [1133, 0]
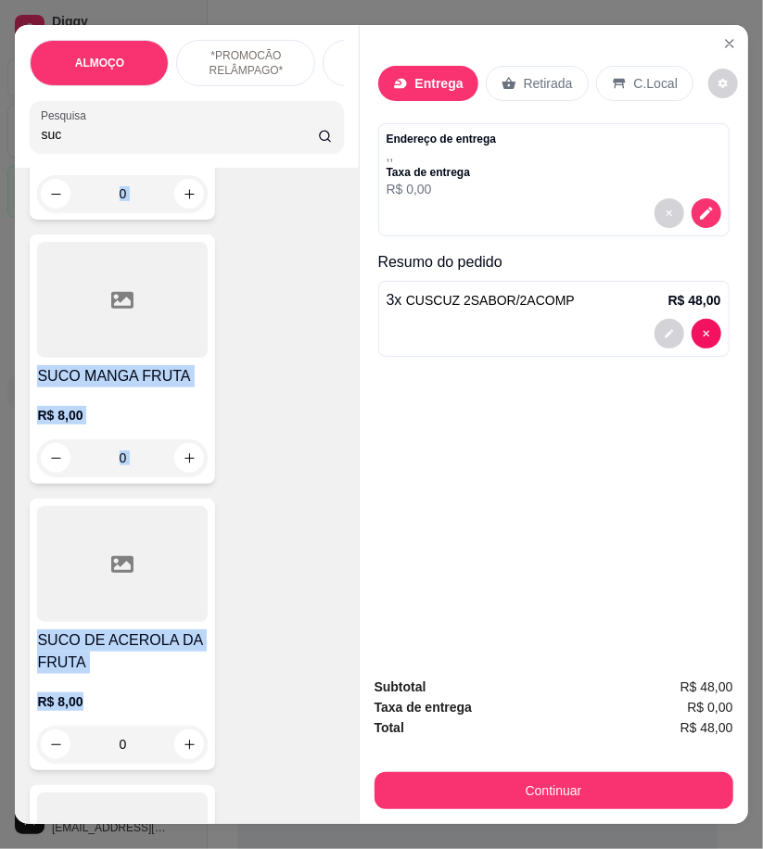
drag, startPoint x: 30, startPoint y: 437, endPoint x: 187, endPoint y: 682, distance: 291.8
click at [187, 682] on div "SUCO DE ABACAXI POLPA R$ 7,00 0 SUCO DE CAJÁ POLPA R$ 7,00 0 SUCO DE CAJÚ POLPA…" at bounding box center [186, 95] width 313 height 1879
copy div "SUCO DE ABACAXI POLPA R$ 7,00 SUCO DE CAJÁ POLPA R$ 7,00 SUCO DE CAJÚ POLPA R$ …"
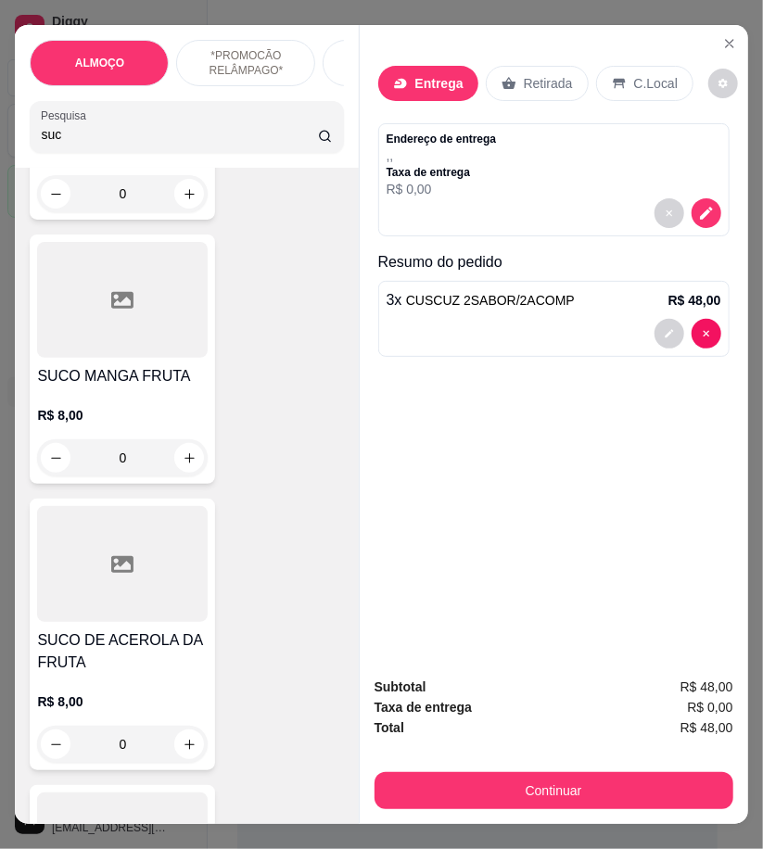
click at [448, 304] on div "3 x CUSCUZ 2SABOR/2ACOMP R$ 48,00" at bounding box center [553, 319] width 351 height 76
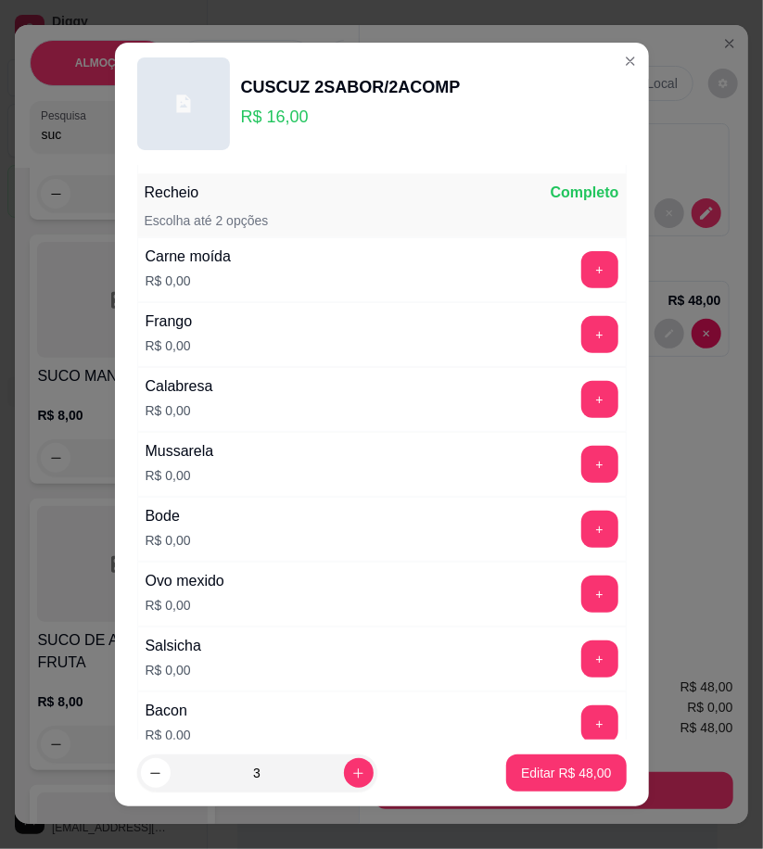
scroll to position [412, 0]
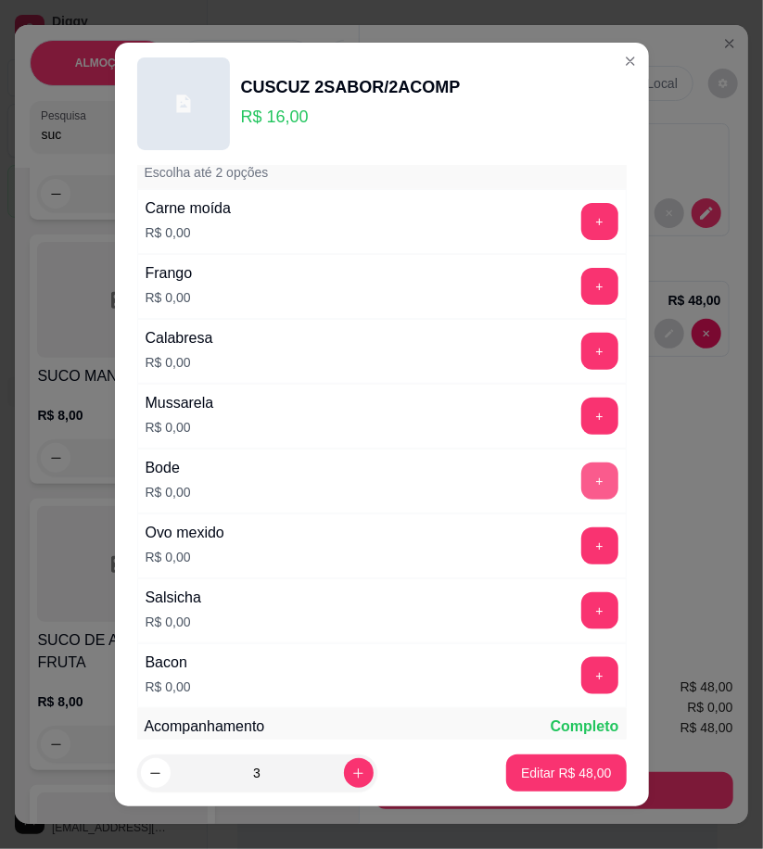
click at [581, 483] on button "+" at bounding box center [599, 481] width 37 height 37
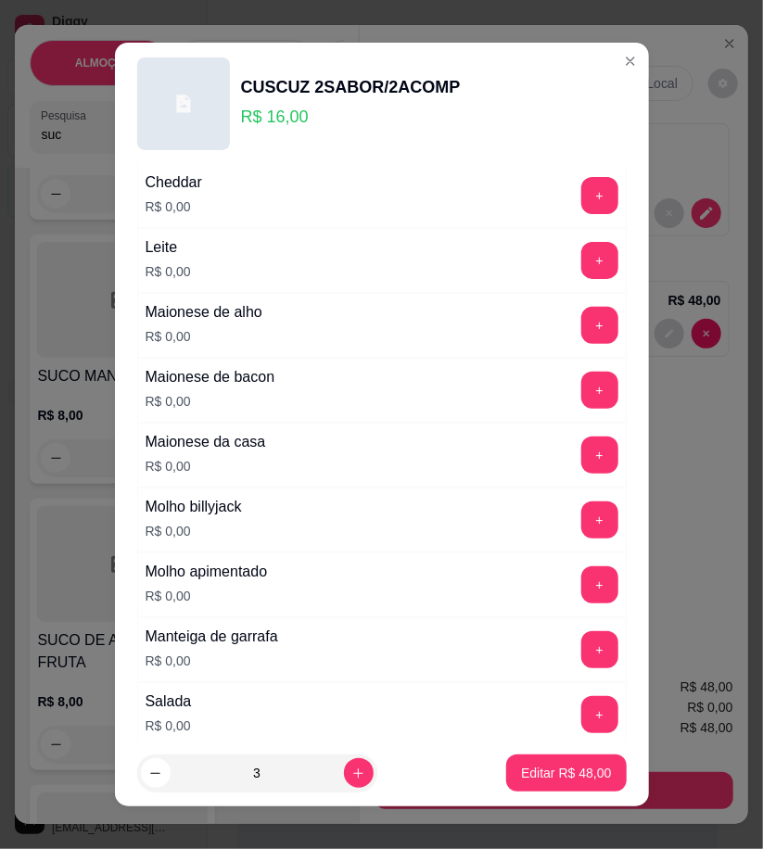
scroll to position [1217, 0]
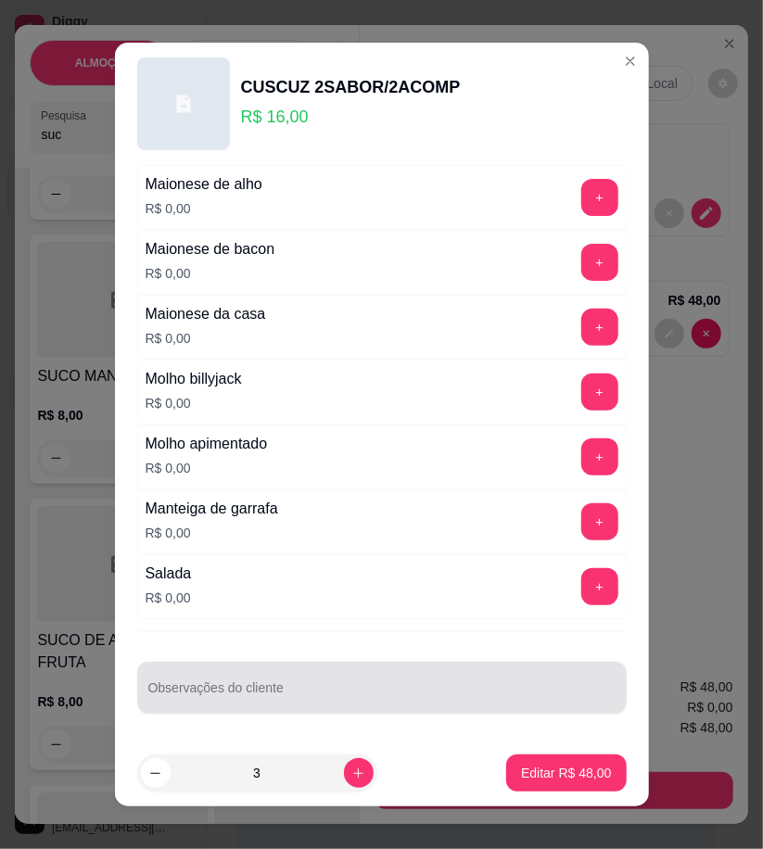
click at [230, 690] on input "Observações do cliente" at bounding box center [381, 695] width 467 height 19
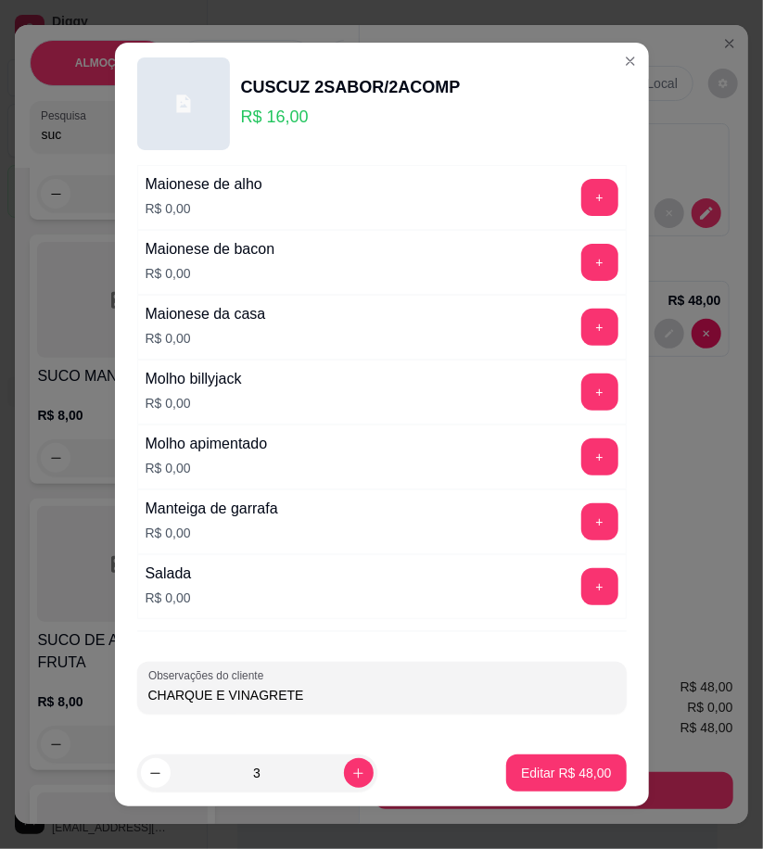
type input "CHARQUE E VINAGRETE"
click at [557, 772] on p "Editar R$ 48,00" at bounding box center [566, 774] width 87 height 18
type input "0"
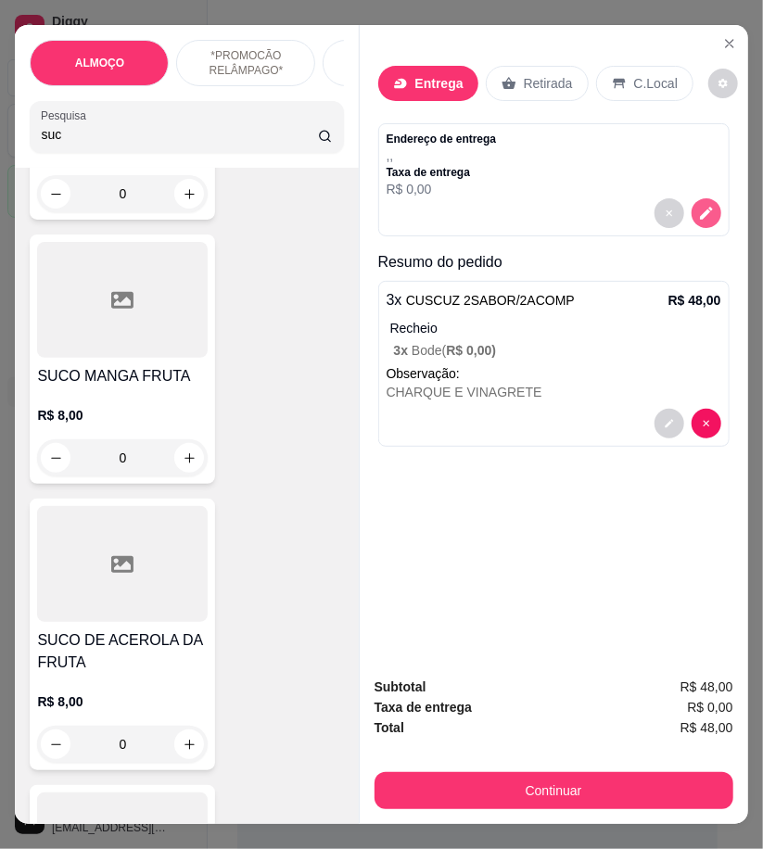
click at [709, 208] on button "decrease-product-quantity" at bounding box center [706, 213] width 30 height 30
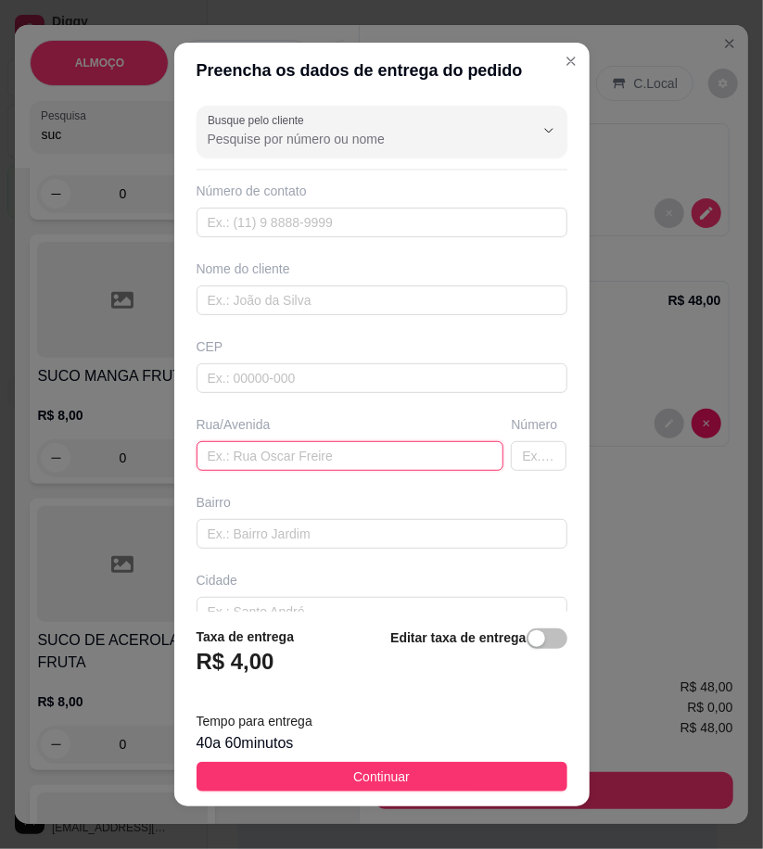
paste input "Rua [PERSON_NAME]"
type input "Rua [PERSON_NAME]"
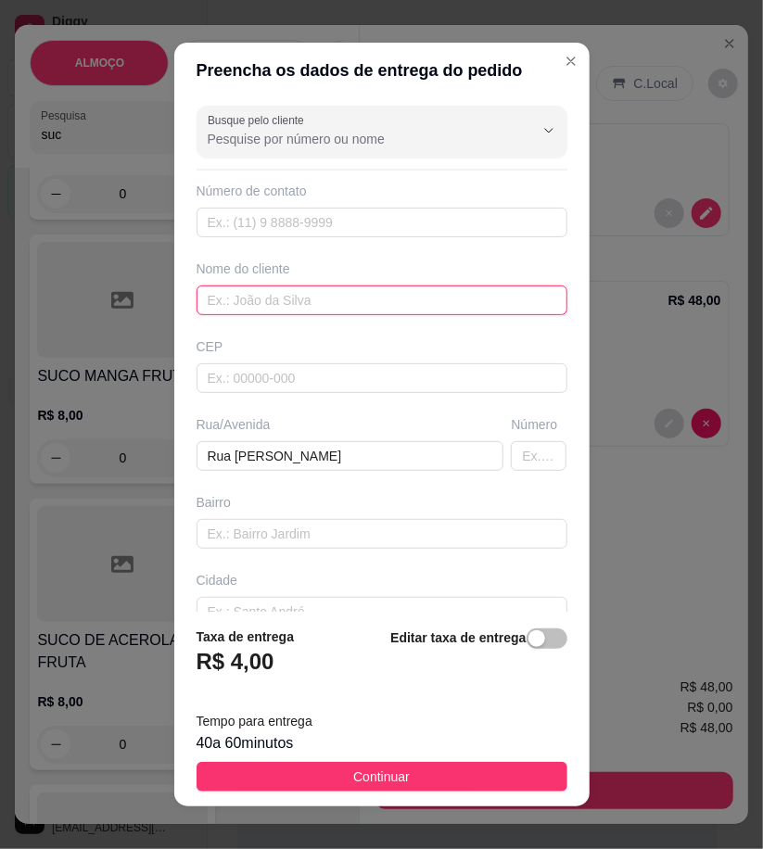
paste input "Aline"
type input "Aline"
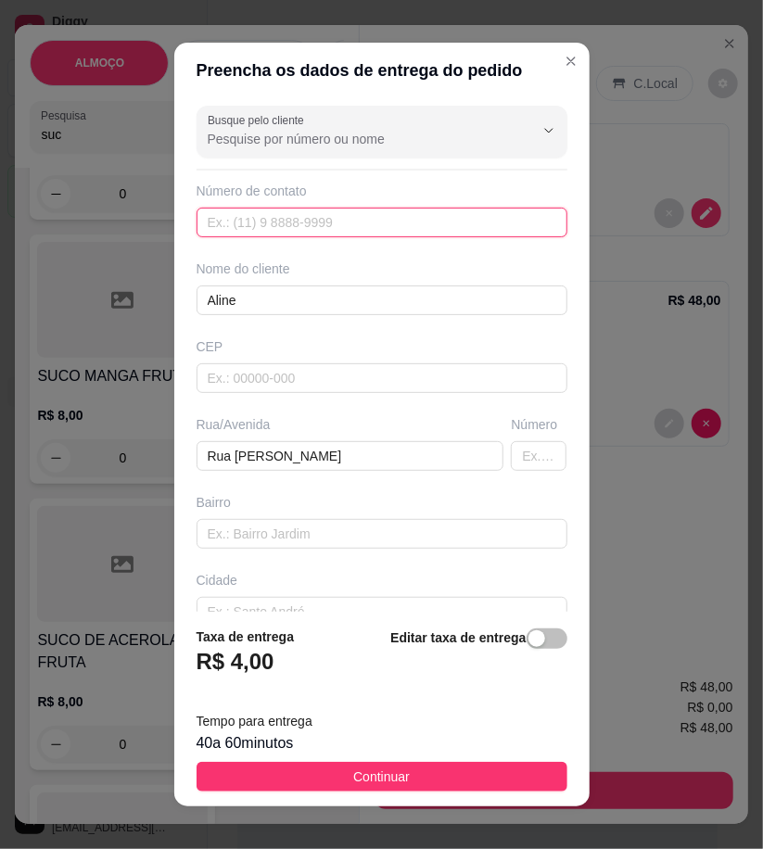
paste input "558 79158-3750"
type input "558 79158-3750"
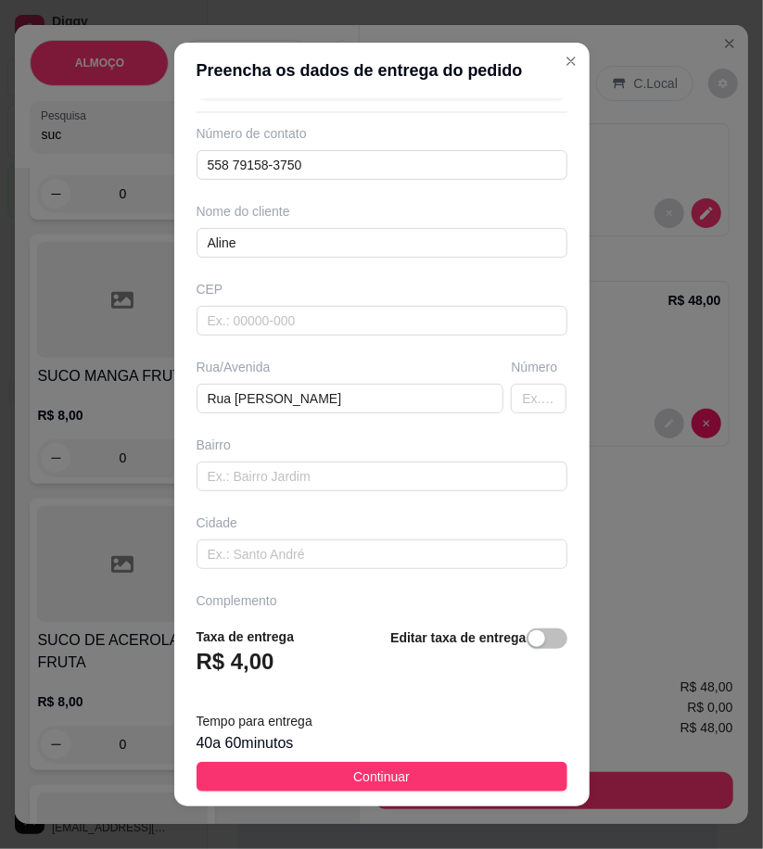
scroll to position [111, 0]
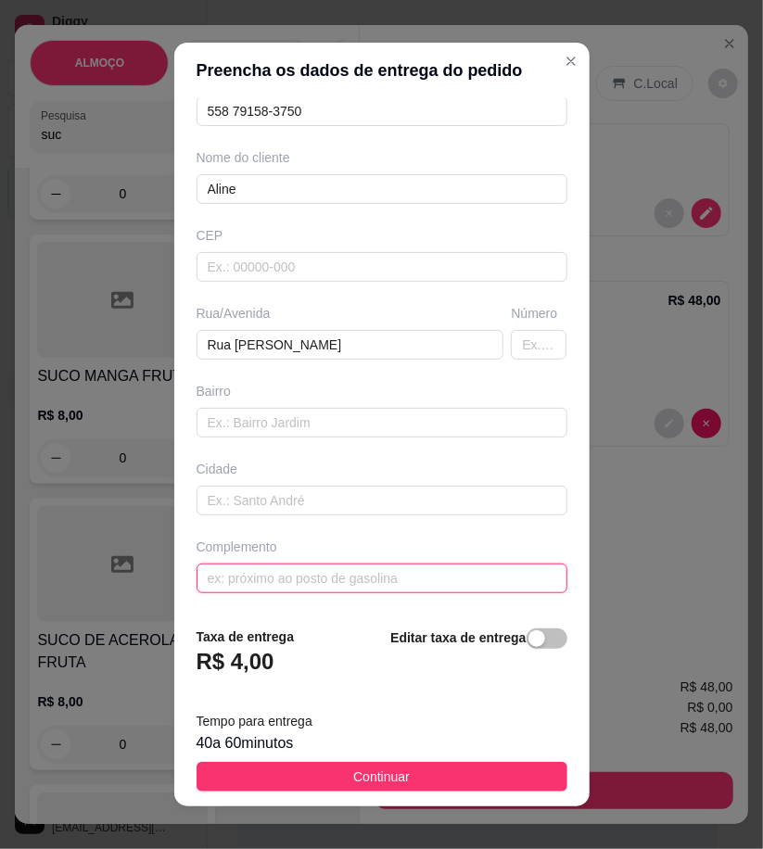
paste input "Vizinho a lotérica nova"
type input "Vizinho a lotérica nova"
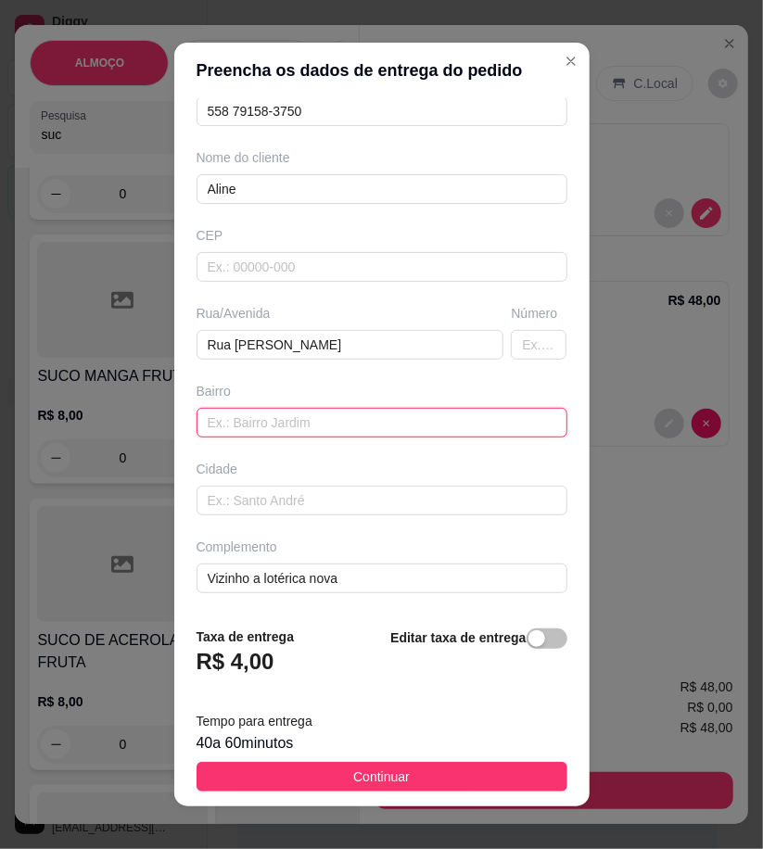
paste input "Loja AMS vest"
type input "Loja AMS vest"
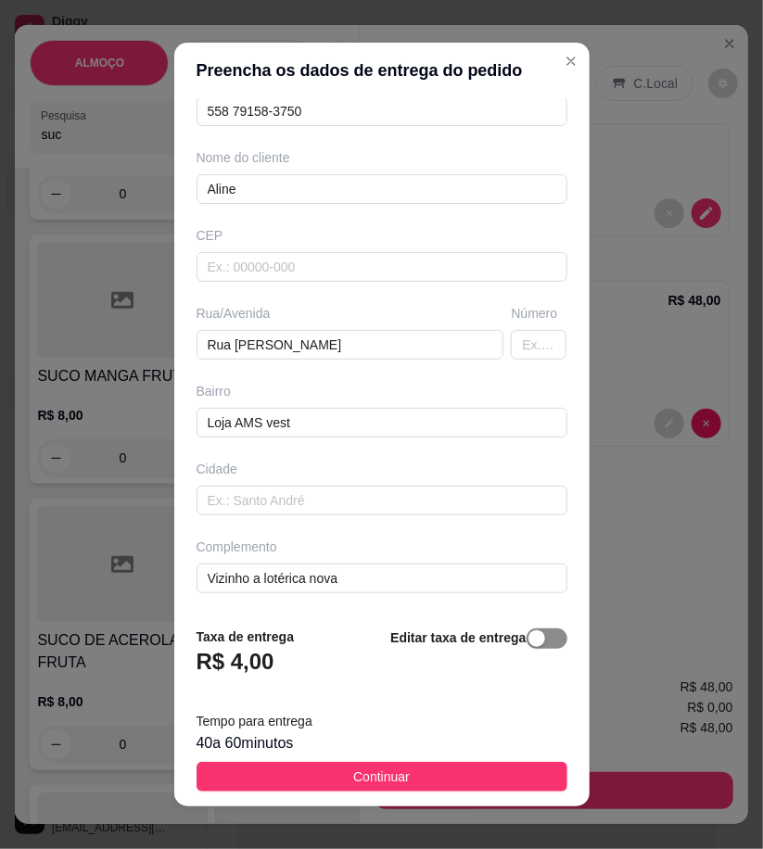
click at [528, 646] on div "button" at bounding box center [536, 638] width 17 height 17
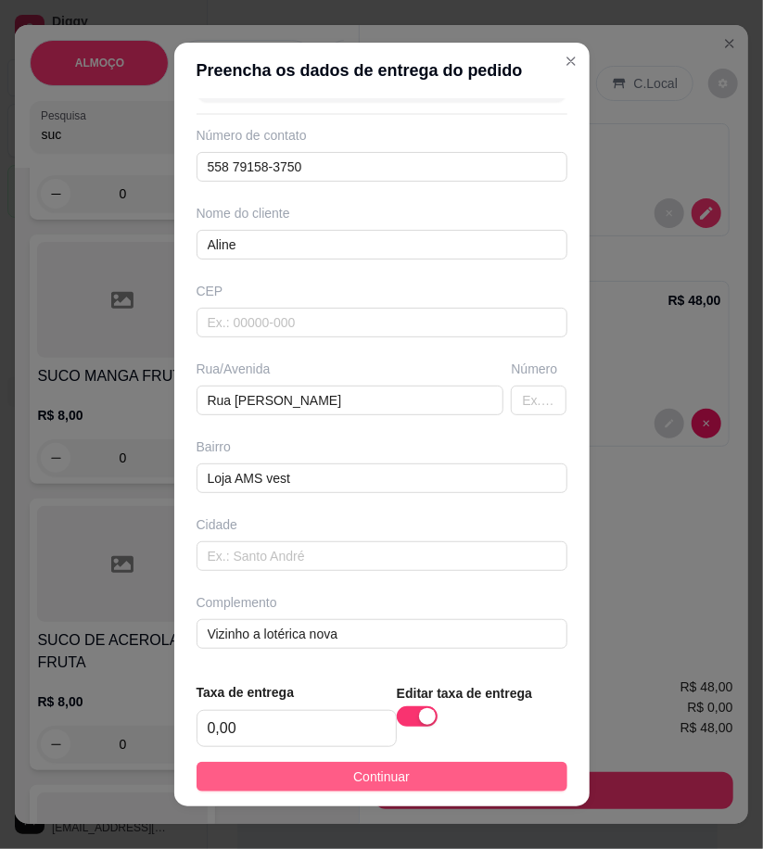
click at [506, 770] on button "Continuar" at bounding box center [381, 777] width 371 height 30
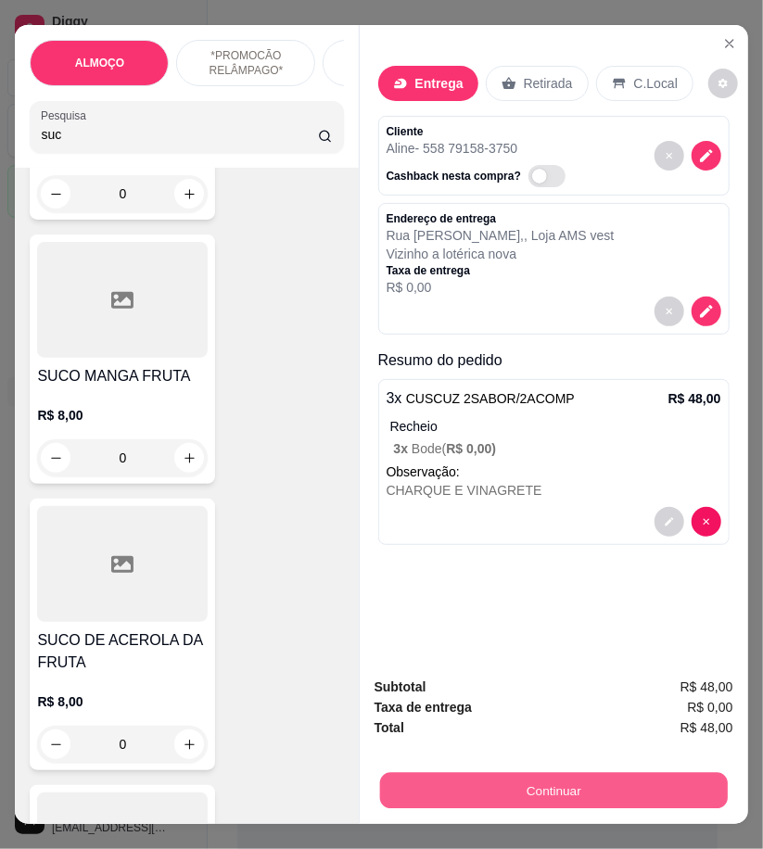
click at [628, 774] on button "Continuar" at bounding box center [553, 790] width 348 height 36
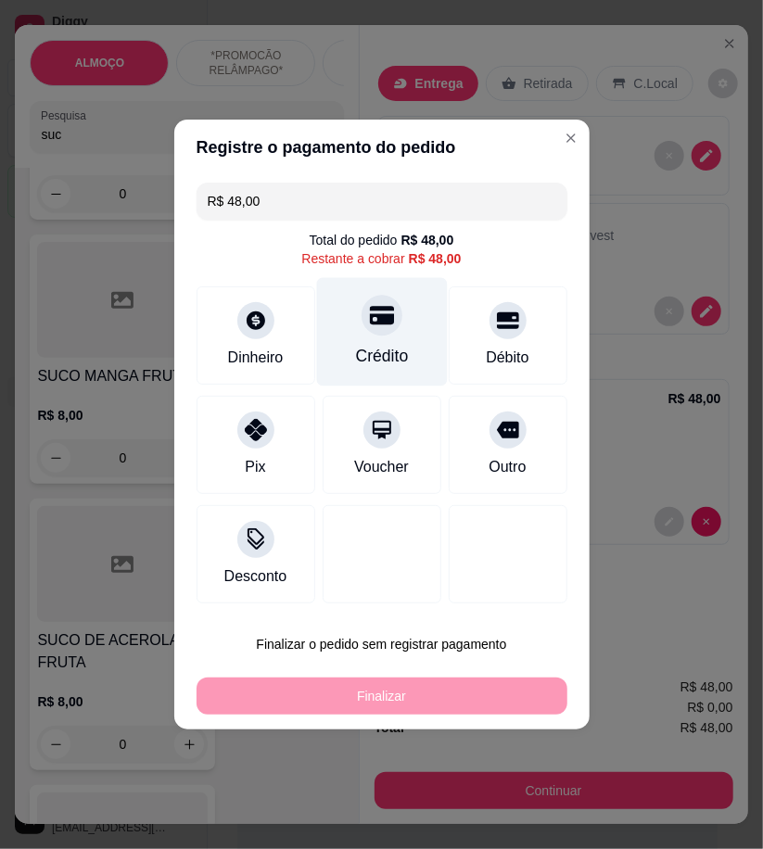
click at [405, 345] on div "Crédito" at bounding box center [381, 332] width 131 height 108
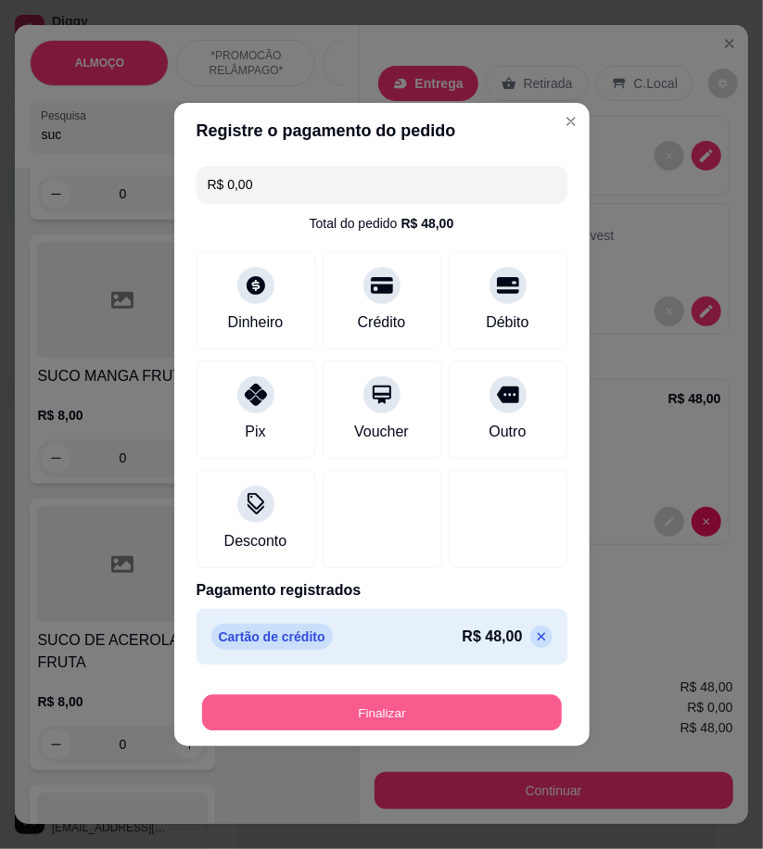
click at [499, 705] on button "Finalizar" at bounding box center [382, 713] width 360 height 36
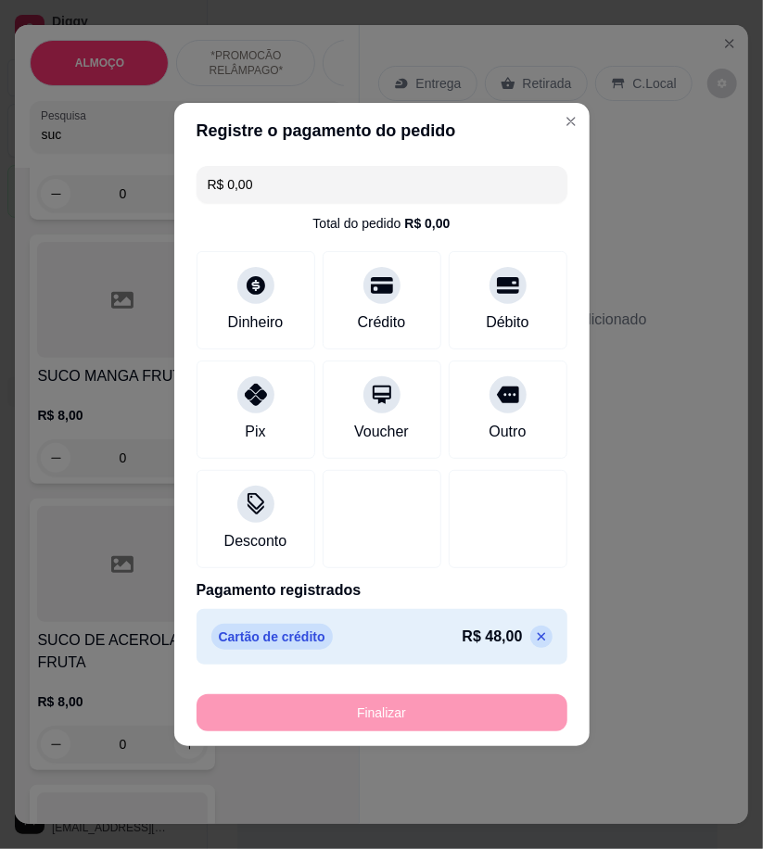
type input "-R$ 48,00"
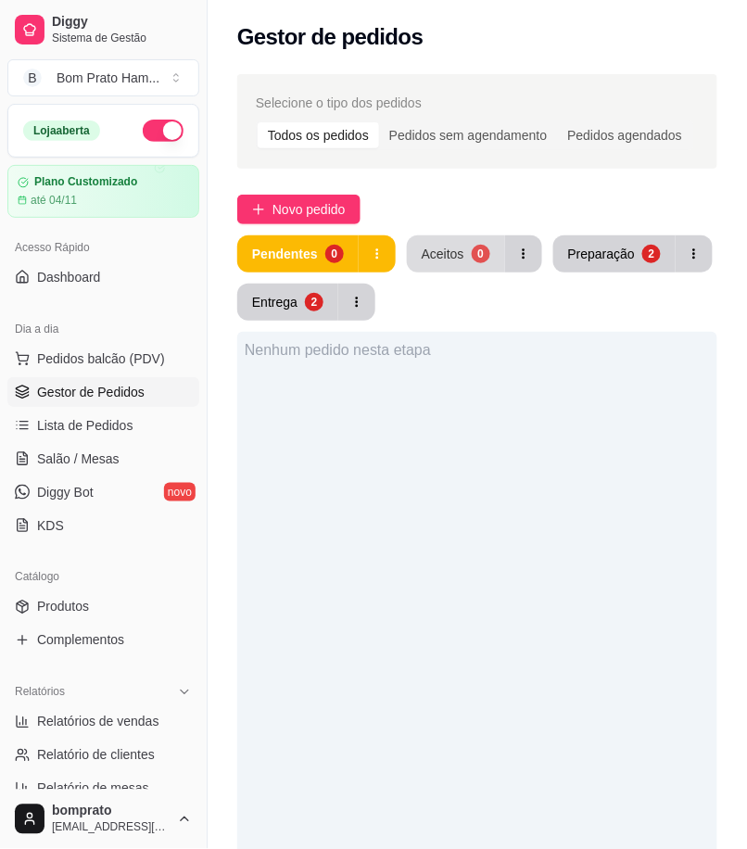
click at [456, 238] on button "Aceitos 0" at bounding box center [456, 253] width 98 height 37
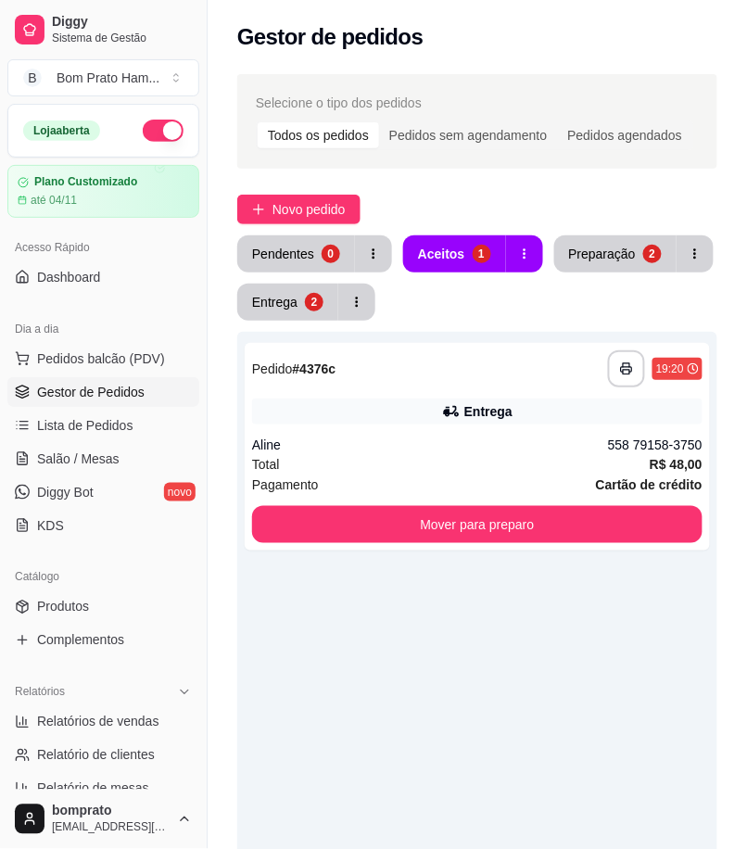
click at [488, 438] on div "Aline" at bounding box center [430, 445] width 356 height 19
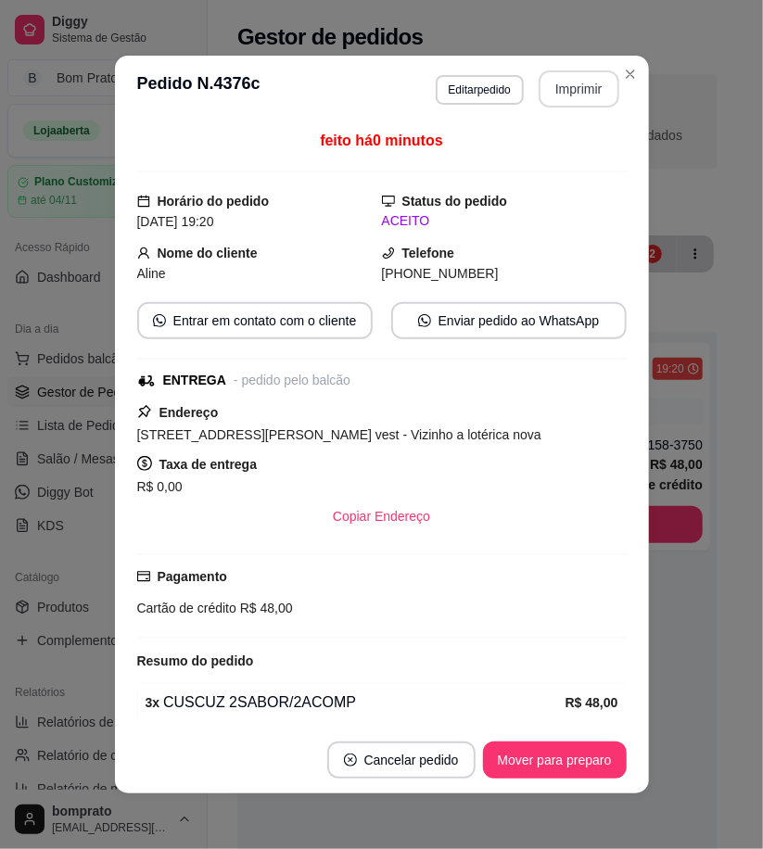
click at [540, 83] on button "Imprimir" at bounding box center [579, 88] width 81 height 37
click at [553, 767] on button "Mover para preparo" at bounding box center [555, 760] width 144 height 37
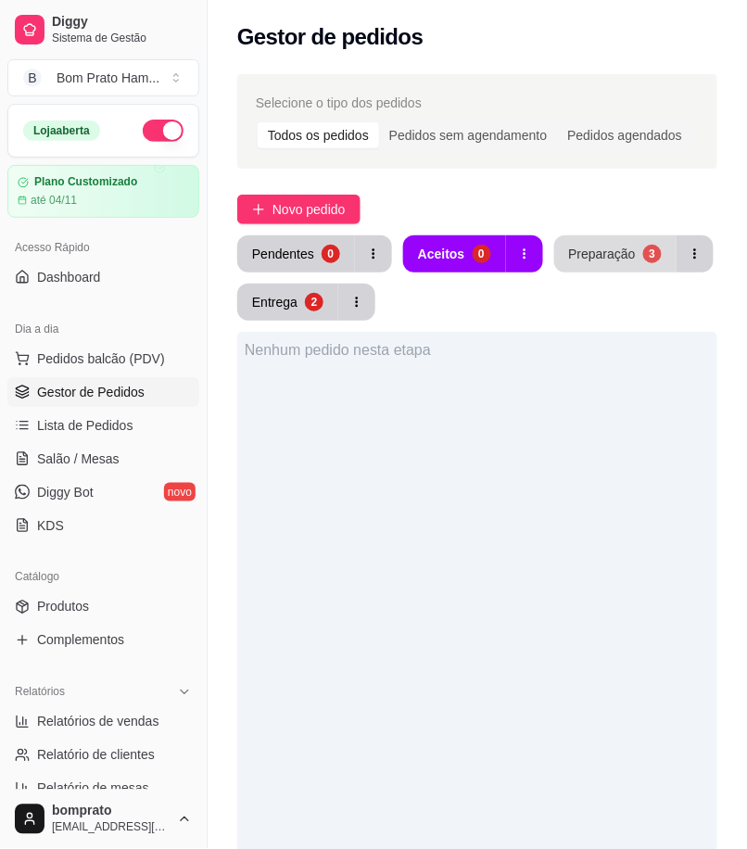
click at [616, 265] on button "Preparação 3" at bounding box center [615, 253] width 122 height 37
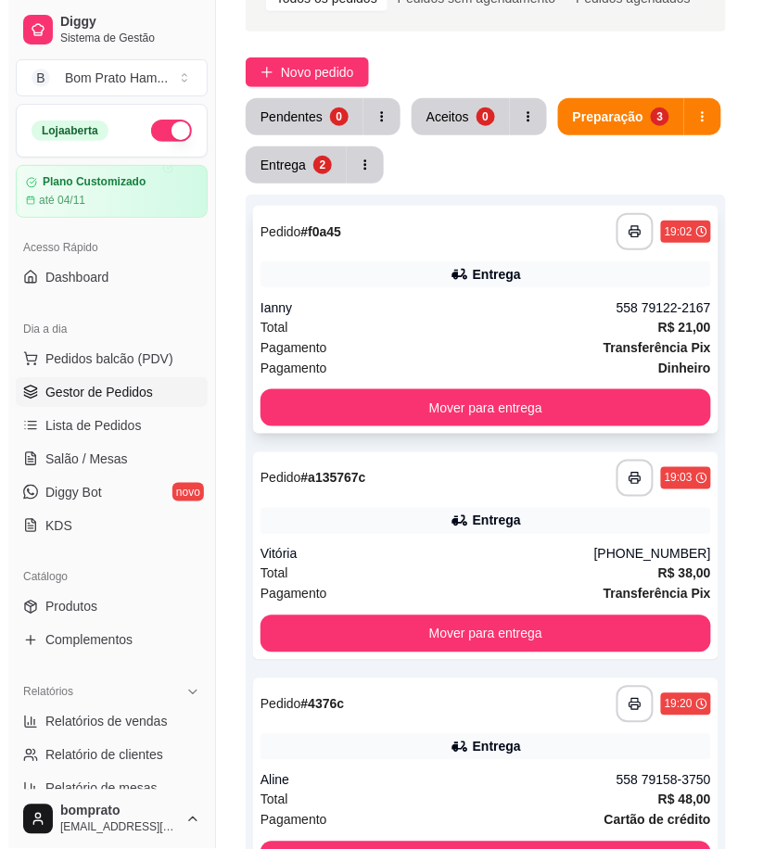
scroll to position [97, 0]
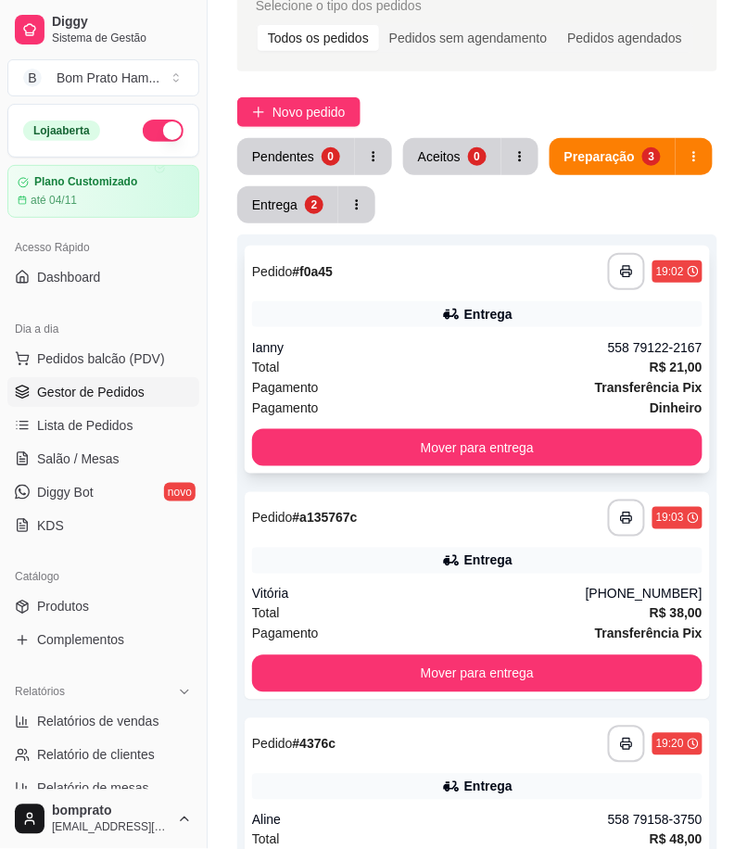
click at [491, 359] on div "Total R$ 21,00" at bounding box center [477, 367] width 450 height 20
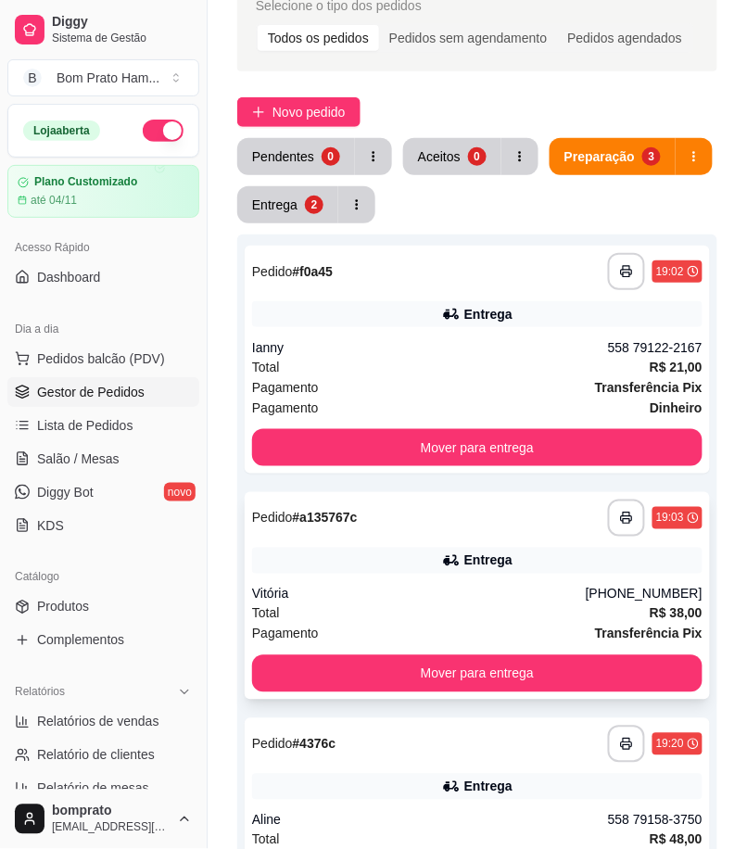
click at [406, 610] on div "Total R$ 38,00" at bounding box center [477, 613] width 450 height 20
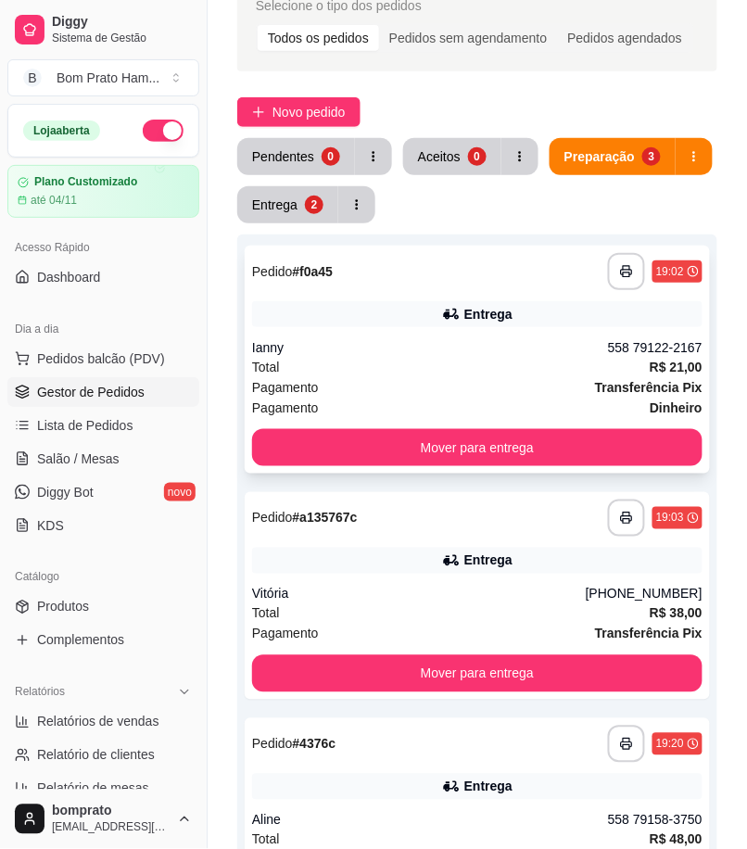
click at [647, 362] on div "Total R$ 21,00" at bounding box center [477, 367] width 450 height 20
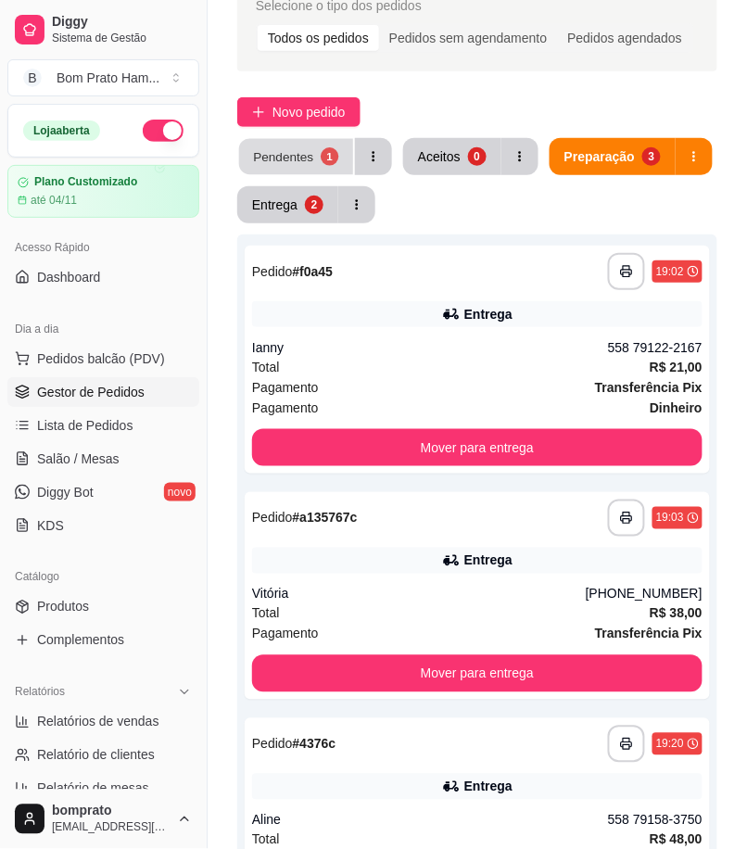
click at [295, 143] on button "Pendentes 1" at bounding box center [296, 157] width 114 height 36
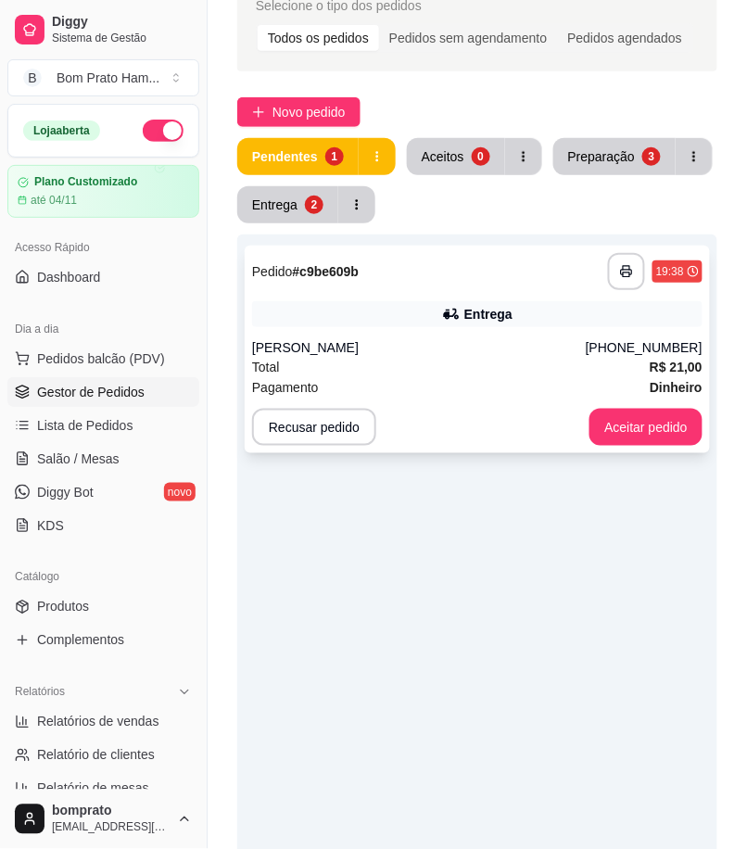
click at [535, 353] on div "[PERSON_NAME]" at bounding box center [419, 347] width 334 height 19
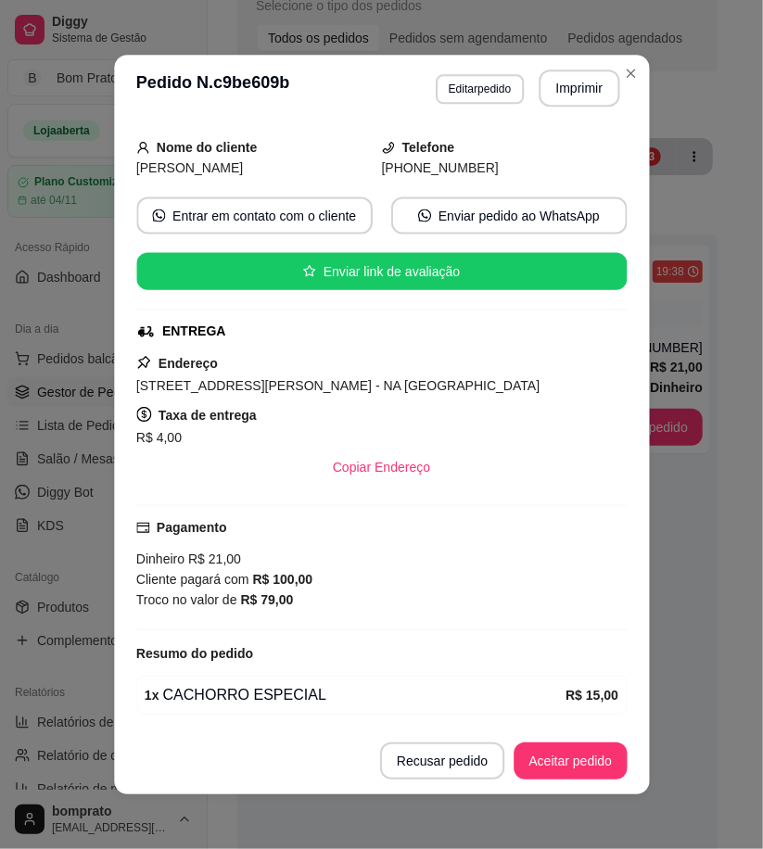
scroll to position [230, 0]
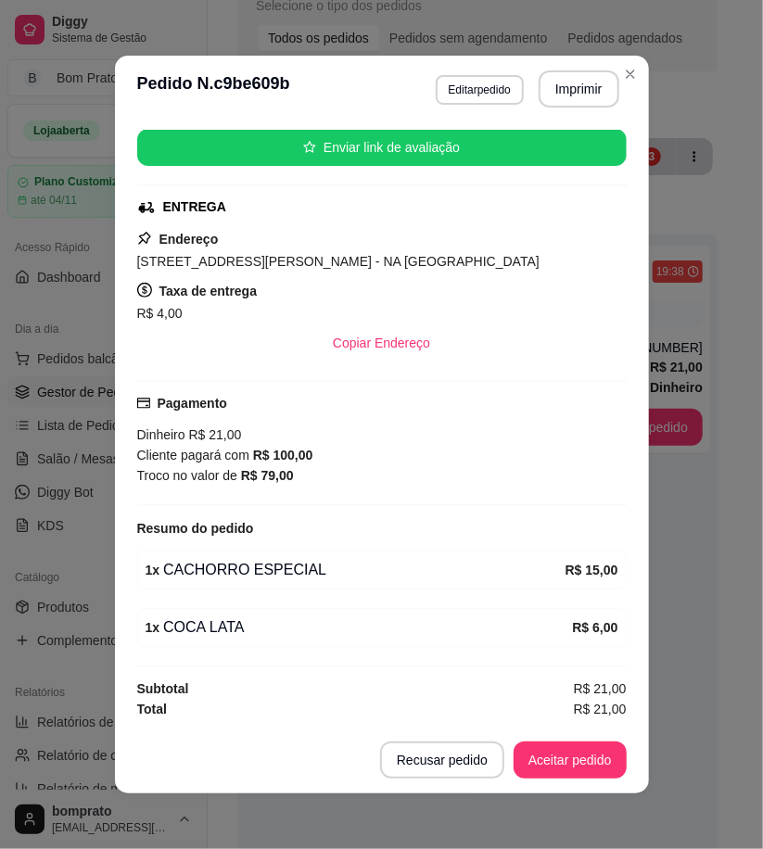
click at [566, 91] on button "Imprimir" at bounding box center [579, 88] width 81 height 37
click at [556, 760] on button "Aceitar pedido" at bounding box center [569, 760] width 113 height 37
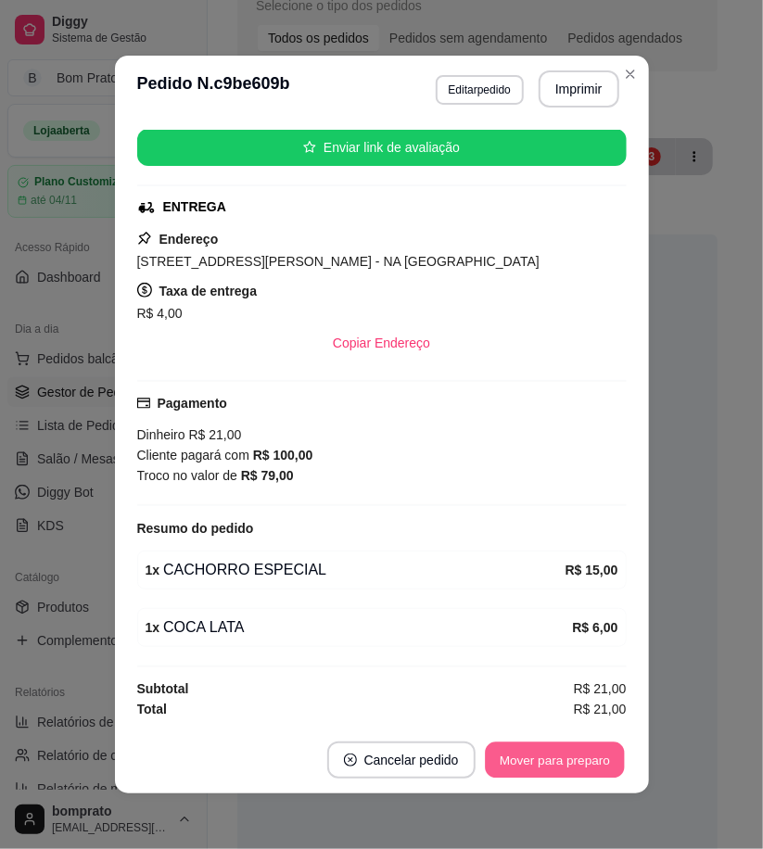
click at [556, 762] on button "Mover para preparo" at bounding box center [554, 760] width 139 height 36
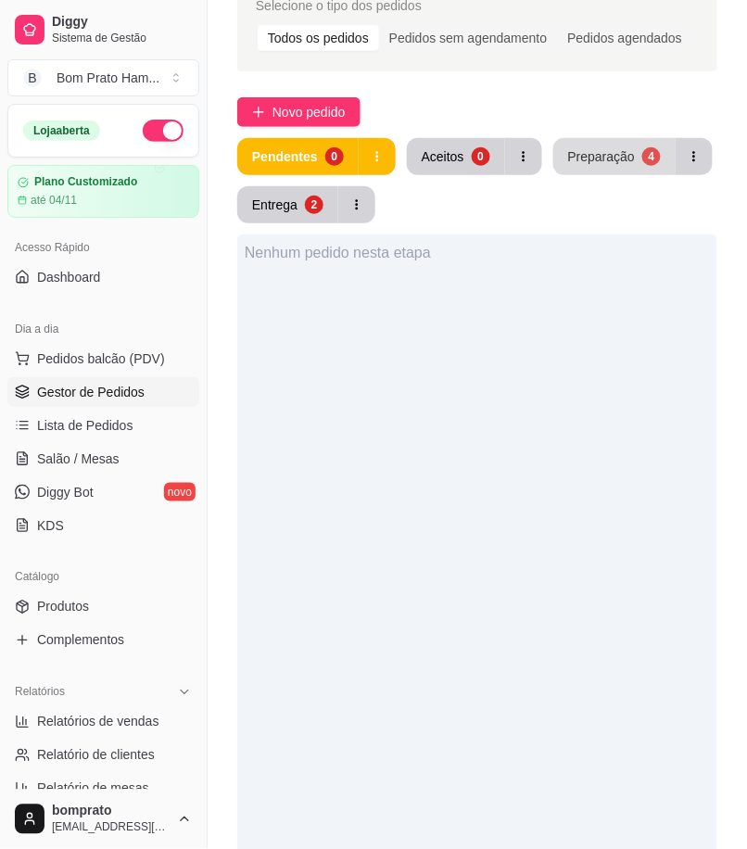
click at [568, 147] on div "Preparação" at bounding box center [601, 156] width 67 height 19
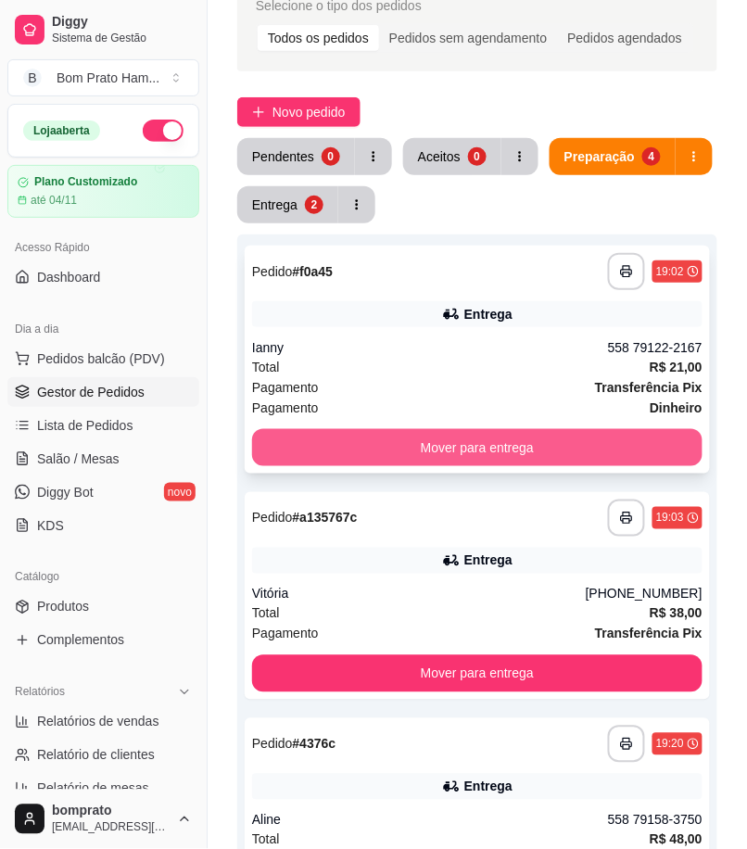
click at [605, 442] on button "Mover para entrega" at bounding box center [477, 447] width 450 height 37
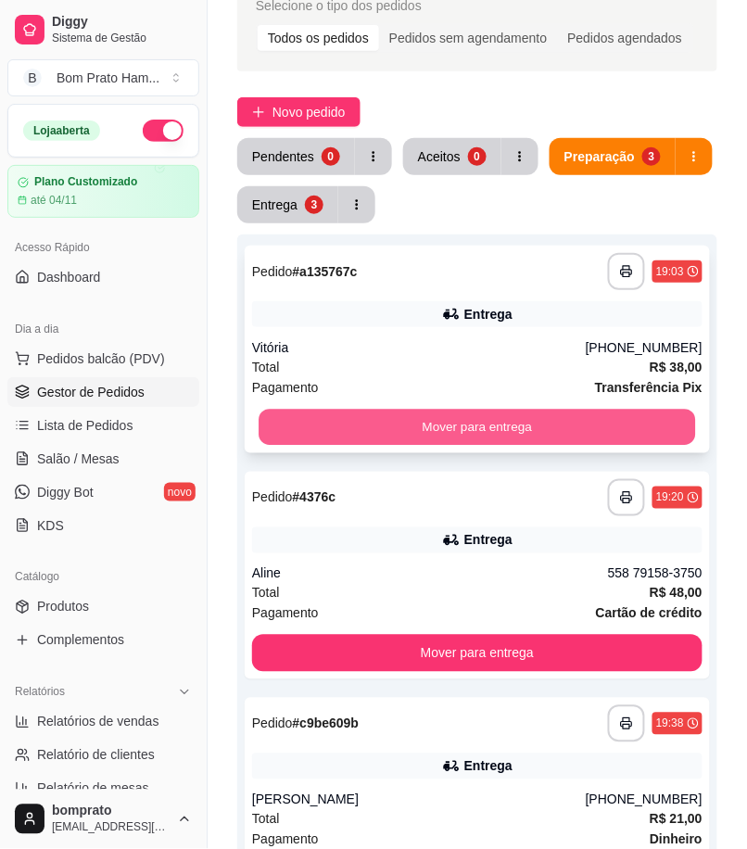
click at [605, 437] on button "Mover para entrega" at bounding box center [477, 428] width 437 height 36
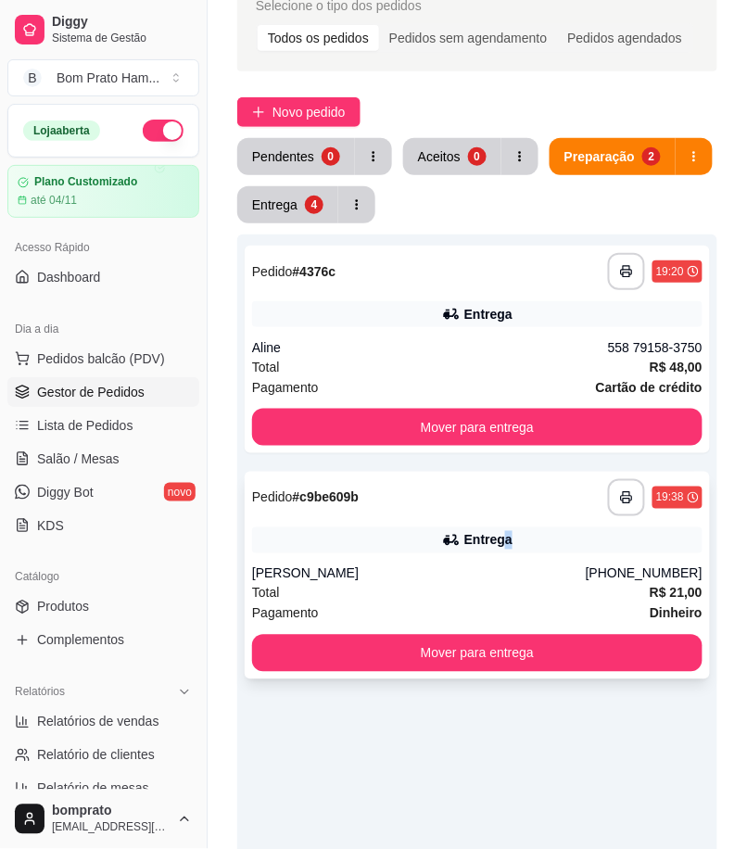
click at [506, 530] on div "Entrega" at bounding box center [477, 540] width 450 height 26
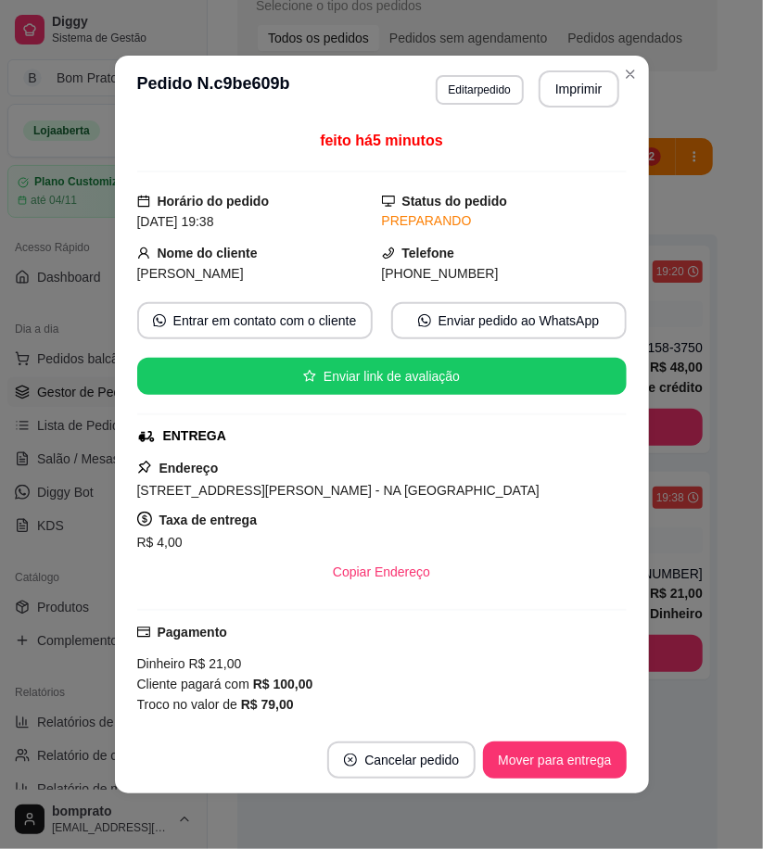
click at [601, 436] on div "ENTREGA" at bounding box center [381, 435] width 489 height 19
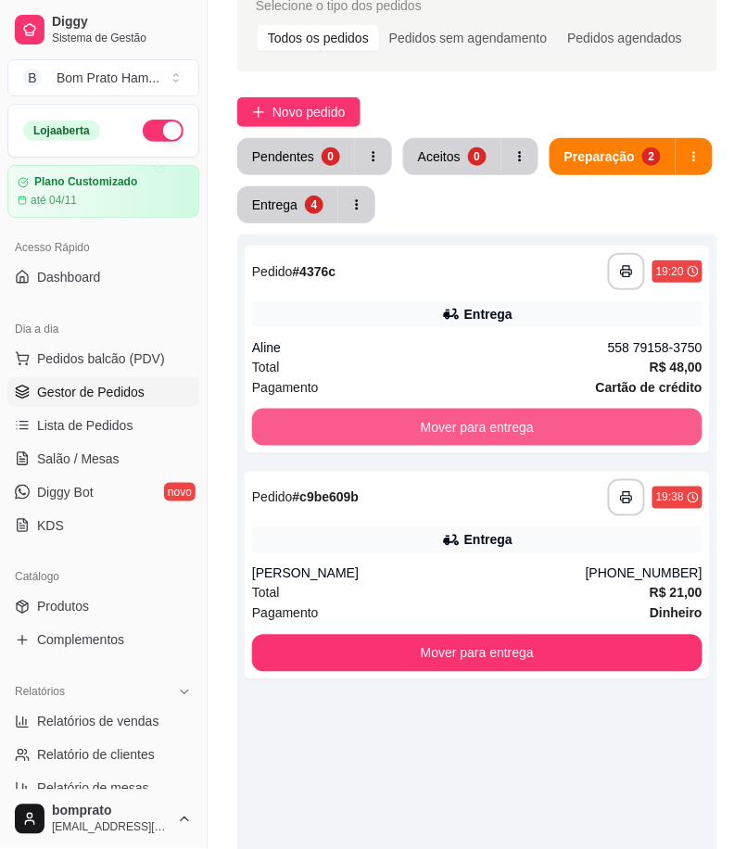
click at [677, 427] on button "Mover para entrega" at bounding box center [477, 427] width 450 height 37
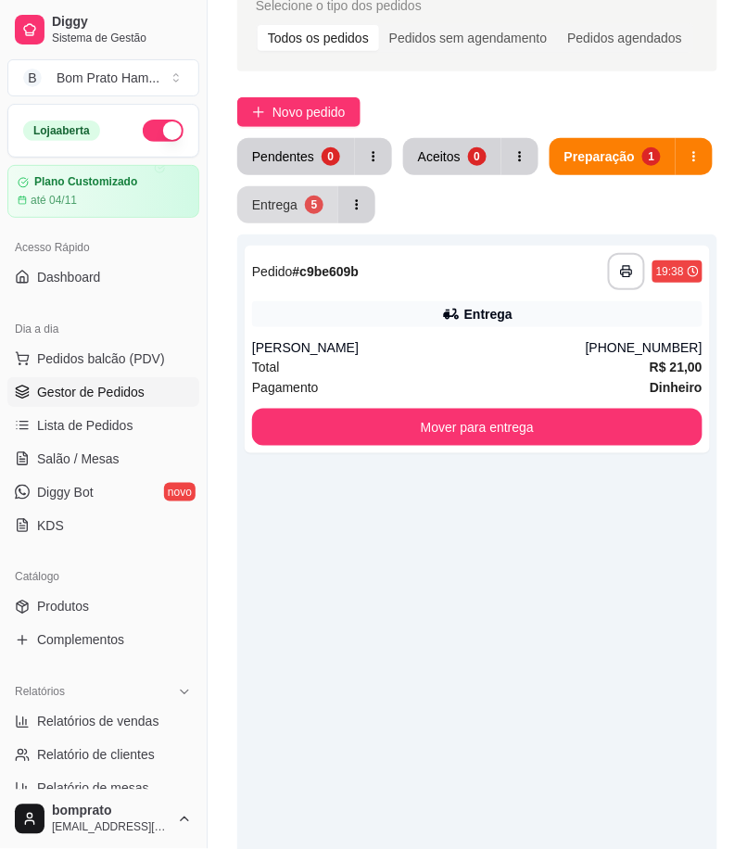
click at [318, 216] on button "Entrega 5" at bounding box center [287, 204] width 101 height 37
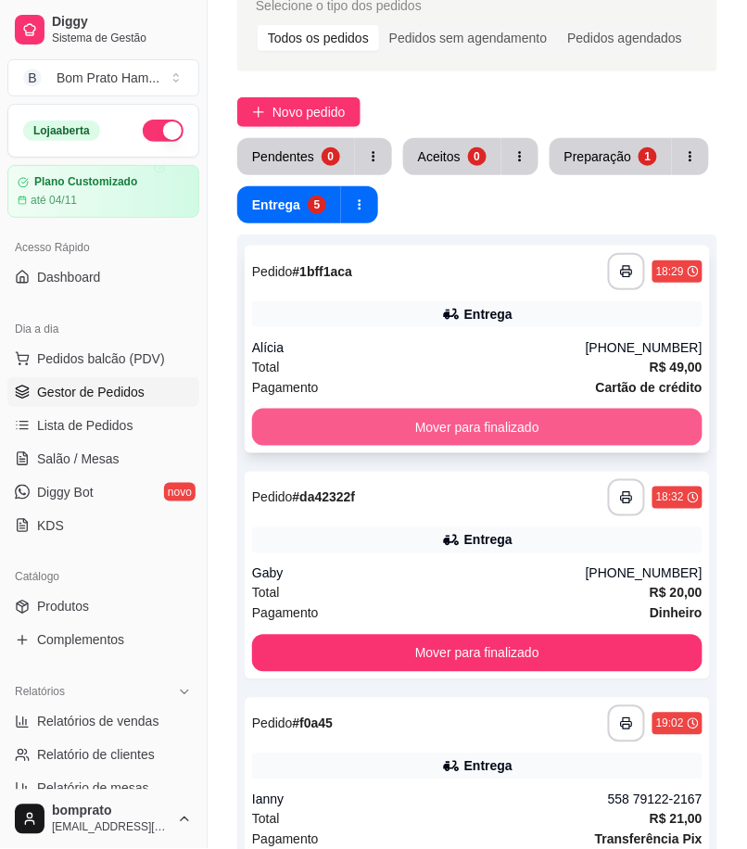
click at [554, 426] on button "Mover para finalizado" at bounding box center [477, 427] width 450 height 37
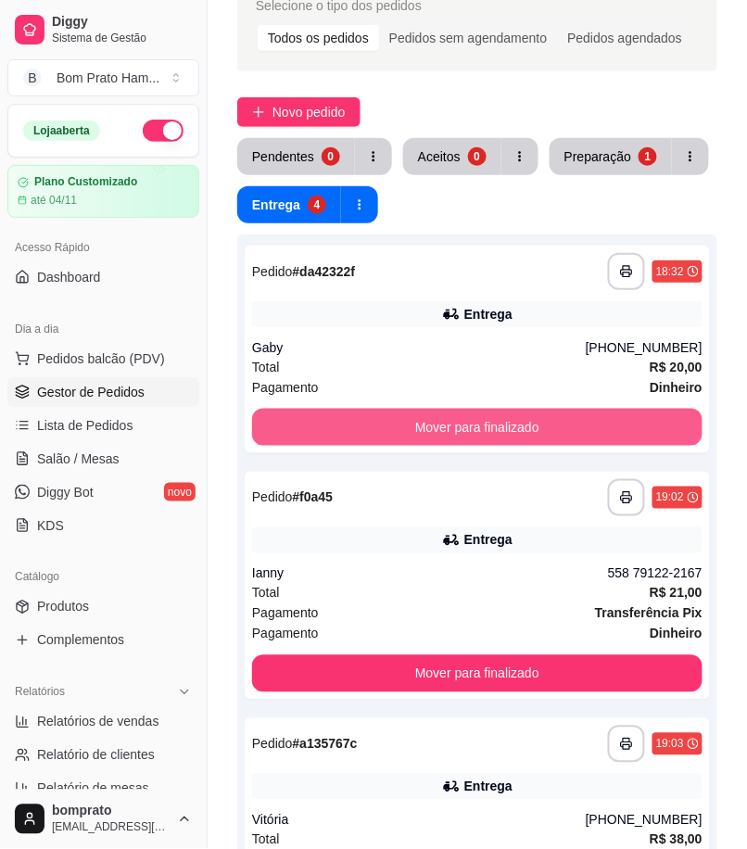
click at [554, 426] on button "Mover para finalizado" at bounding box center [477, 427] width 450 height 37
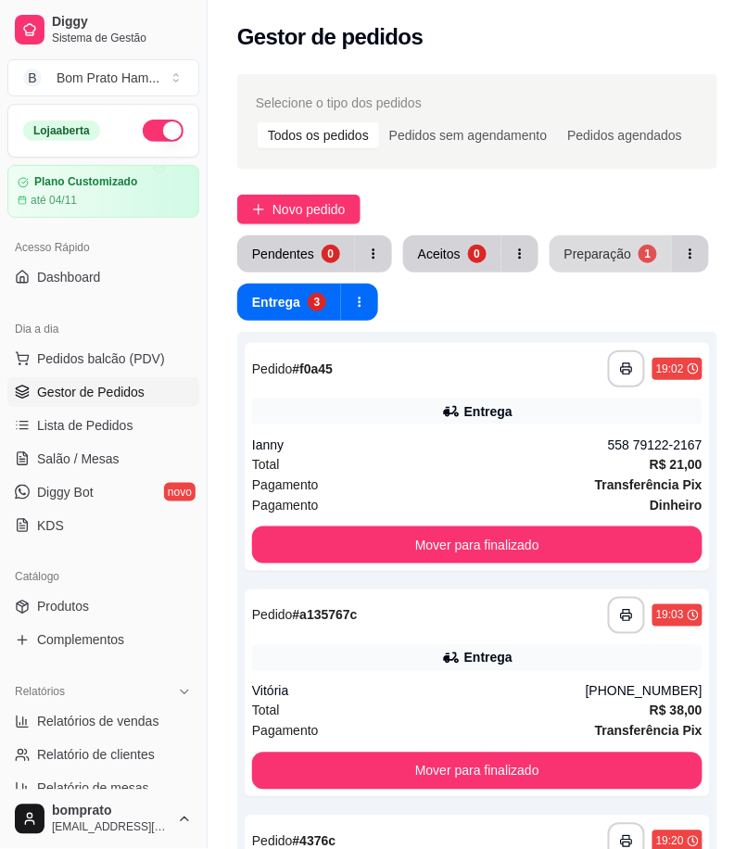
click at [579, 247] on div "Preparação" at bounding box center [597, 254] width 67 height 19
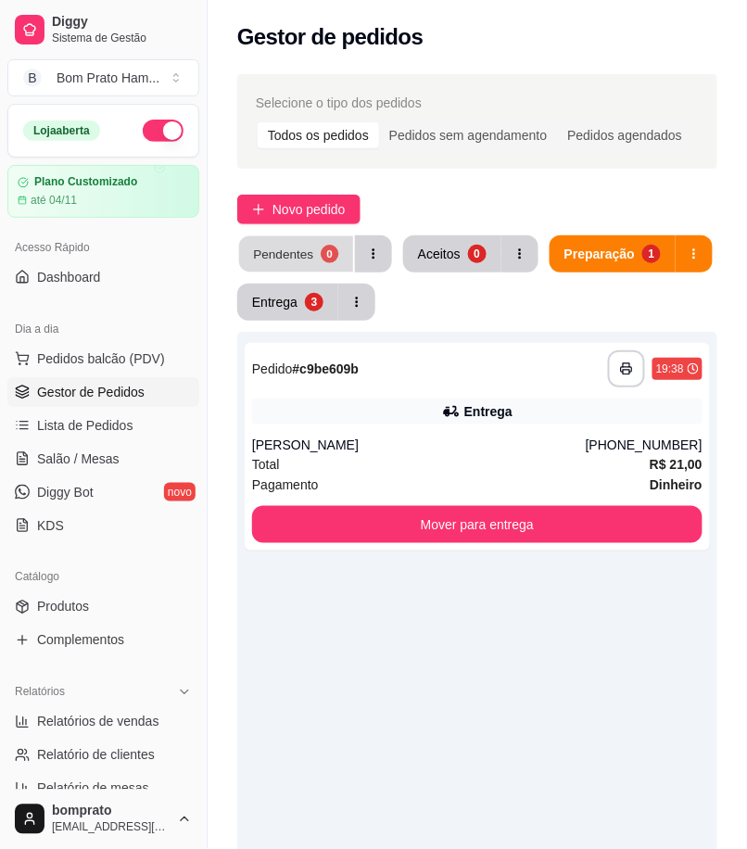
click at [308, 269] on button "Pendentes 0" at bounding box center [296, 254] width 114 height 36
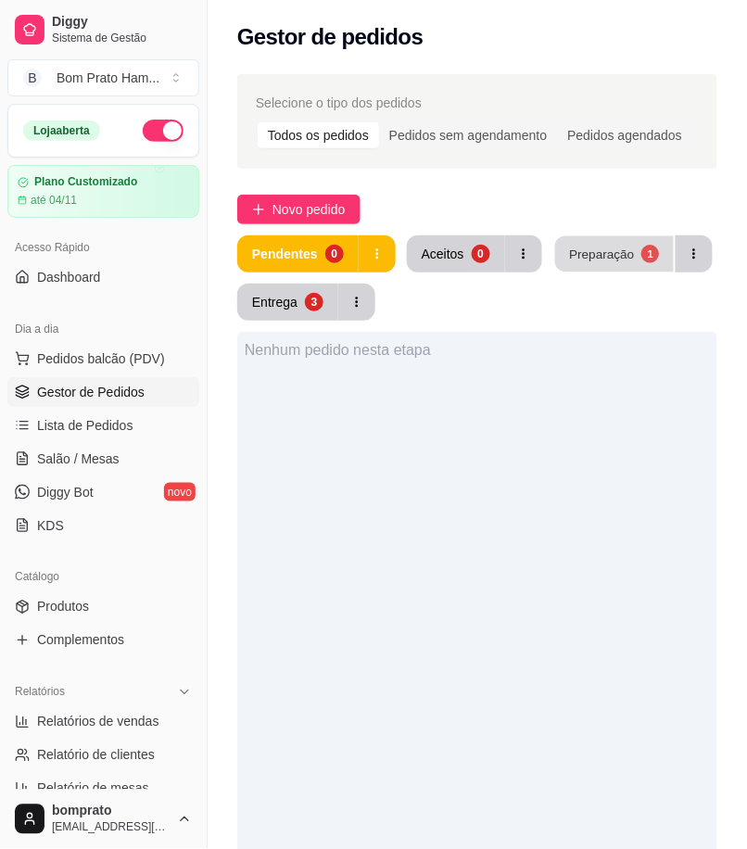
click at [641, 248] on div "1" at bounding box center [650, 254] width 18 height 18
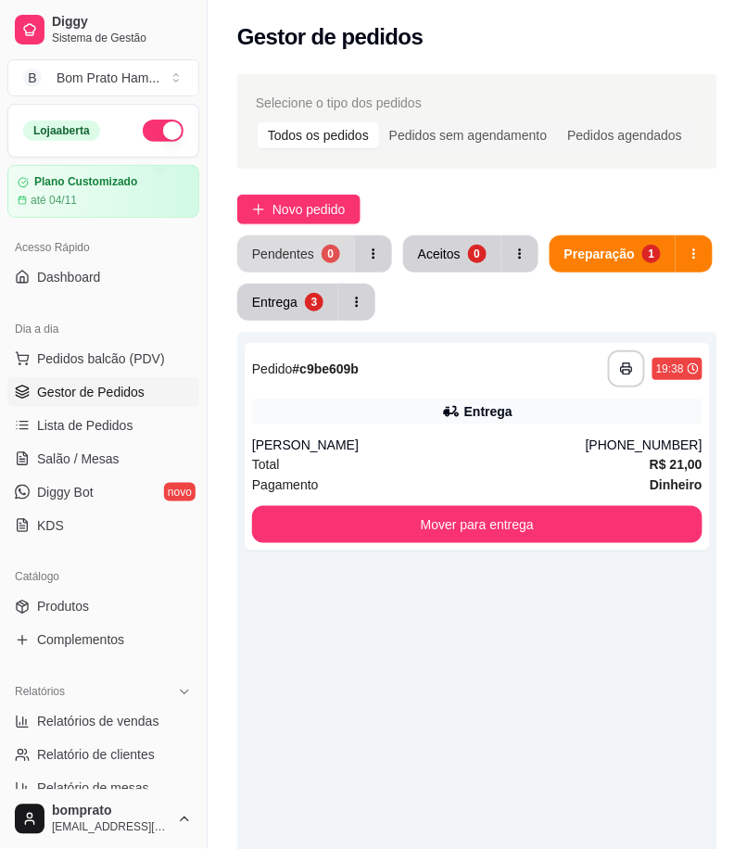
click at [306, 238] on button "Pendentes 0" at bounding box center [296, 253] width 118 height 37
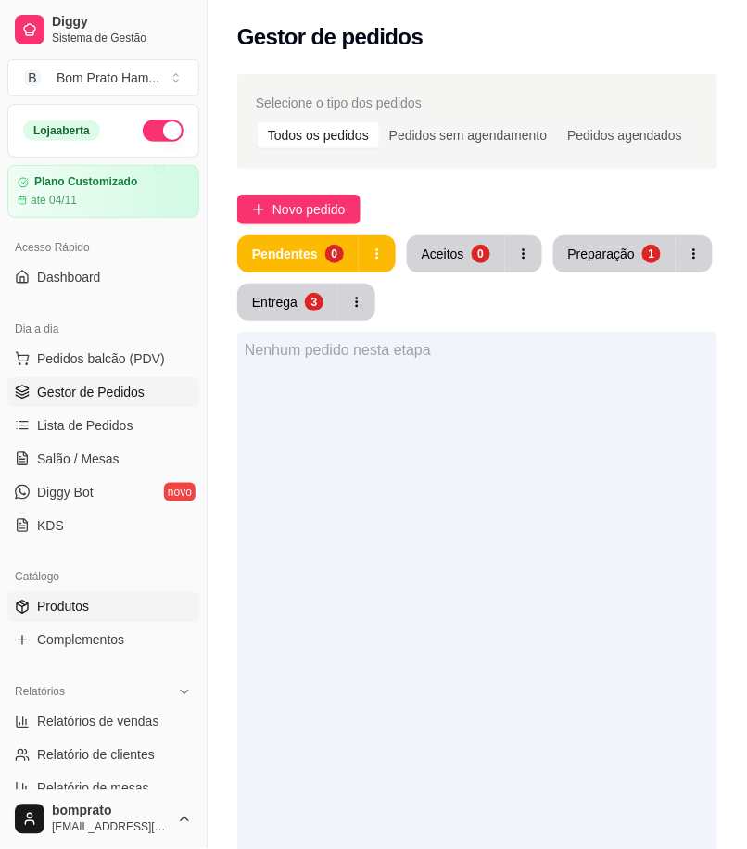
click at [118, 601] on link "Produtos" at bounding box center [103, 607] width 192 height 30
